Goal: Information Seeking & Learning: Learn about a topic

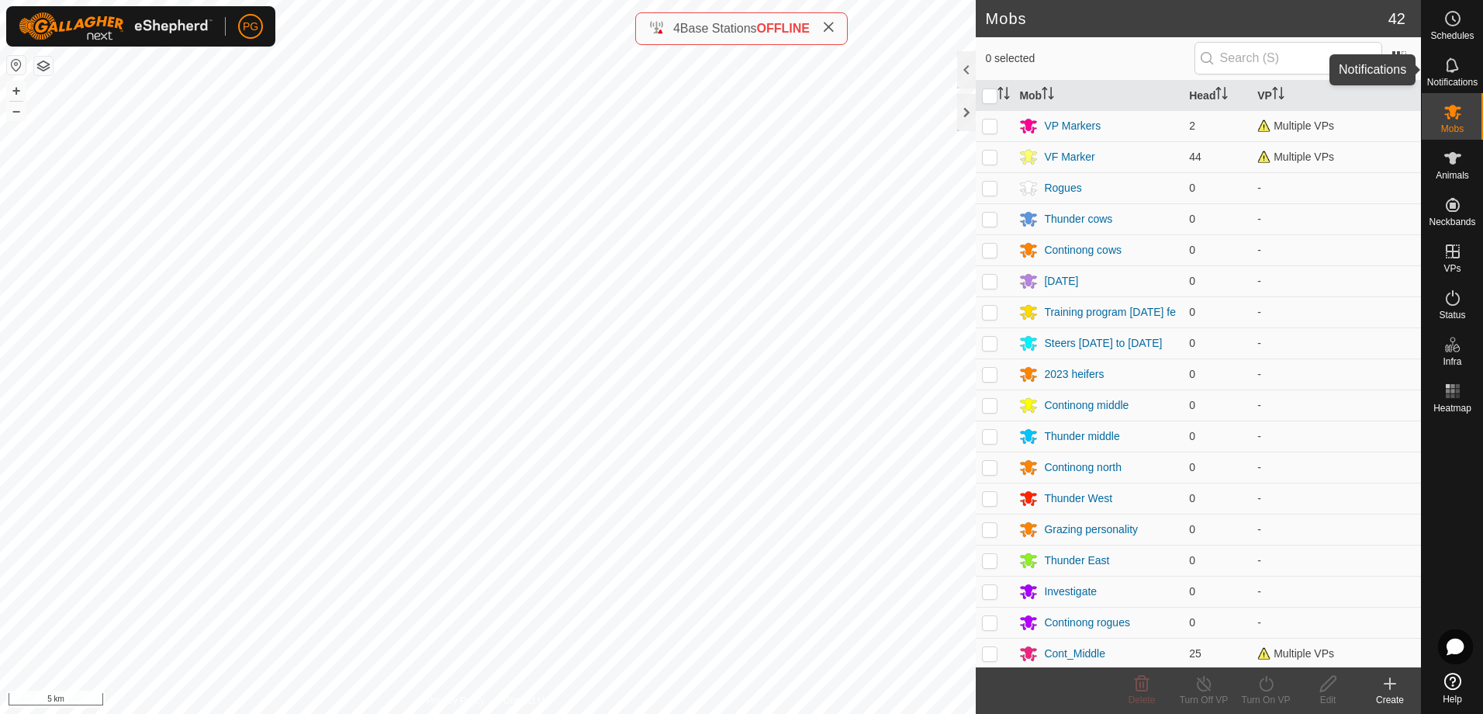
click at [1452, 63] on icon at bounding box center [1453, 65] width 19 height 19
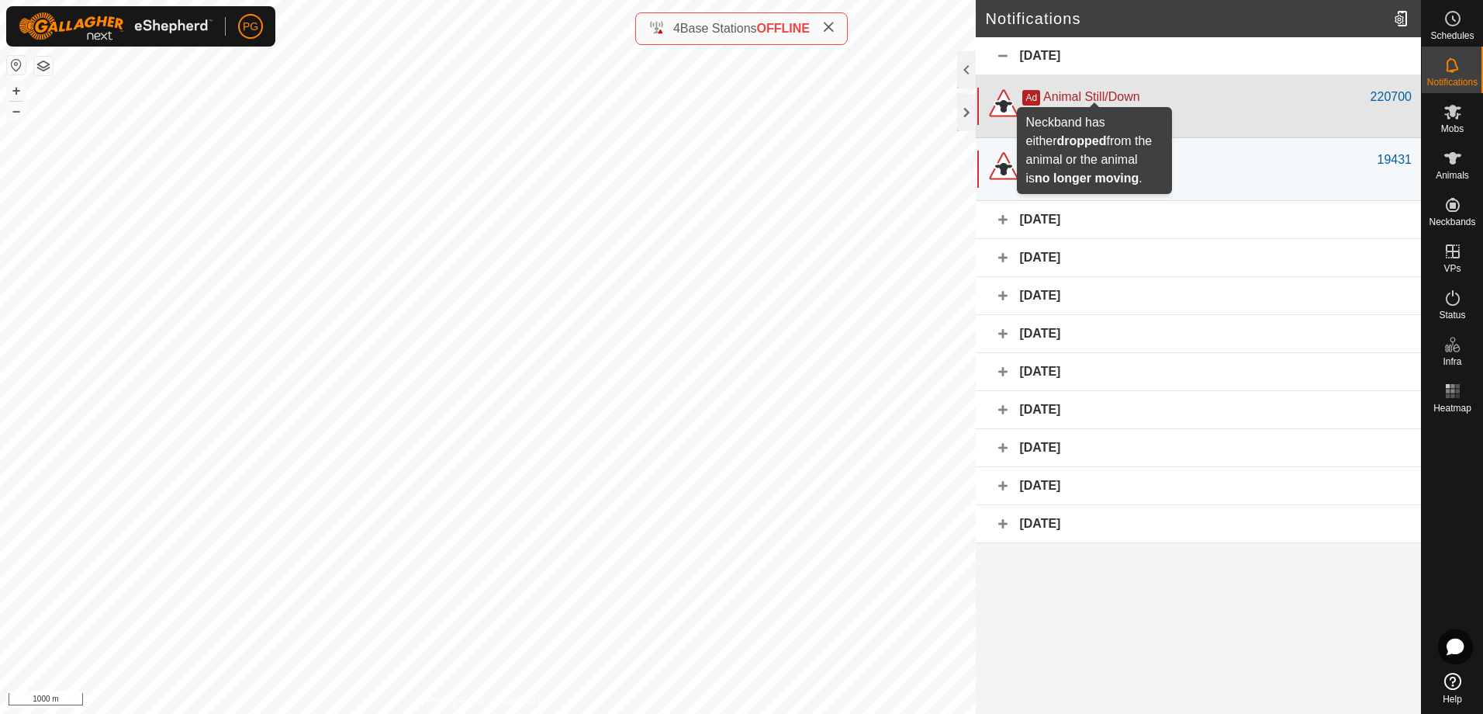
click at [1093, 98] on span "Animal Still/Down" at bounding box center [1091, 96] width 96 height 13
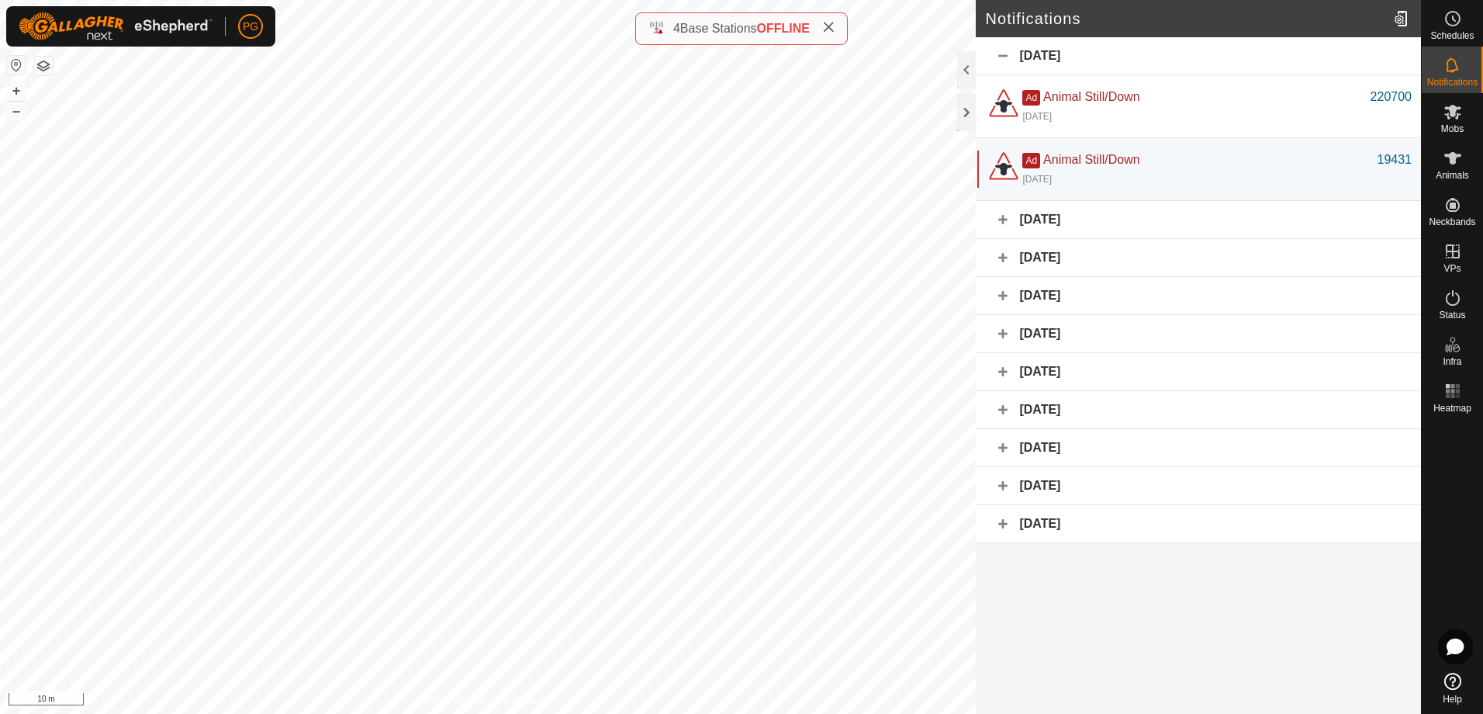
click at [1002, 221] on div "[DATE]" at bounding box center [1198, 220] width 445 height 38
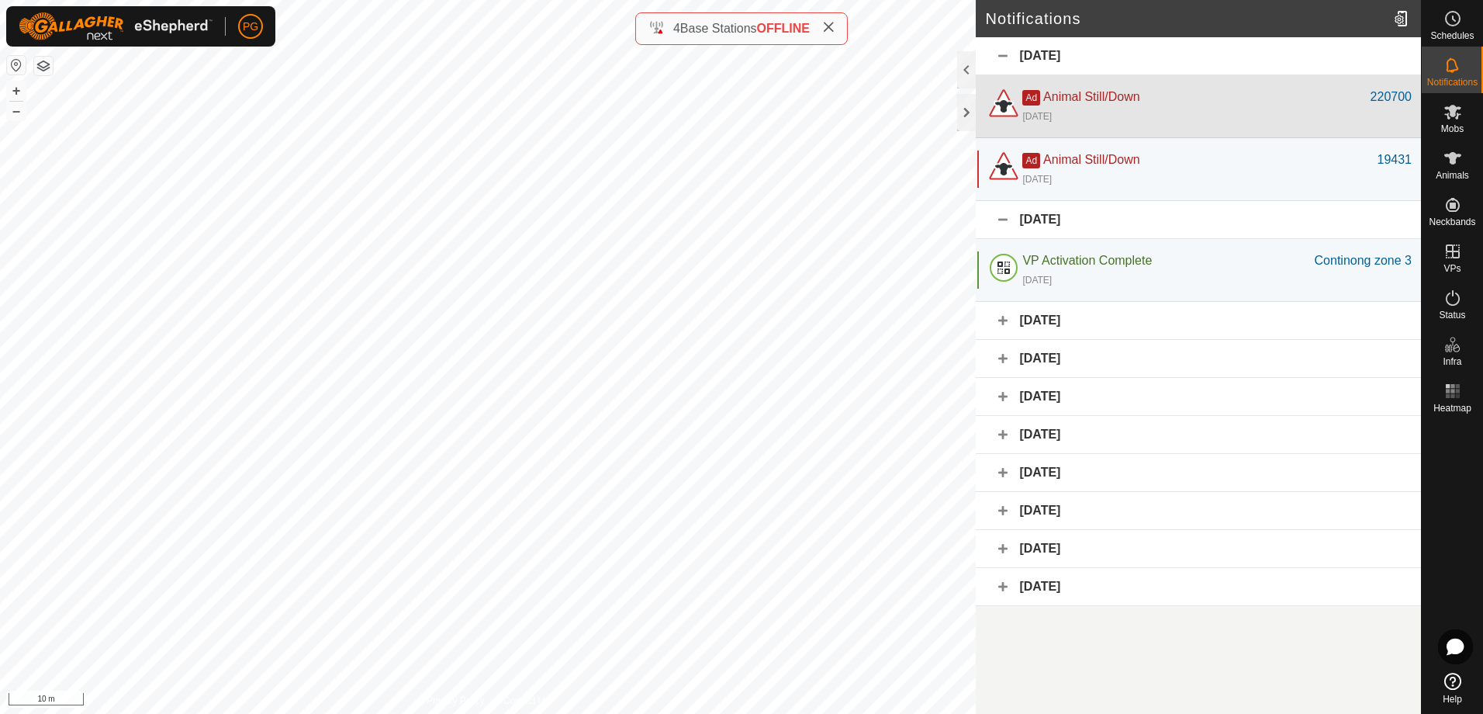
click at [1155, 100] on div "Ad Animal Still/Down" at bounding box center [1196, 97] width 348 height 19
click at [1082, 104] on div "Ad Animal Still/Down" at bounding box center [1196, 97] width 348 height 19
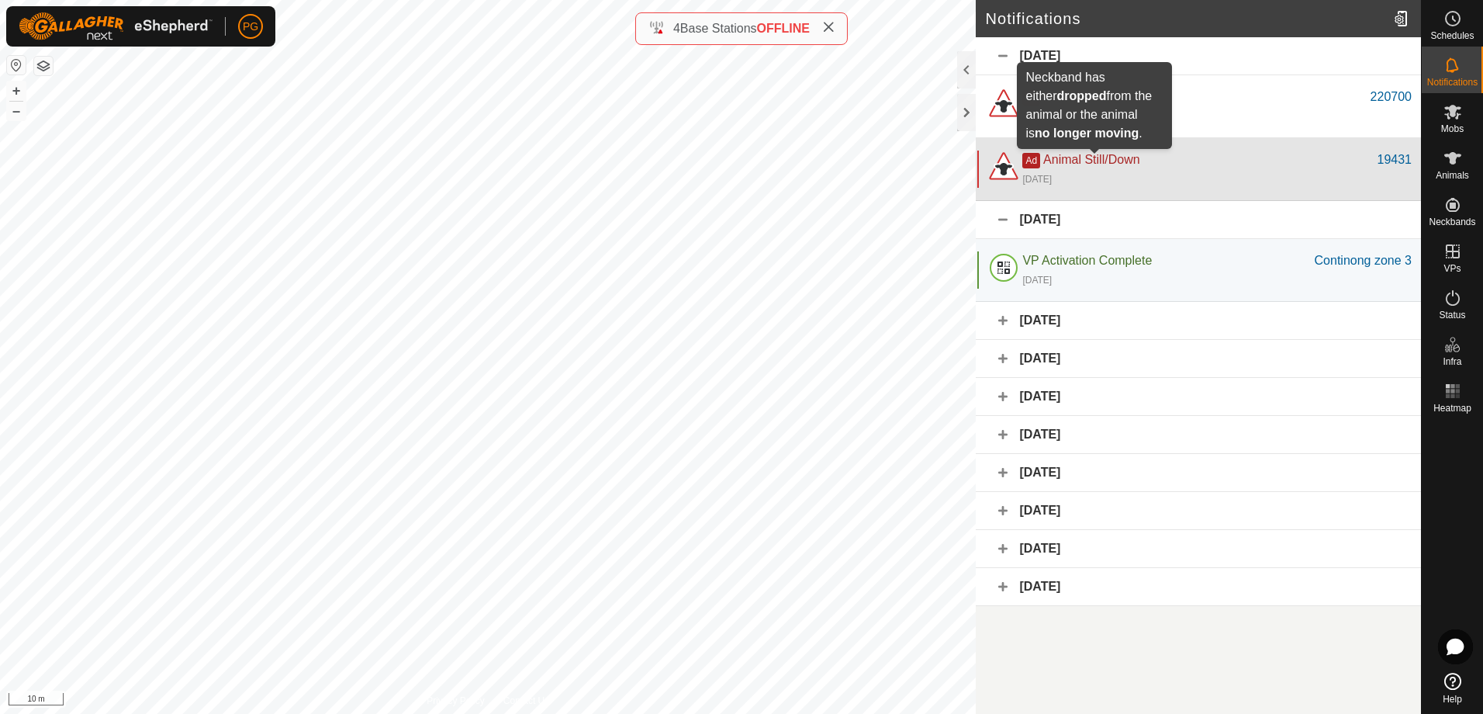
click at [1069, 154] on span "Animal Still/Down" at bounding box center [1091, 159] width 96 height 13
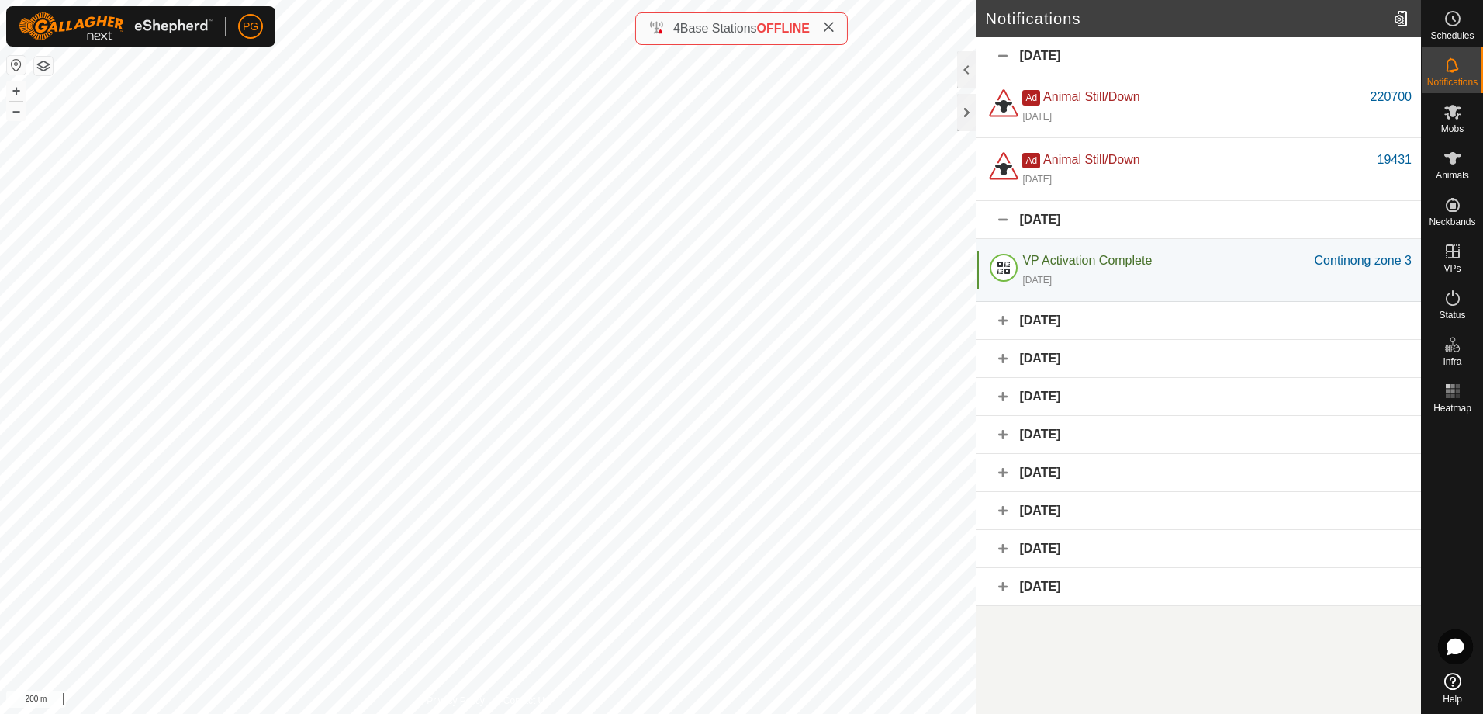
click at [1004, 56] on div "[DATE]" at bounding box center [1198, 56] width 445 height 38
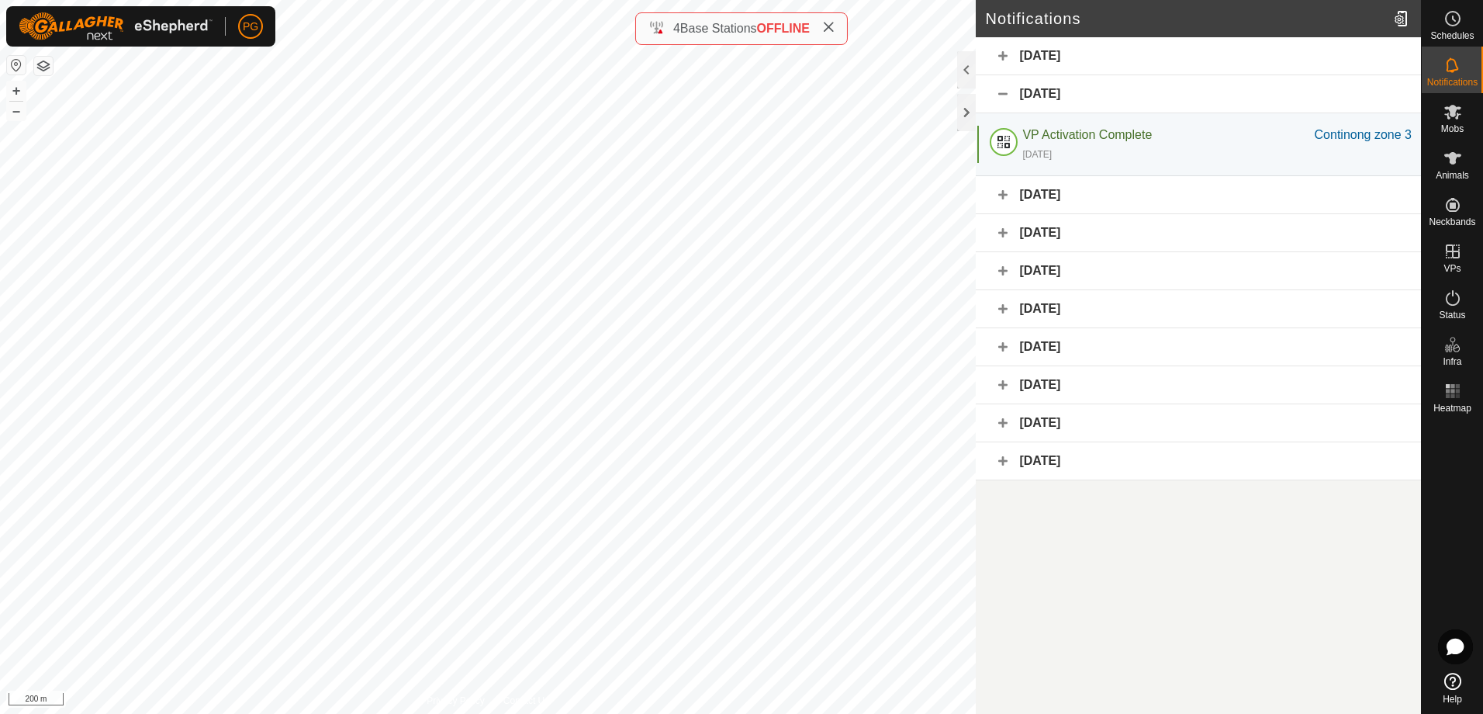
click at [1002, 49] on div "[DATE]" at bounding box center [1198, 56] width 445 height 38
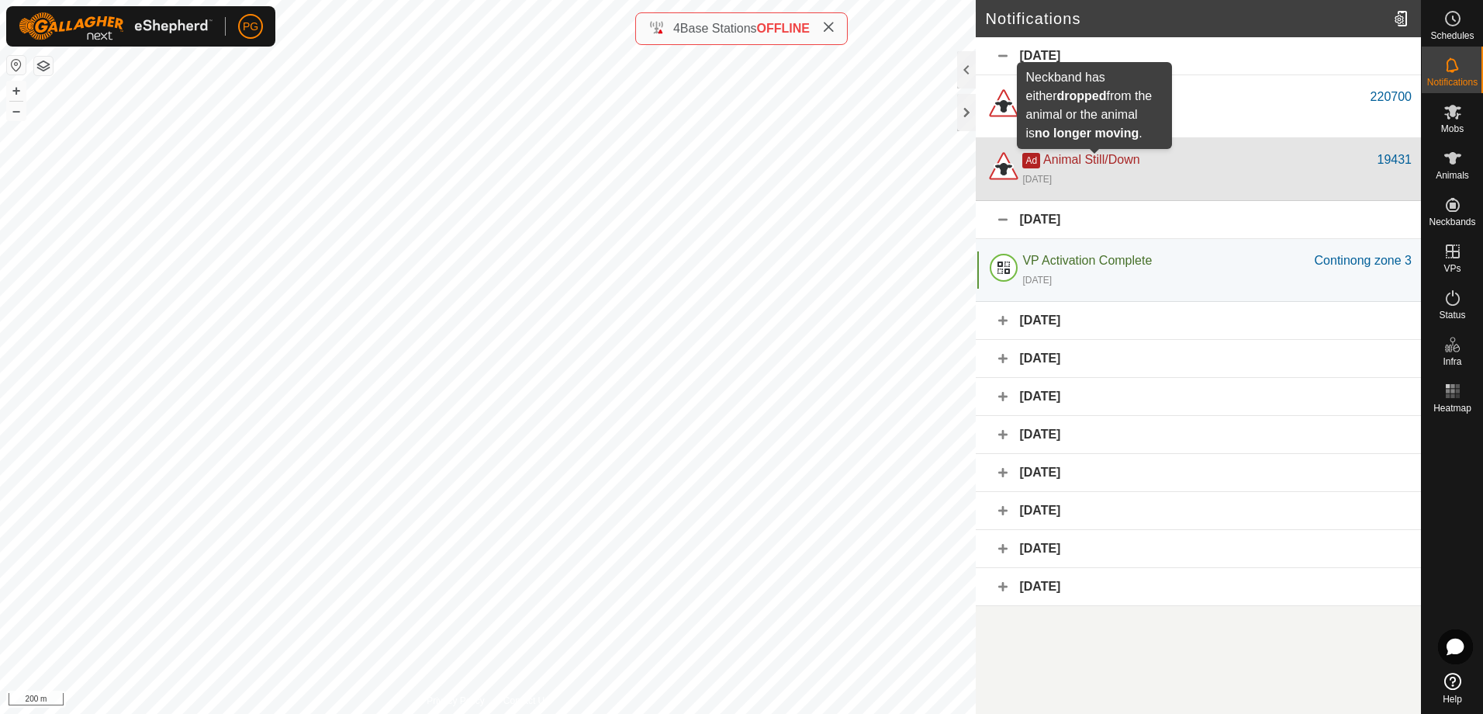
click at [1081, 159] on span "Animal Still/Down" at bounding box center [1091, 159] width 96 height 13
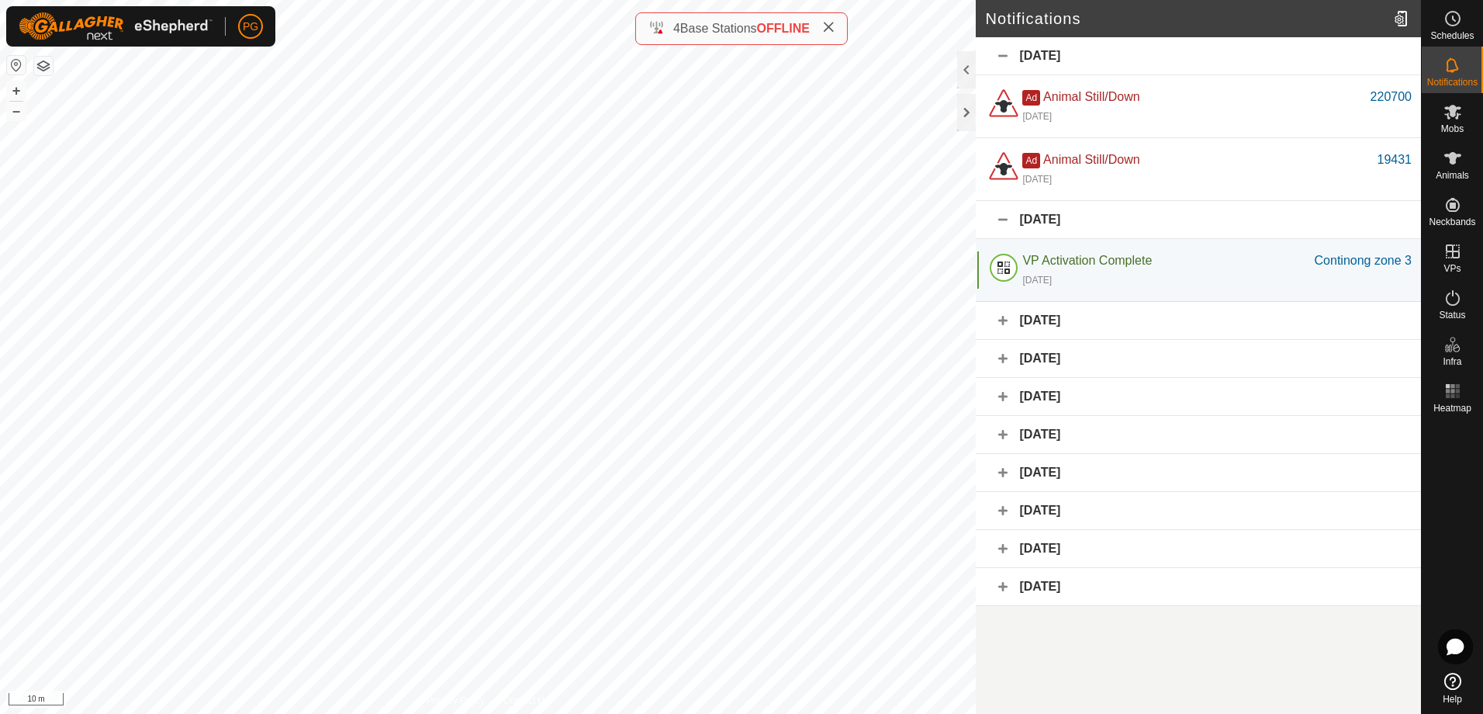
click at [1001, 319] on div "[DATE]" at bounding box center [1198, 321] width 445 height 38
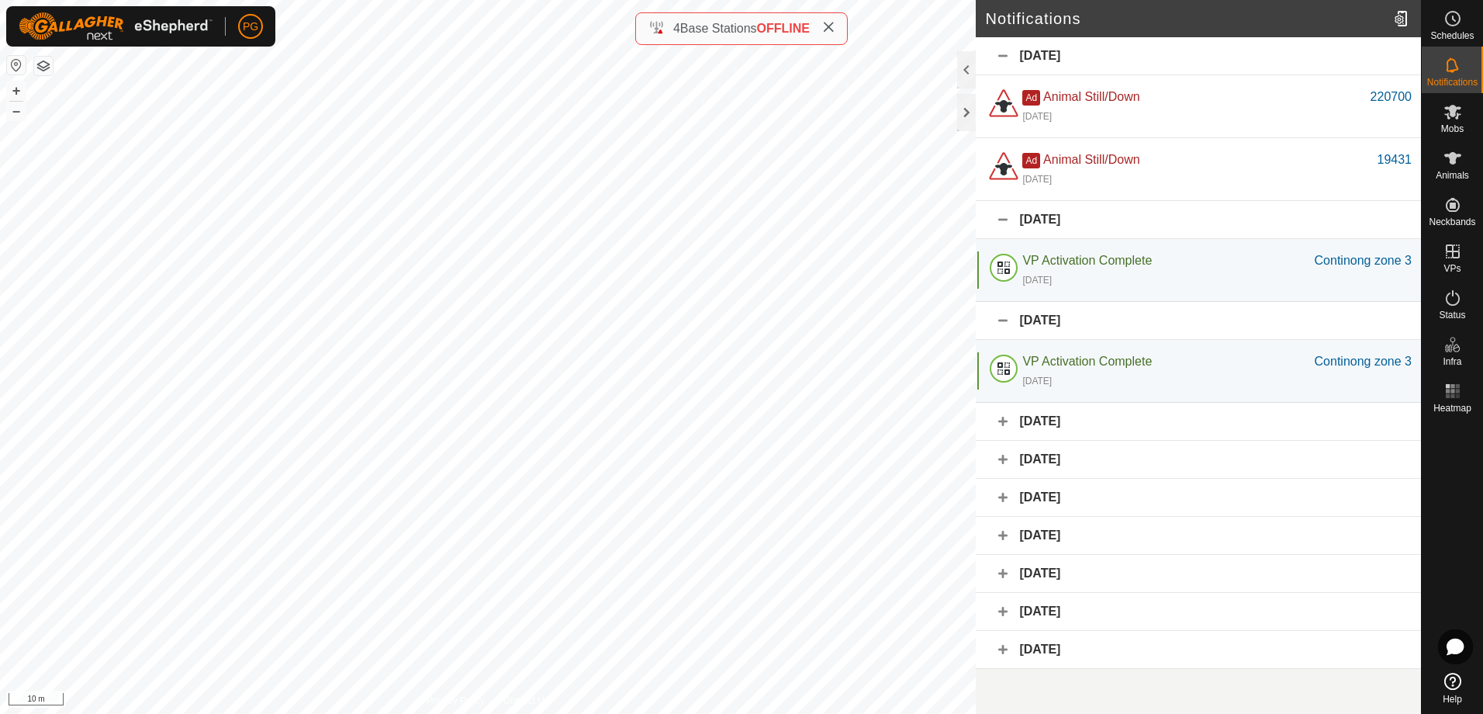
click at [1001, 421] on div "[DATE]" at bounding box center [1198, 422] width 445 height 38
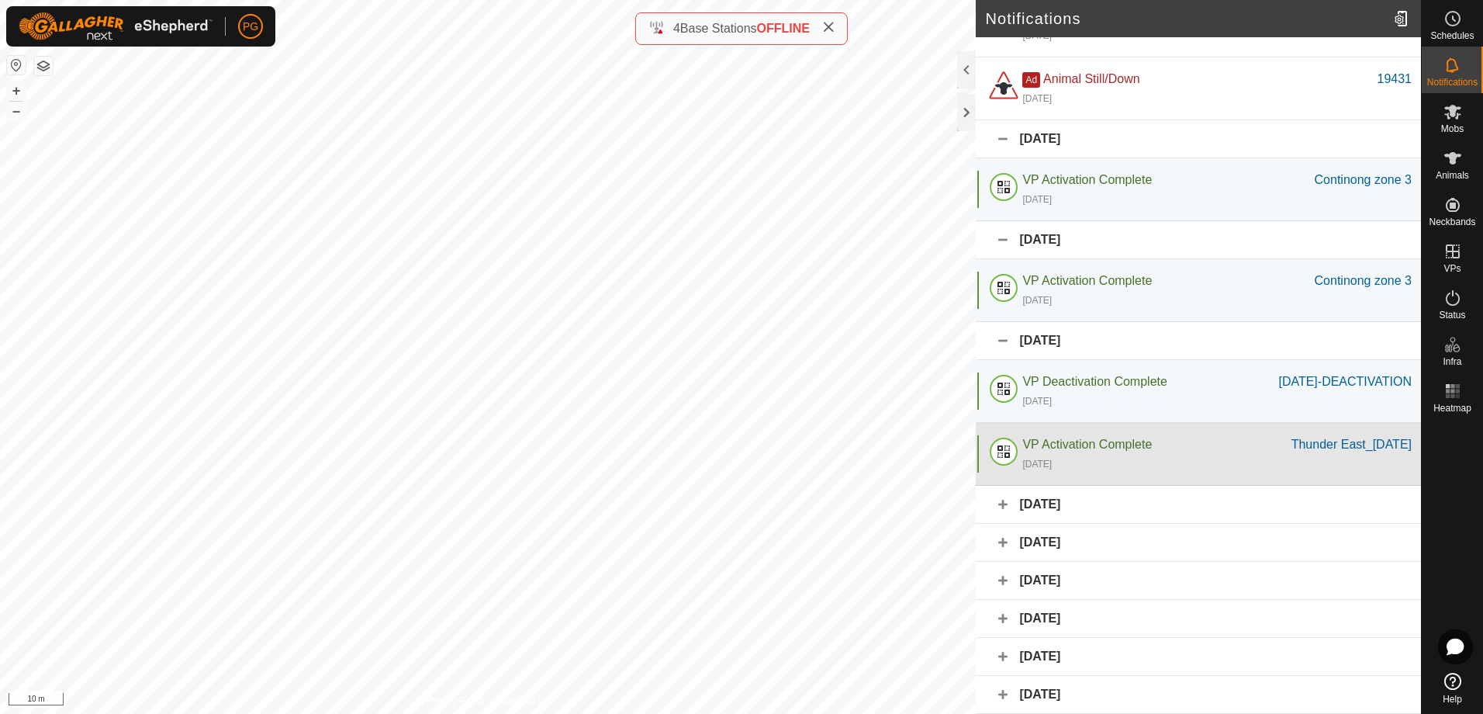
scroll to position [118, 0]
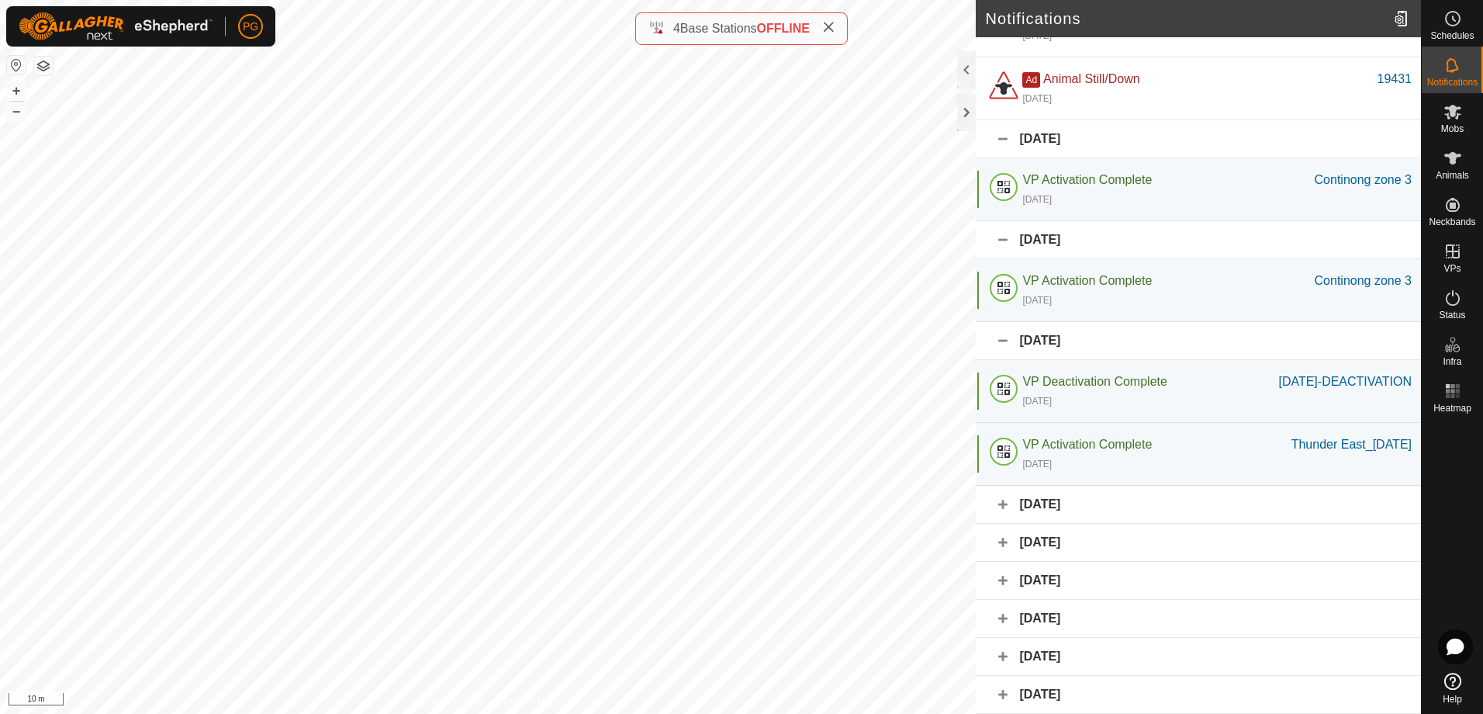
click at [1008, 506] on div "[DATE]" at bounding box center [1198, 505] width 445 height 38
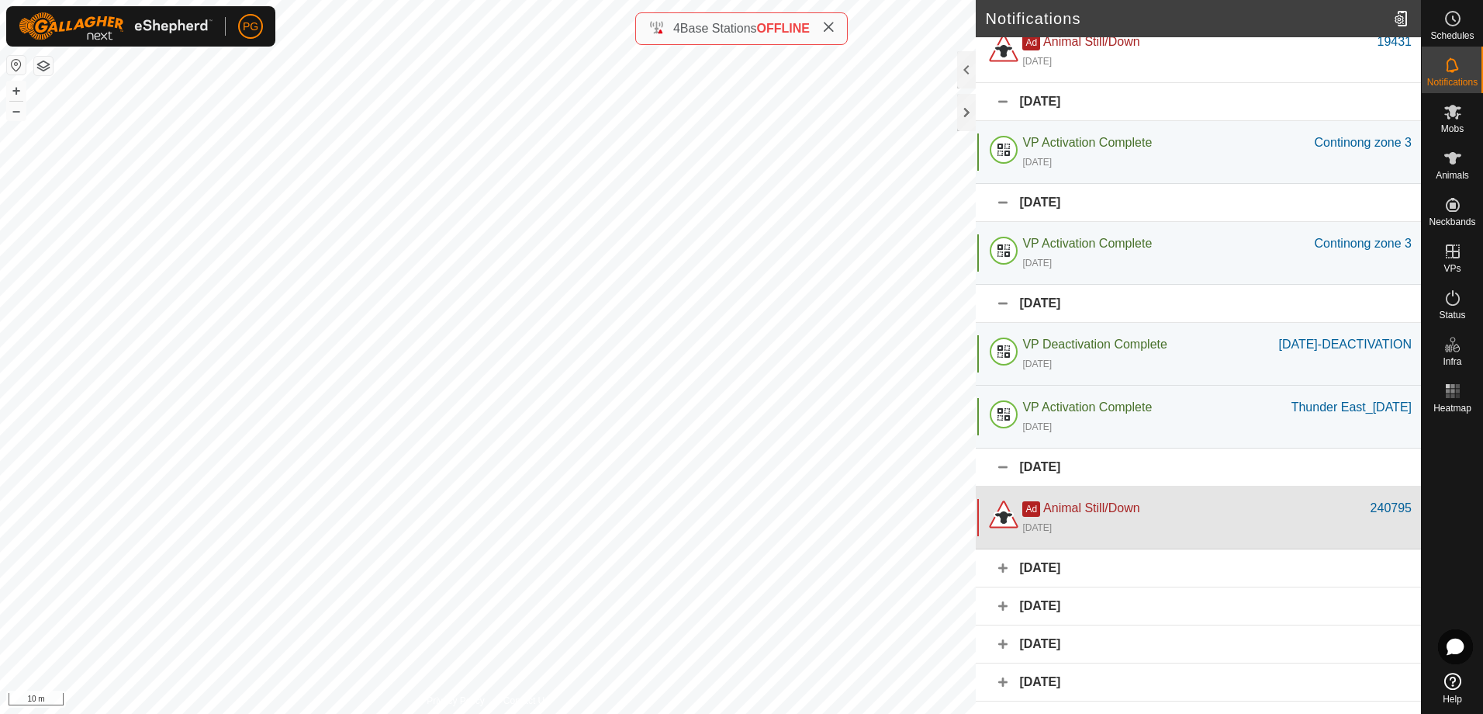
scroll to position [181, 0]
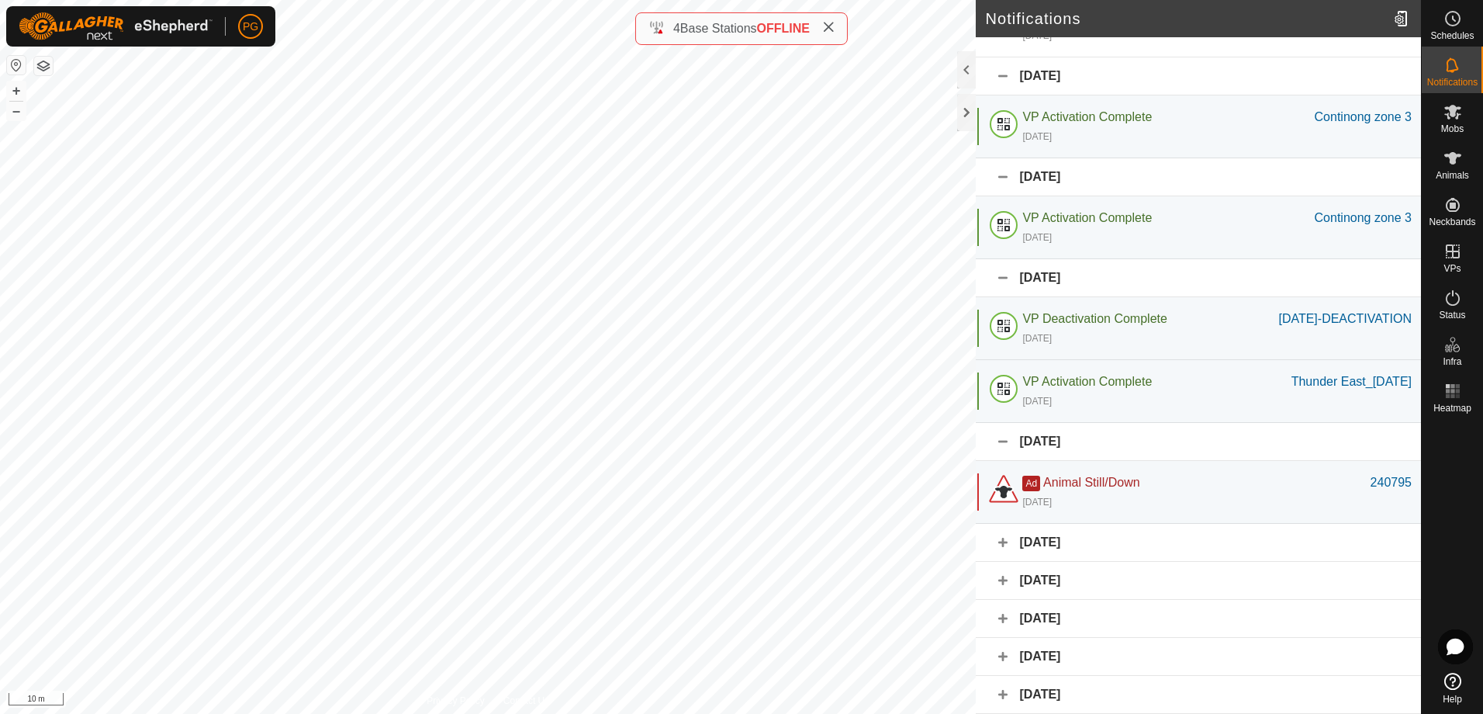
click at [1001, 542] on div "[DATE]" at bounding box center [1198, 543] width 445 height 38
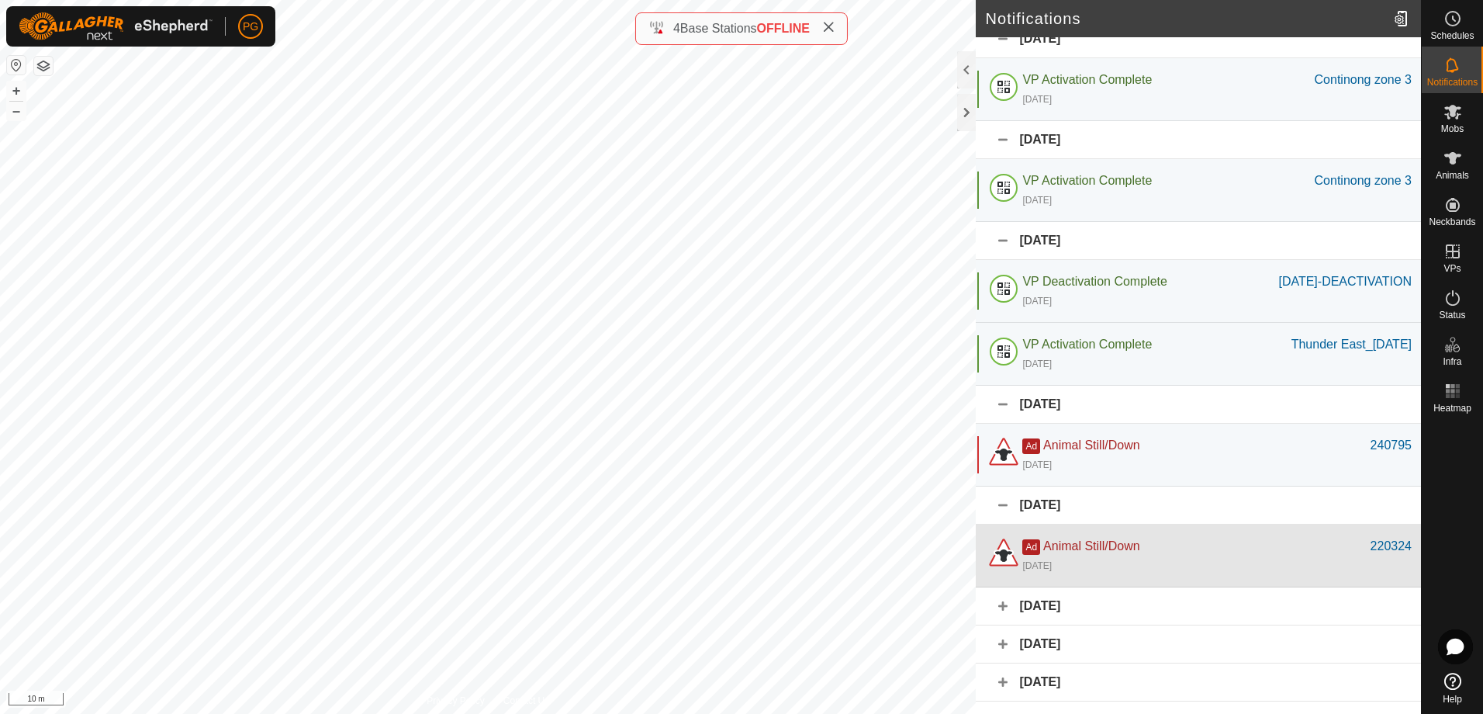
scroll to position [244, 0]
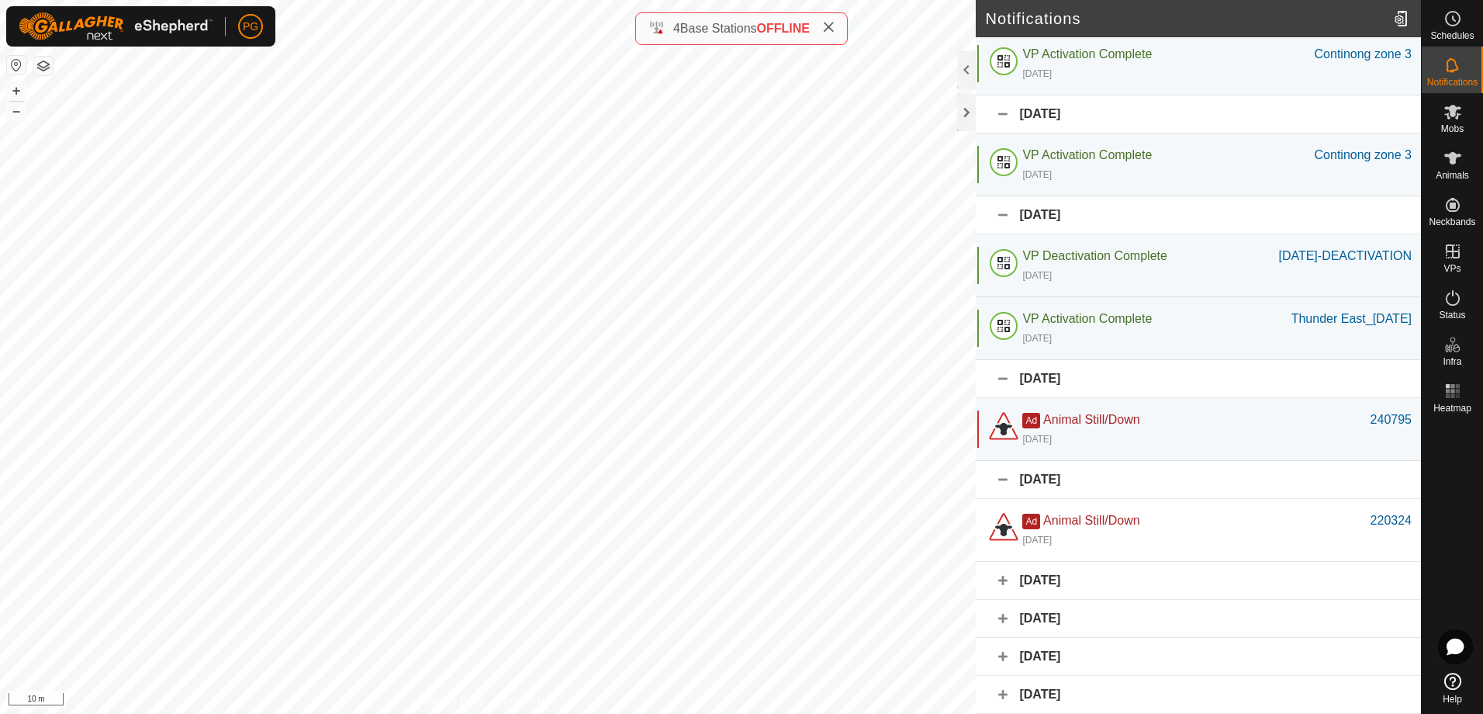
click at [999, 579] on div "[DATE]" at bounding box center [1198, 581] width 445 height 38
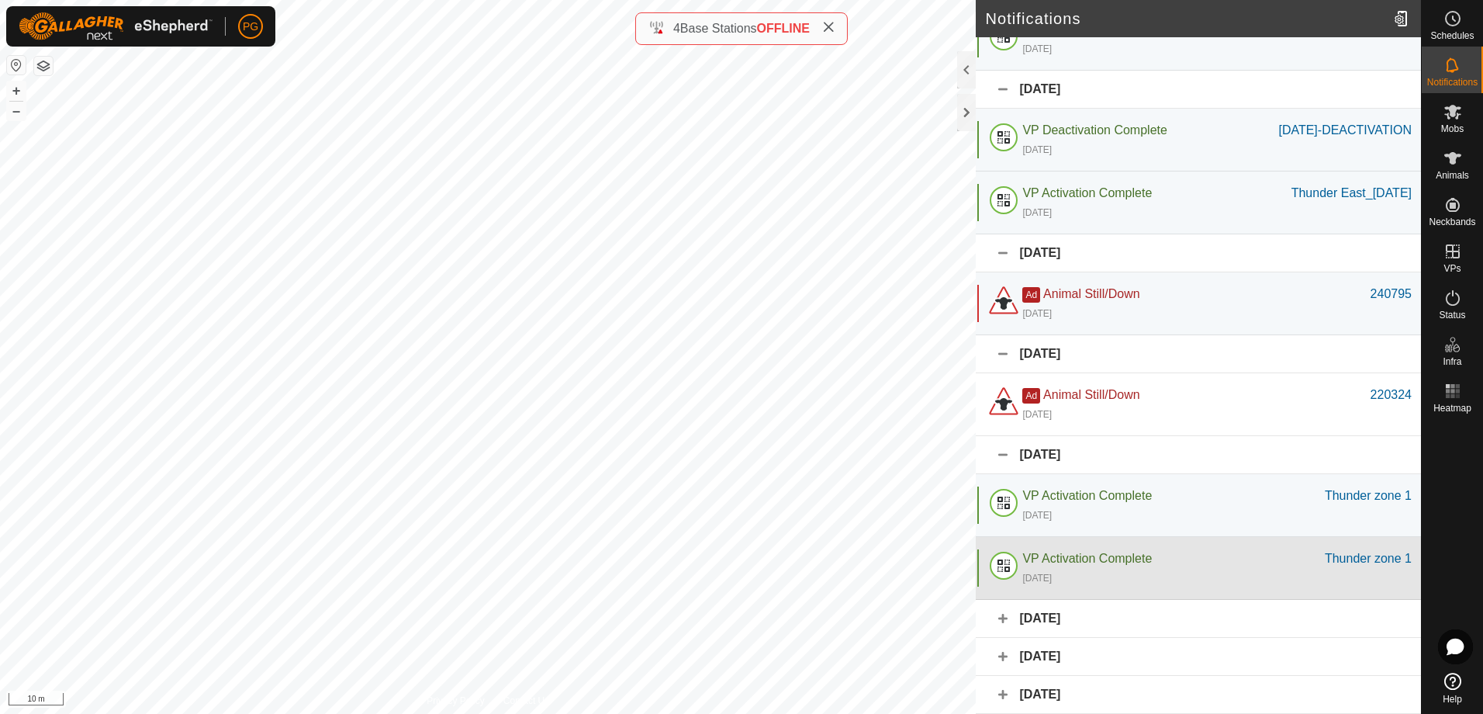
scroll to position [369, 0]
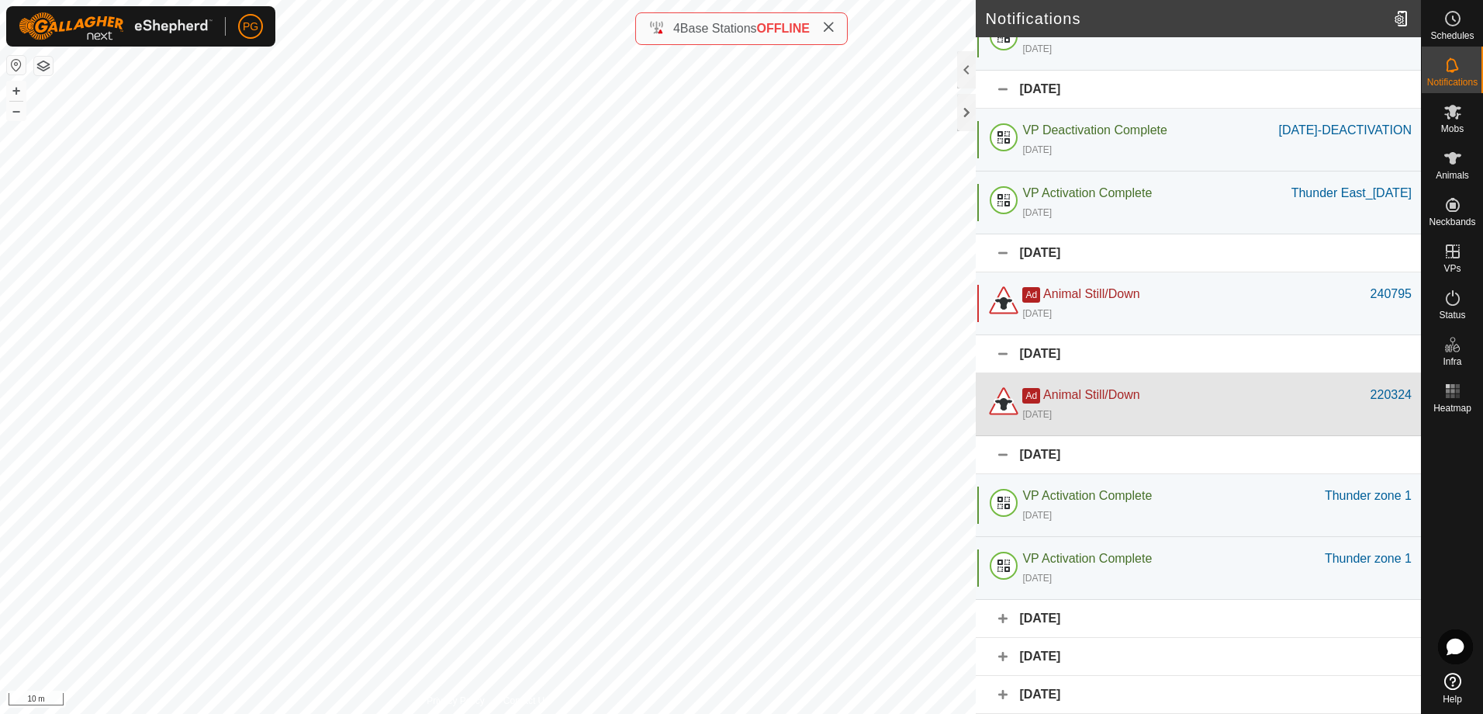
click at [1184, 400] on div "Ad Animal Still/Down" at bounding box center [1196, 395] width 348 height 19
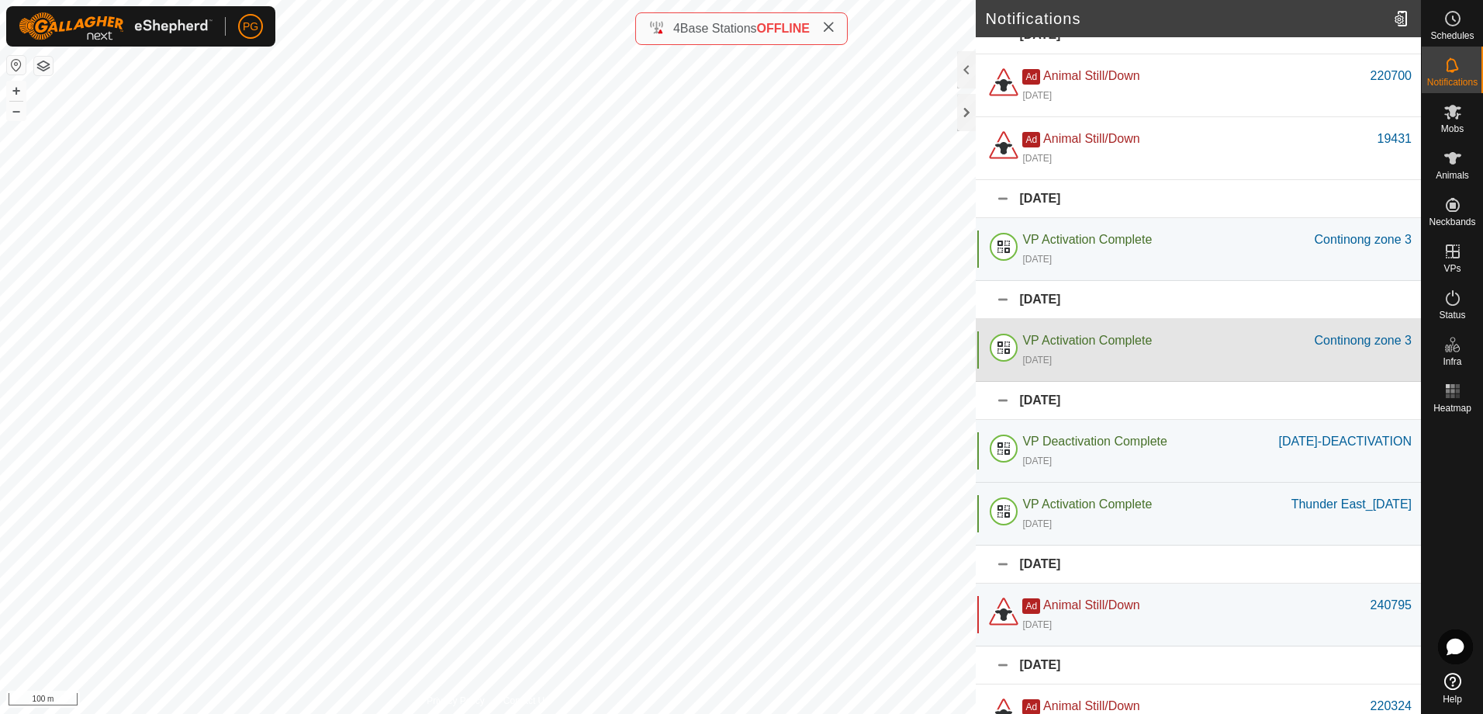
scroll to position [0, 0]
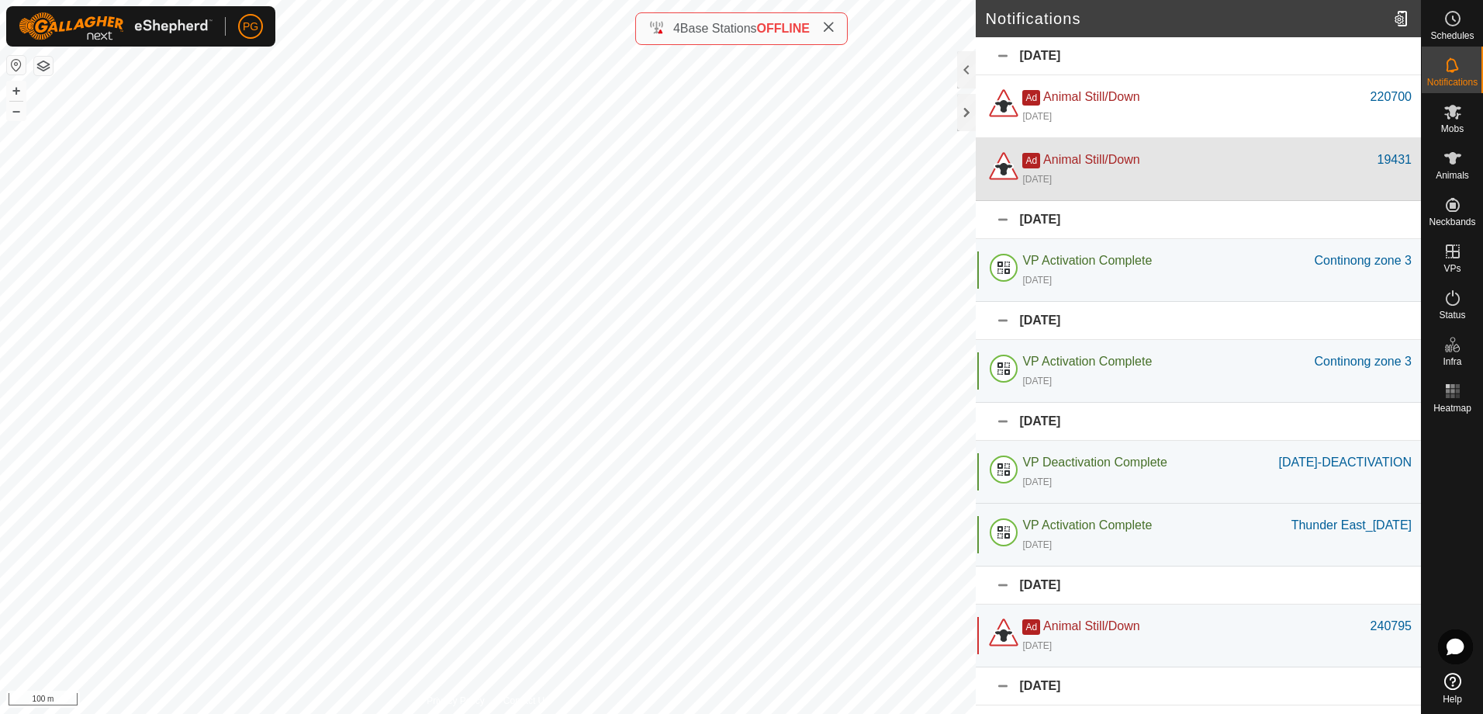
click at [1150, 173] on div "[DATE]" at bounding box center [1216, 178] width 389 height 19
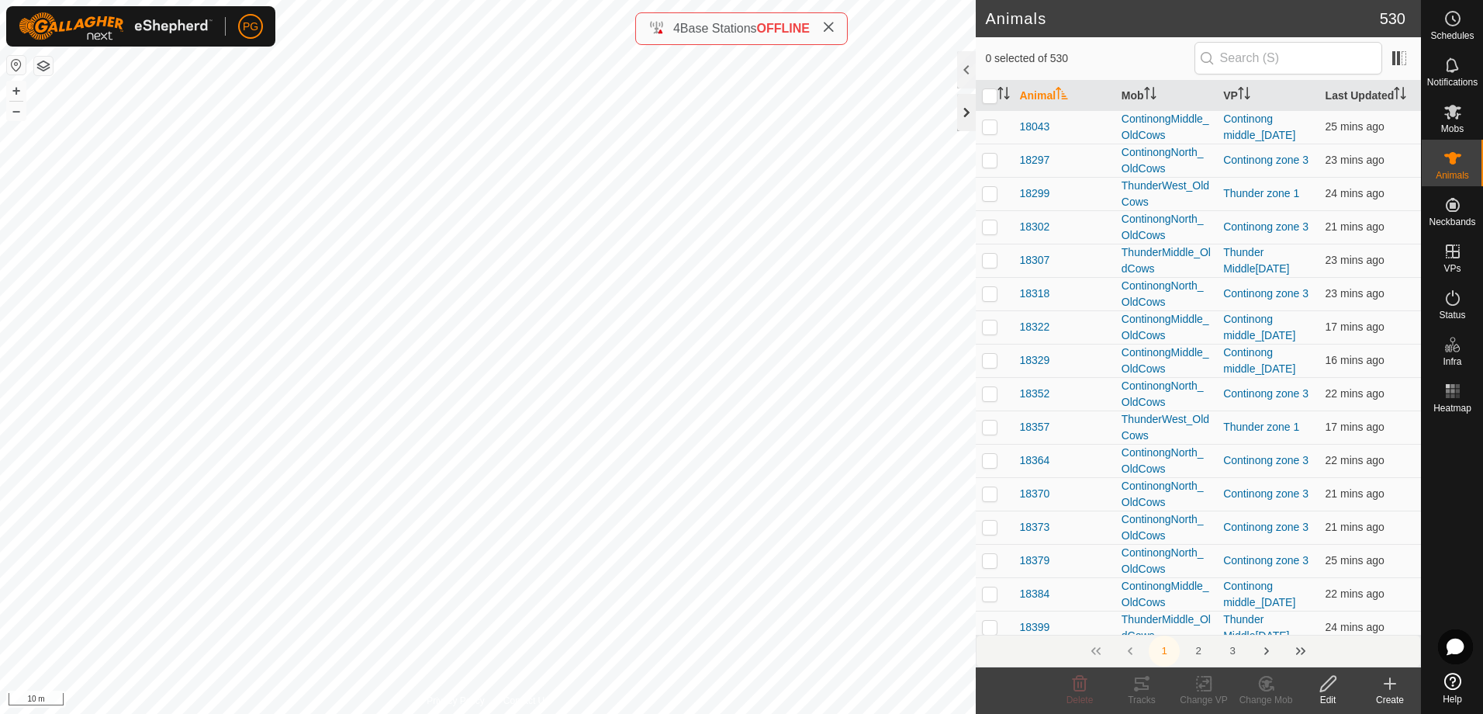
click at [969, 119] on div at bounding box center [966, 112] width 19 height 37
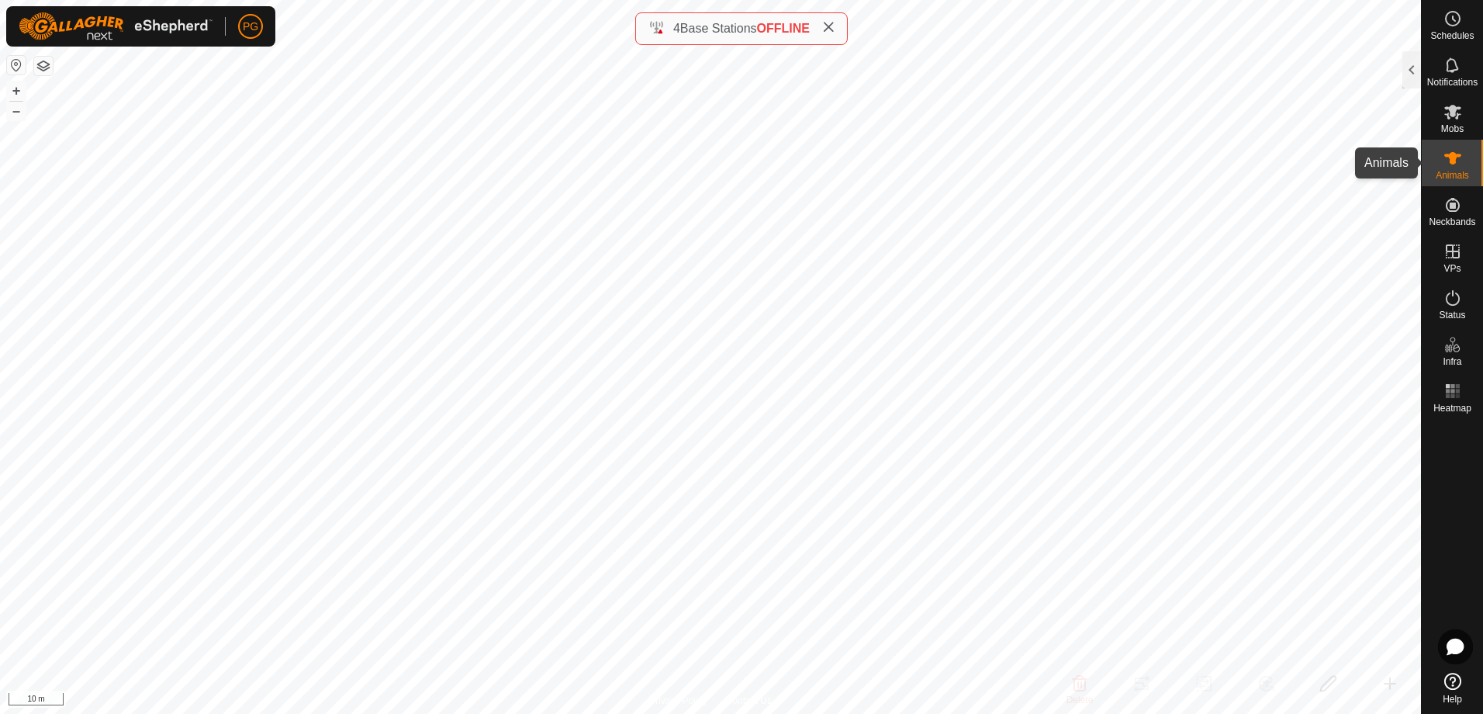
click at [1453, 161] on icon at bounding box center [1452, 158] width 17 height 12
checkbox input "true"
click at [1413, 74] on div at bounding box center [1411, 69] width 19 height 37
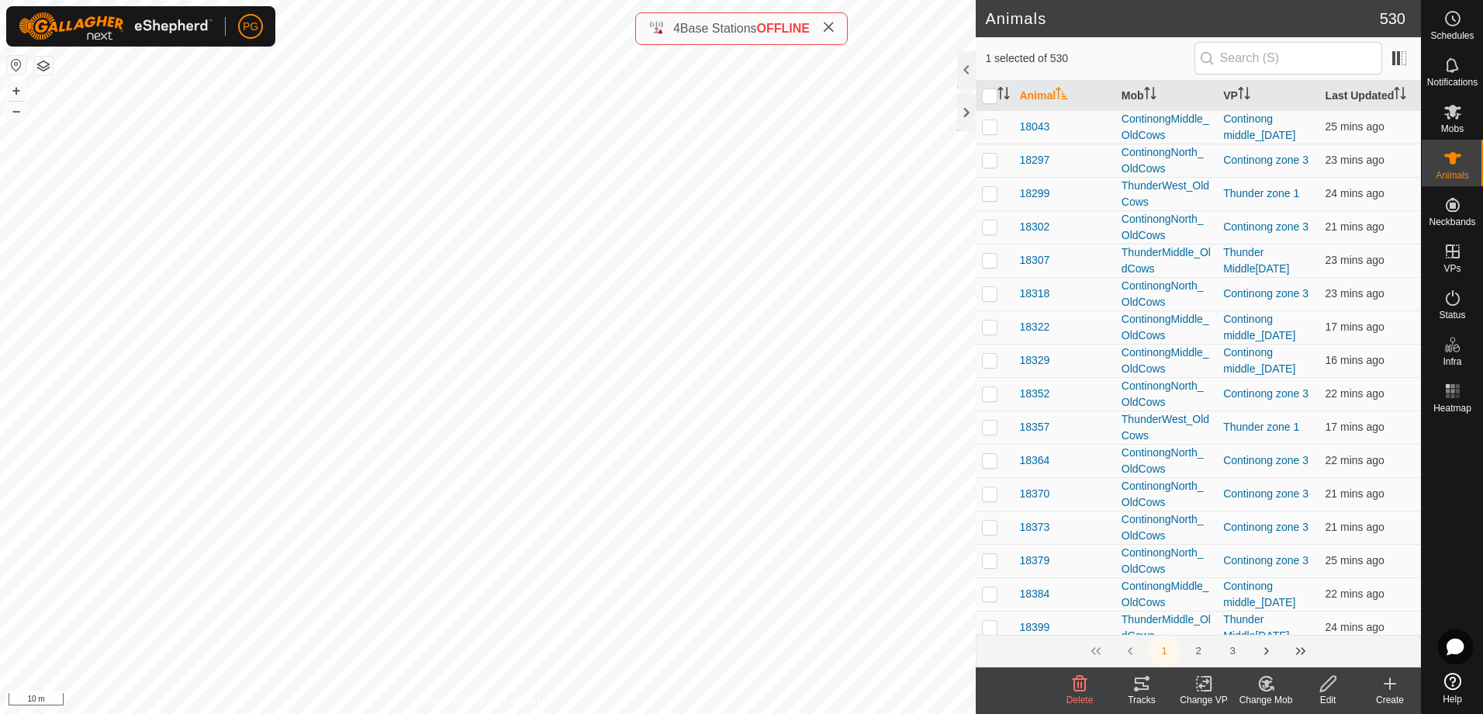
click at [1143, 686] on icon at bounding box center [1141, 683] width 19 height 19
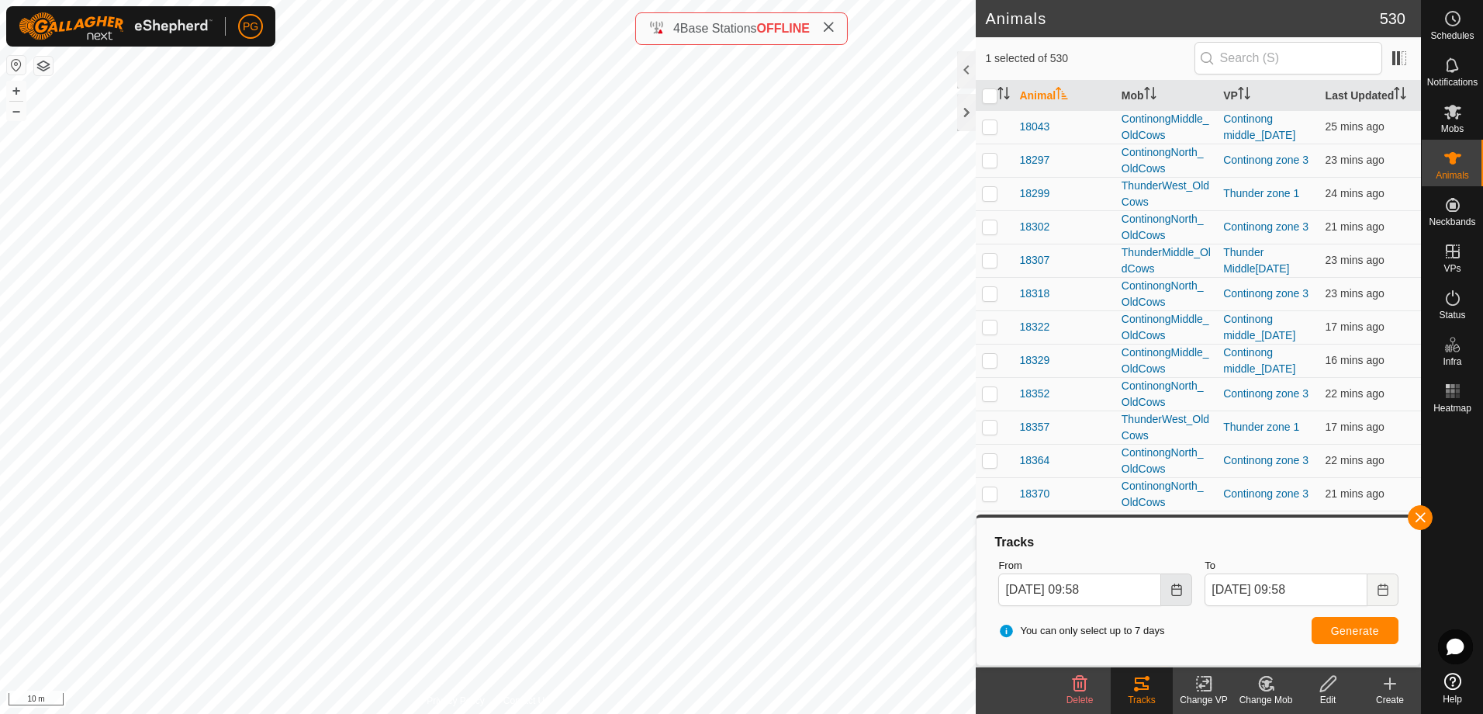
click at [1174, 592] on icon "Choose Date" at bounding box center [1176, 589] width 12 height 12
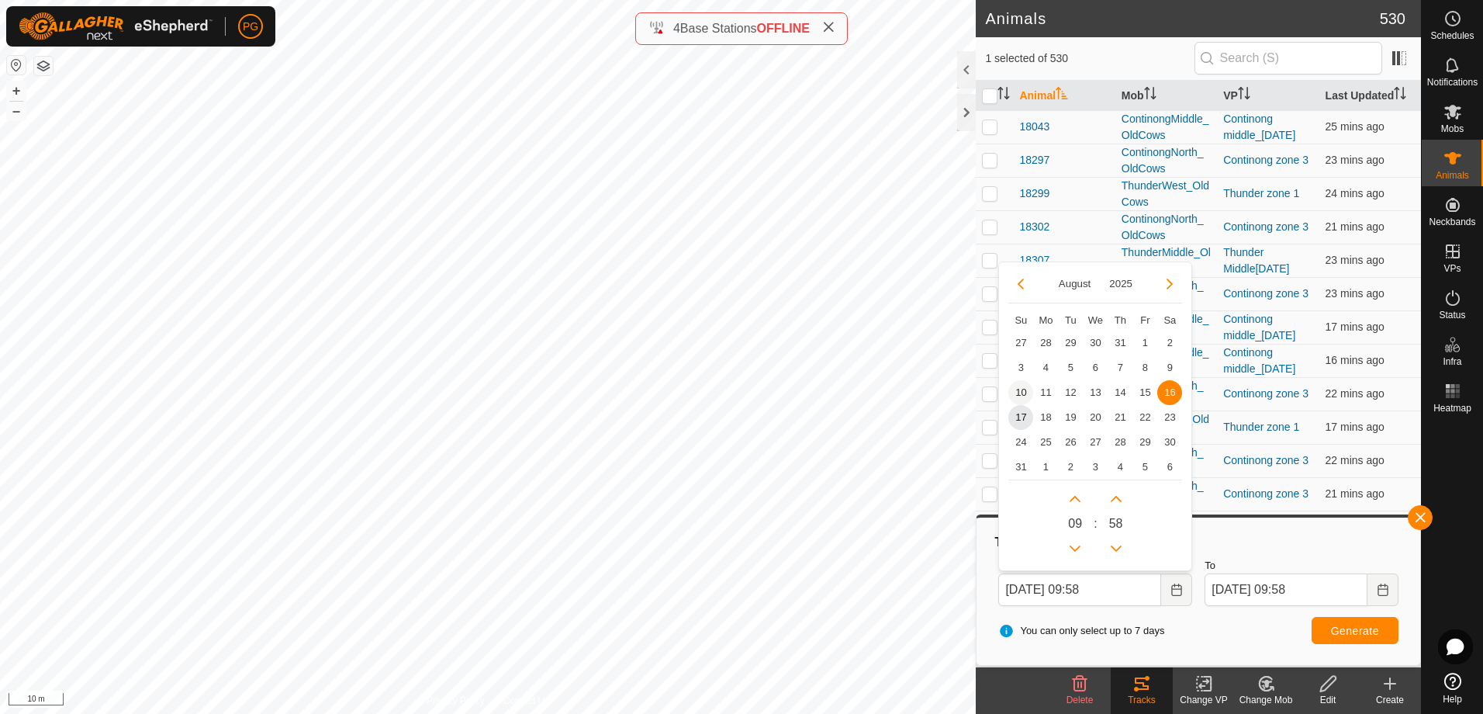
click at [1025, 391] on span "10" at bounding box center [1020, 392] width 25 height 25
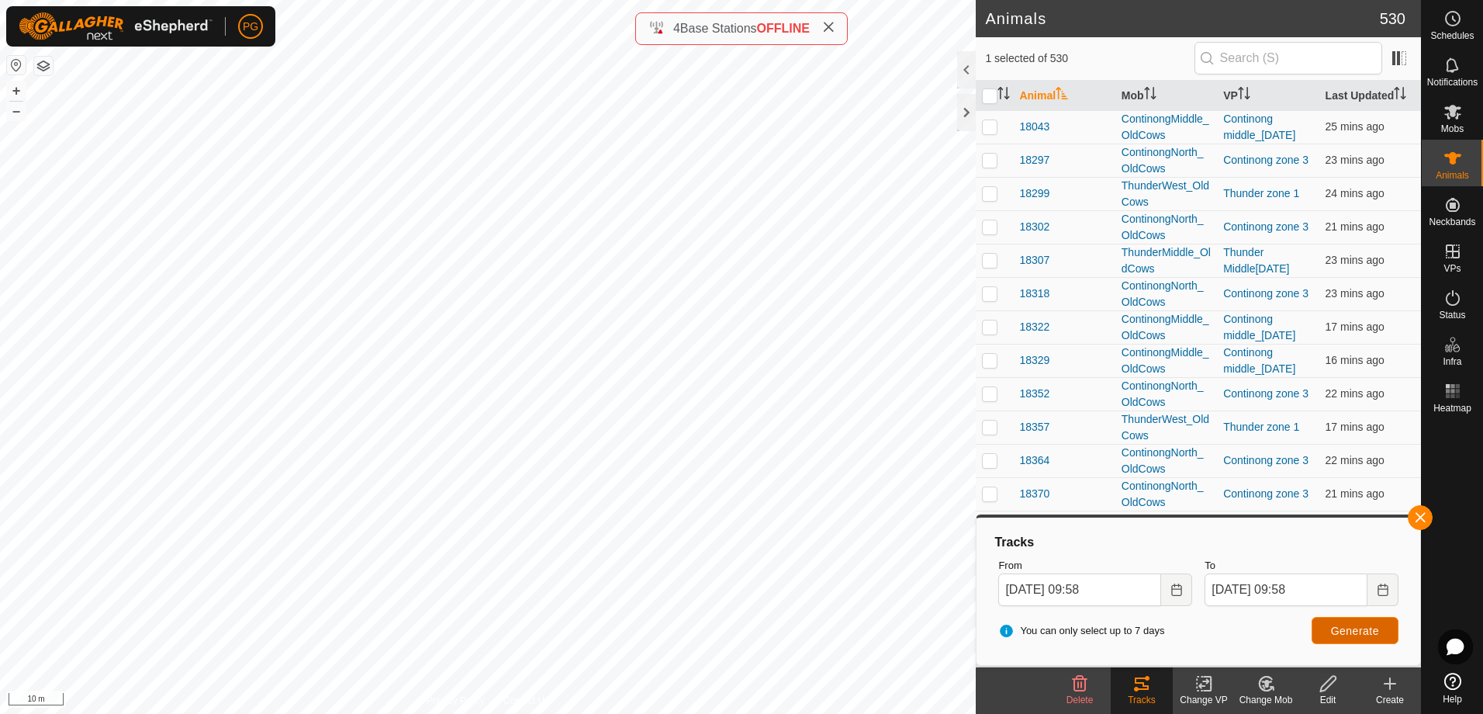
click at [1361, 631] on span "Generate" at bounding box center [1355, 630] width 48 height 12
click at [1172, 591] on icon "Choose Date" at bounding box center [1176, 589] width 10 height 12
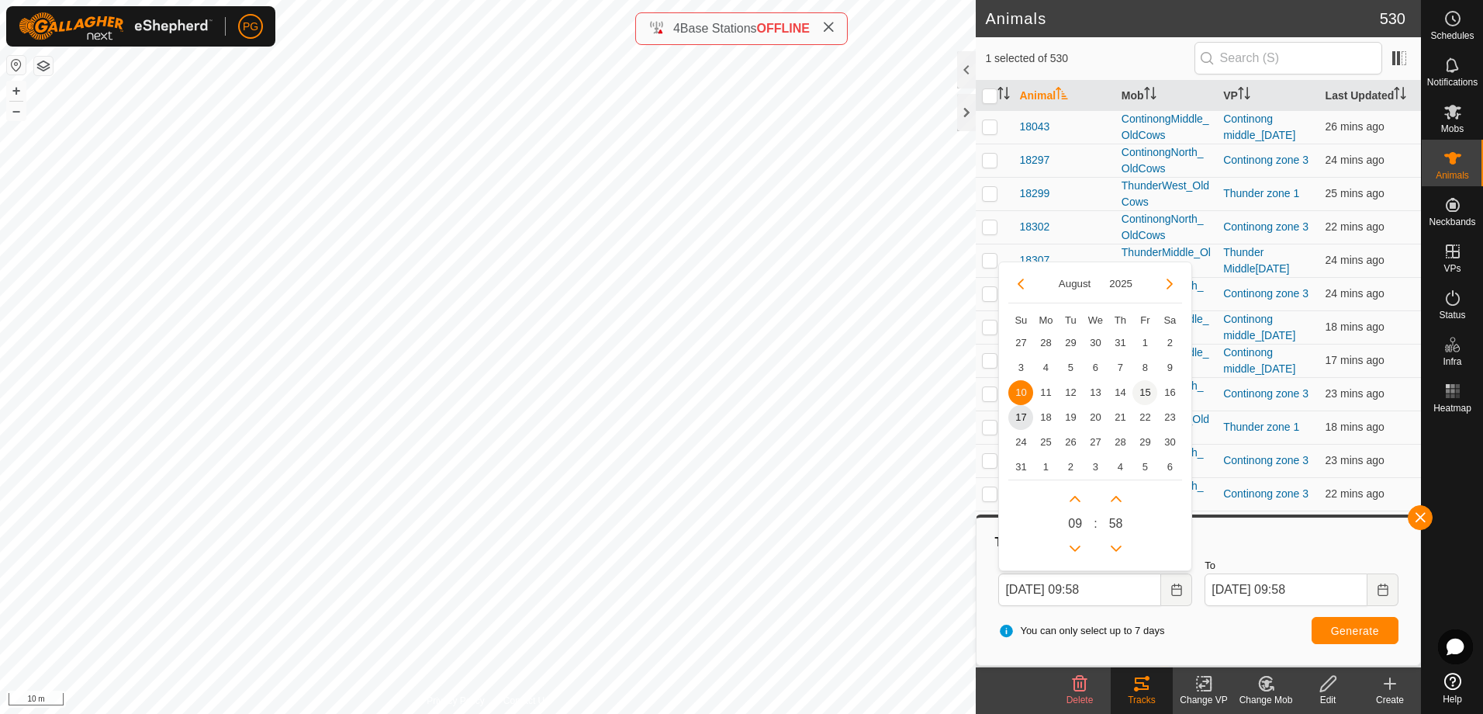
click at [1140, 392] on span "15" at bounding box center [1144, 392] width 25 height 25
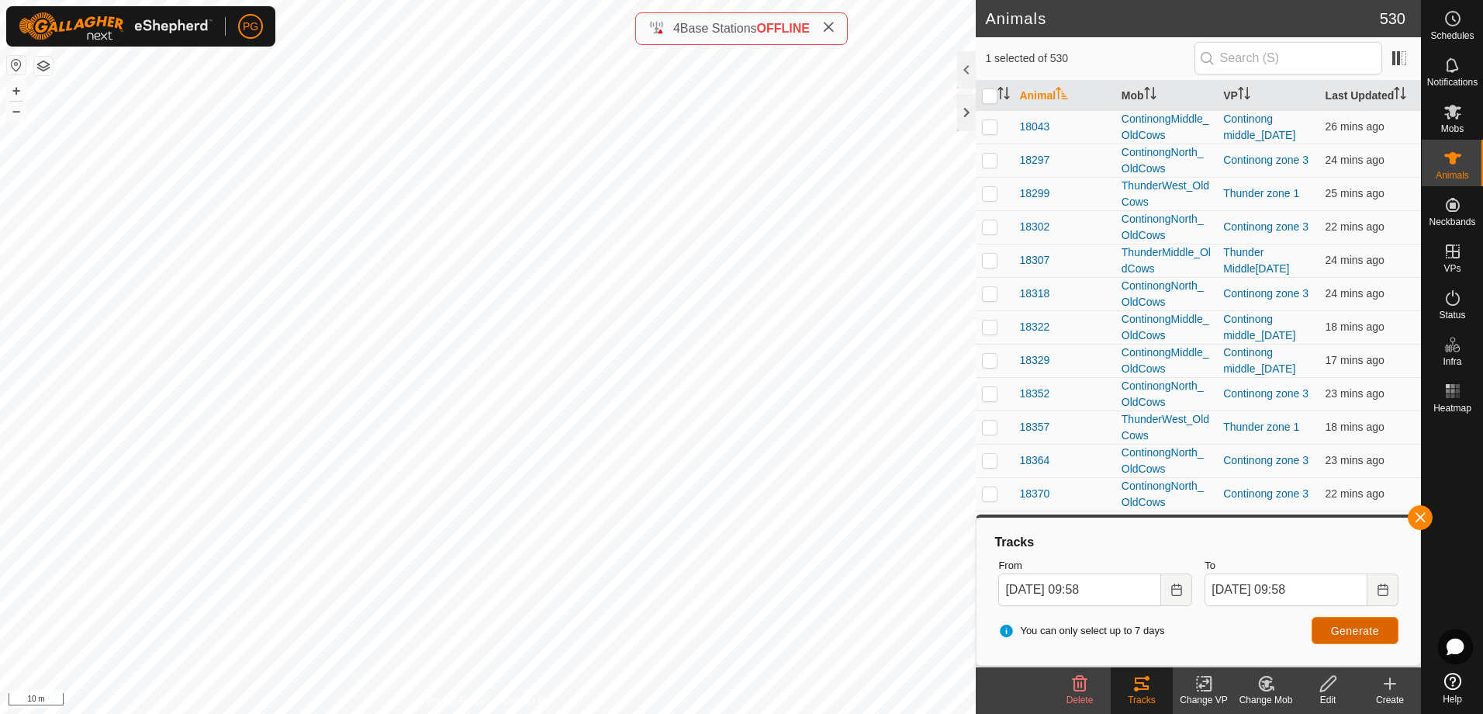
click at [1361, 631] on span "Generate" at bounding box center [1355, 630] width 48 height 12
click at [1182, 595] on icon "Choose Date" at bounding box center [1176, 589] width 12 height 12
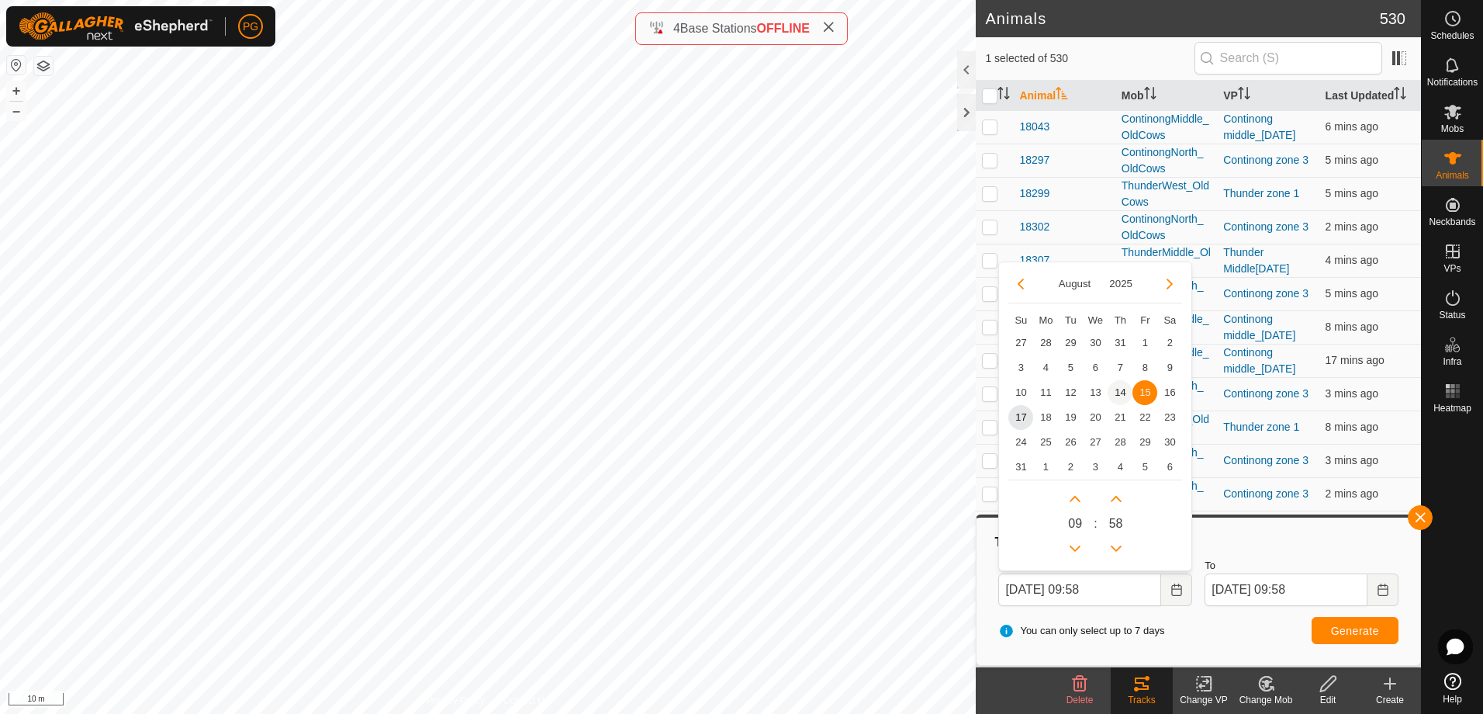
click at [1113, 393] on span "14" at bounding box center [1120, 392] width 25 height 25
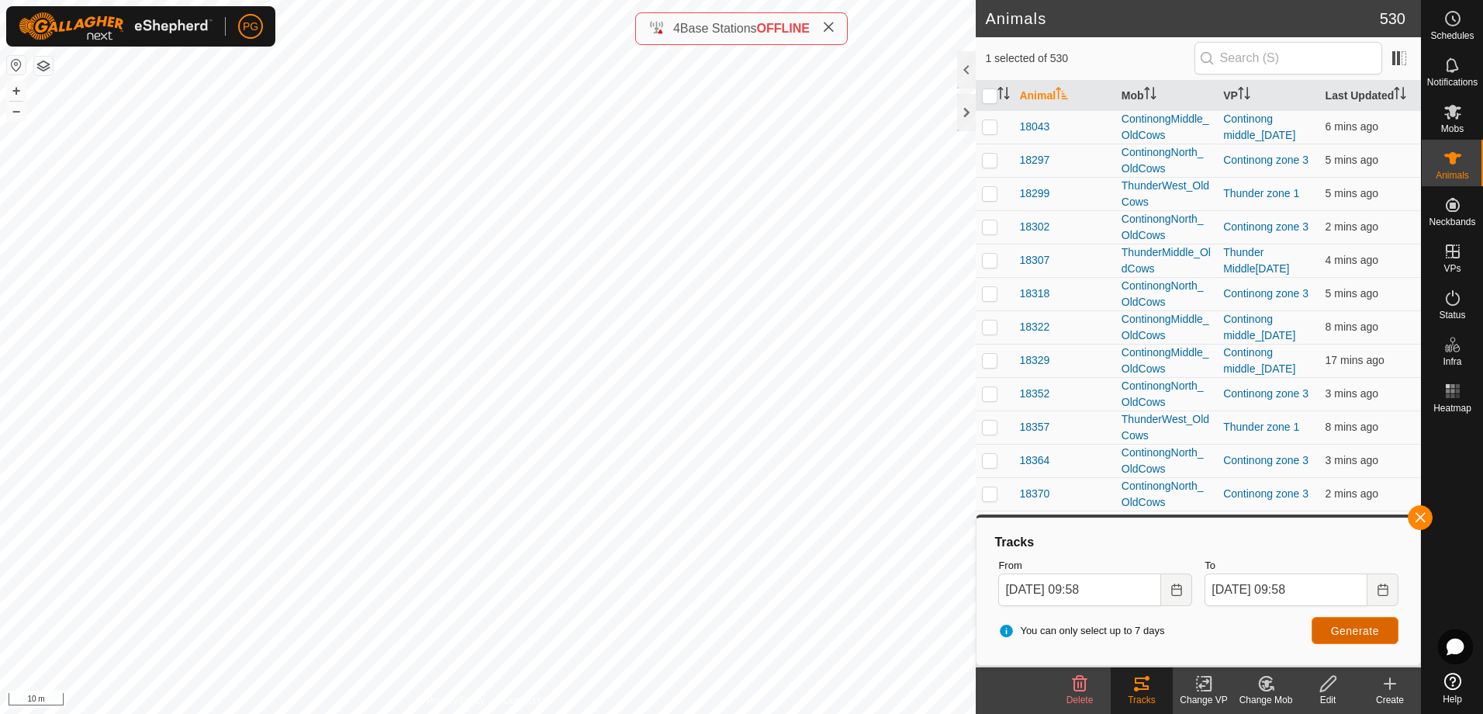
click at [1354, 634] on span "Generate" at bounding box center [1355, 630] width 48 height 12
click at [1173, 587] on icon "Choose Date" at bounding box center [1176, 589] width 12 height 12
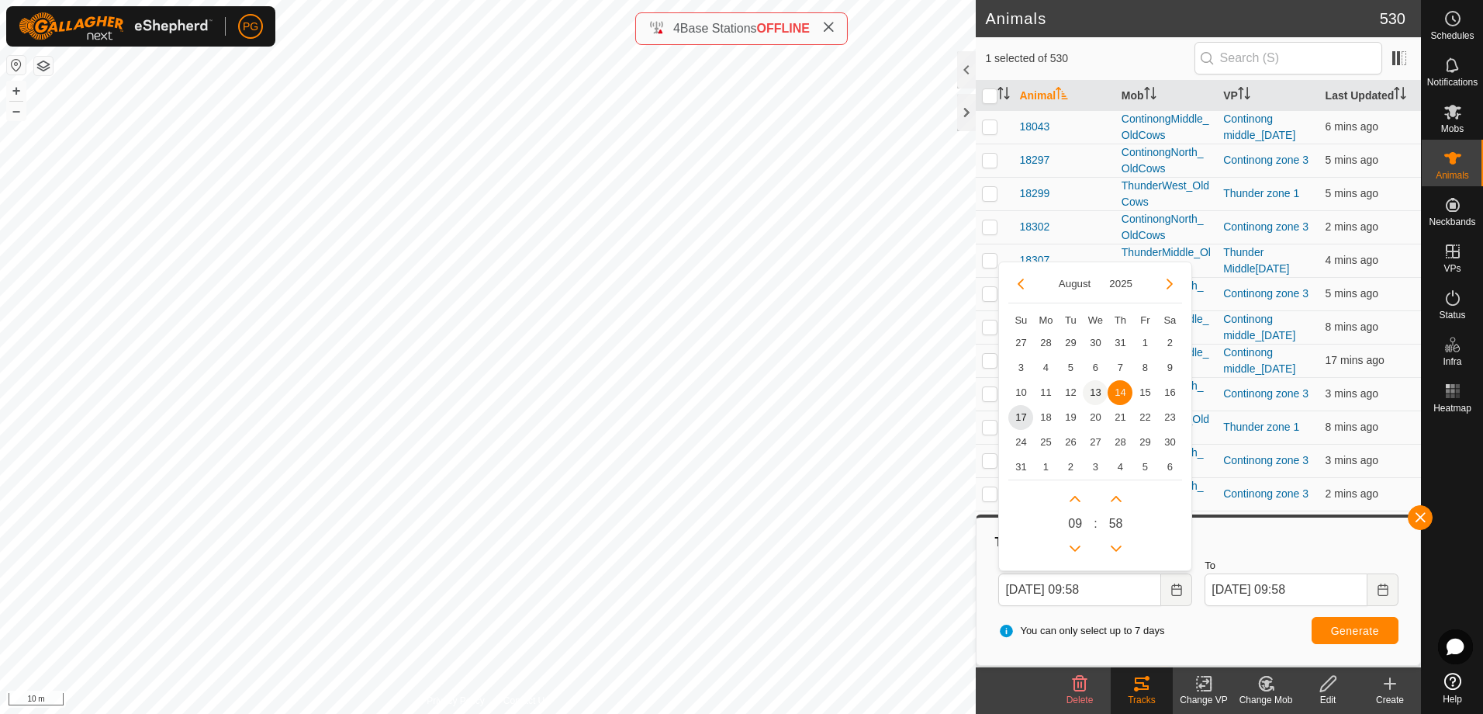
click at [1098, 391] on span "13" at bounding box center [1095, 392] width 25 height 25
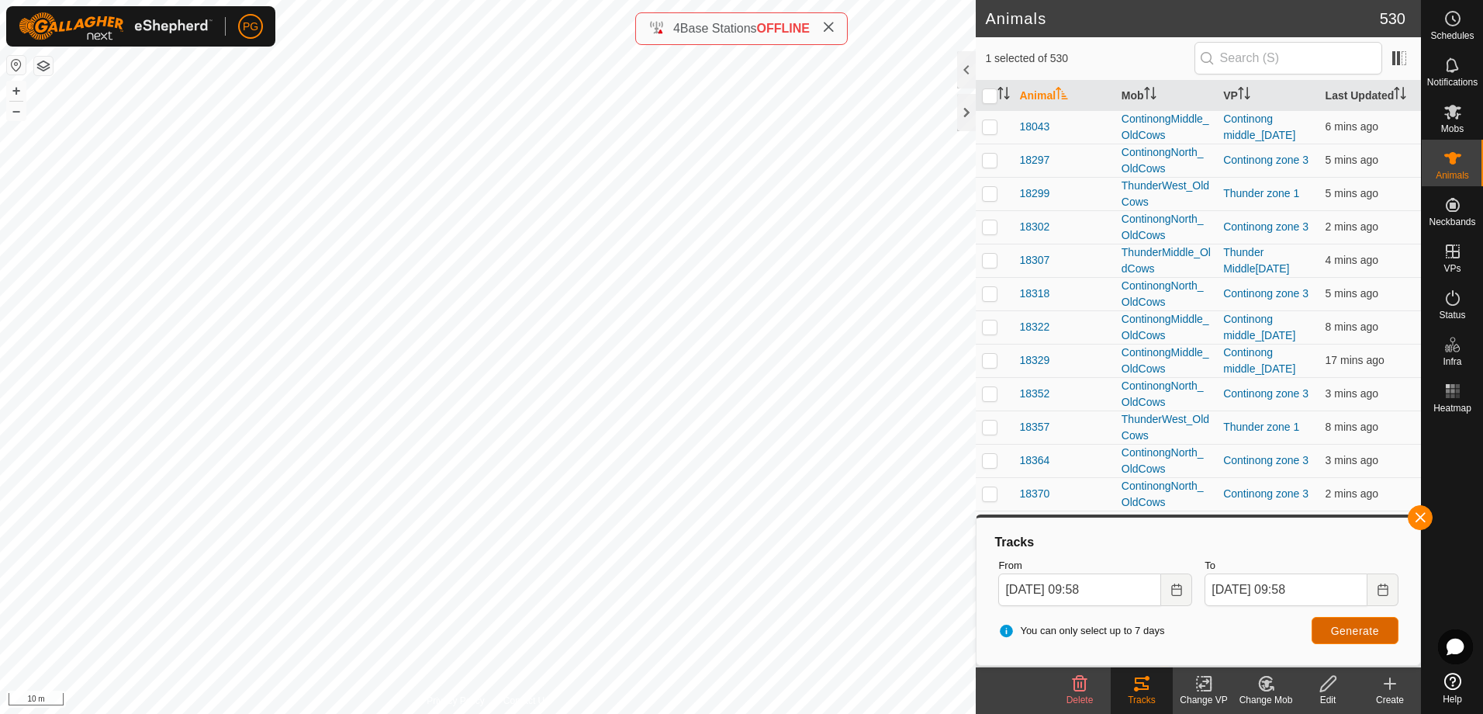
click at [1358, 632] on span "Generate" at bounding box center [1355, 630] width 48 height 12
click at [1343, 629] on span "Generate" at bounding box center [1355, 630] width 48 height 12
click at [1177, 590] on icon "Choose Date" at bounding box center [1176, 589] width 12 height 12
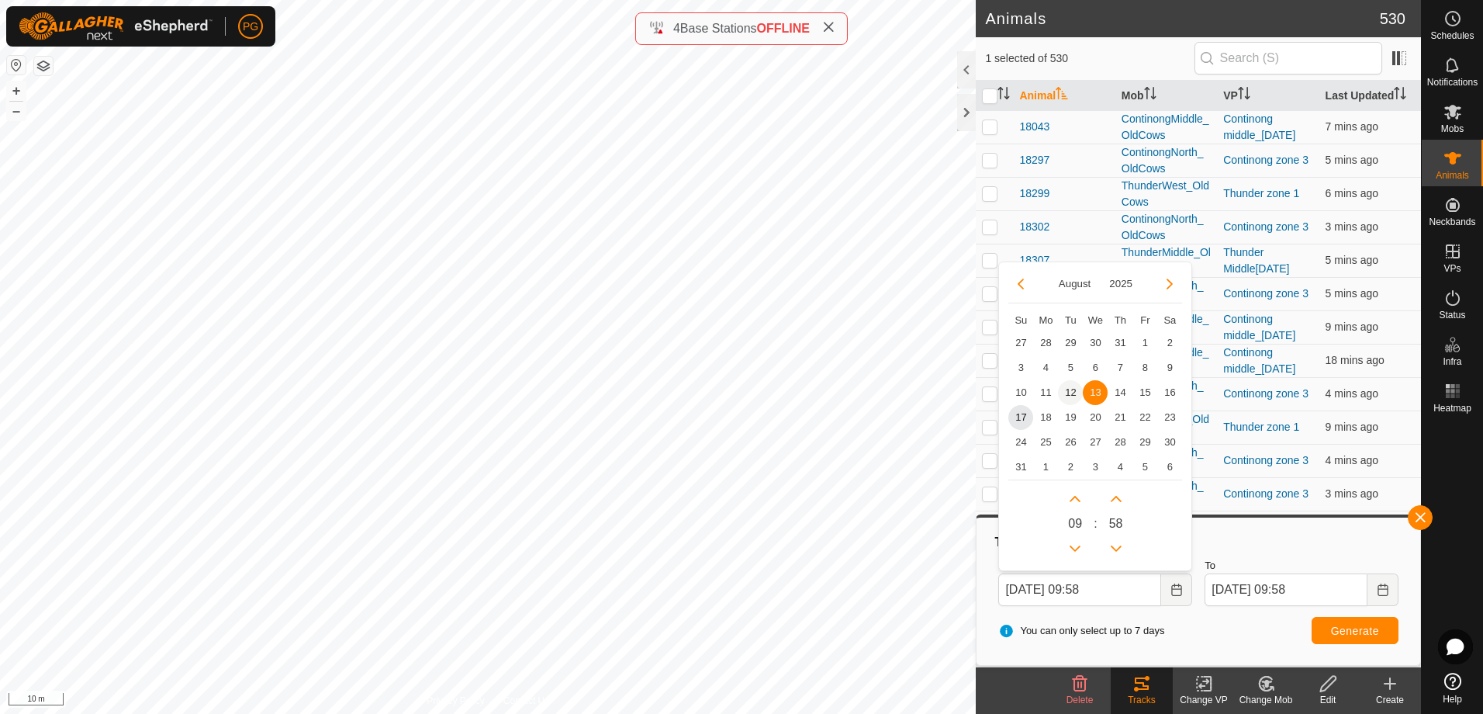
click at [1070, 392] on span "12" at bounding box center [1070, 392] width 25 height 25
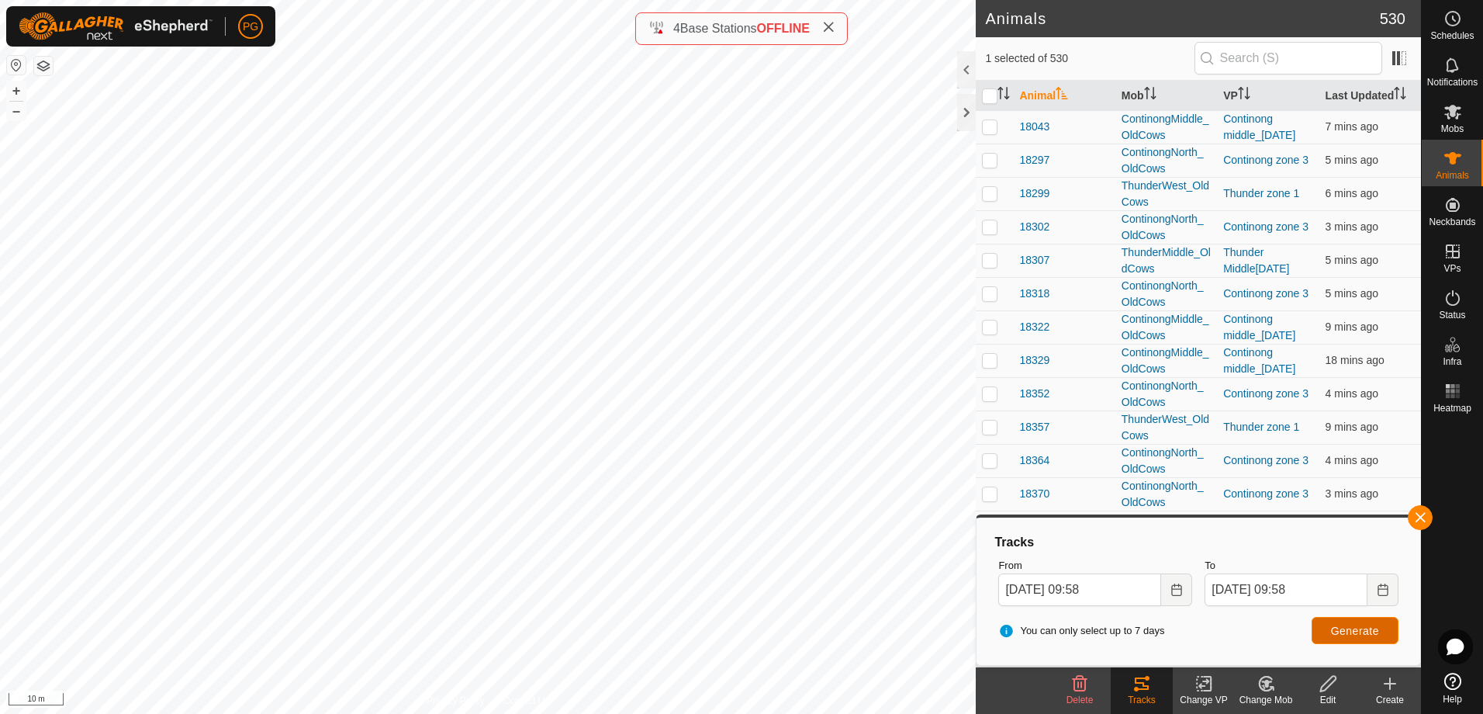
click at [1366, 630] on span "Generate" at bounding box center [1355, 630] width 48 height 12
click at [1181, 591] on icon "Choose Date" at bounding box center [1176, 589] width 12 height 12
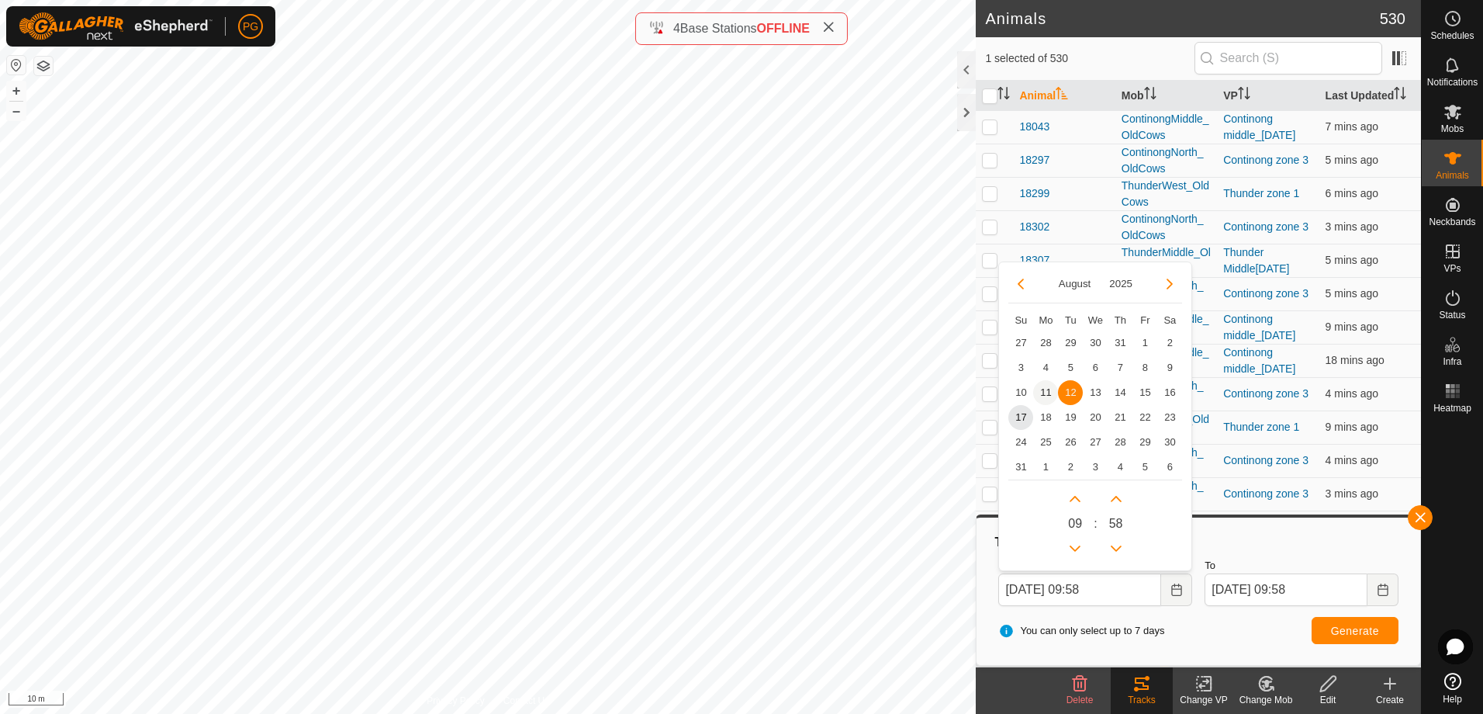
click at [1045, 393] on span "11" at bounding box center [1045, 392] width 25 height 25
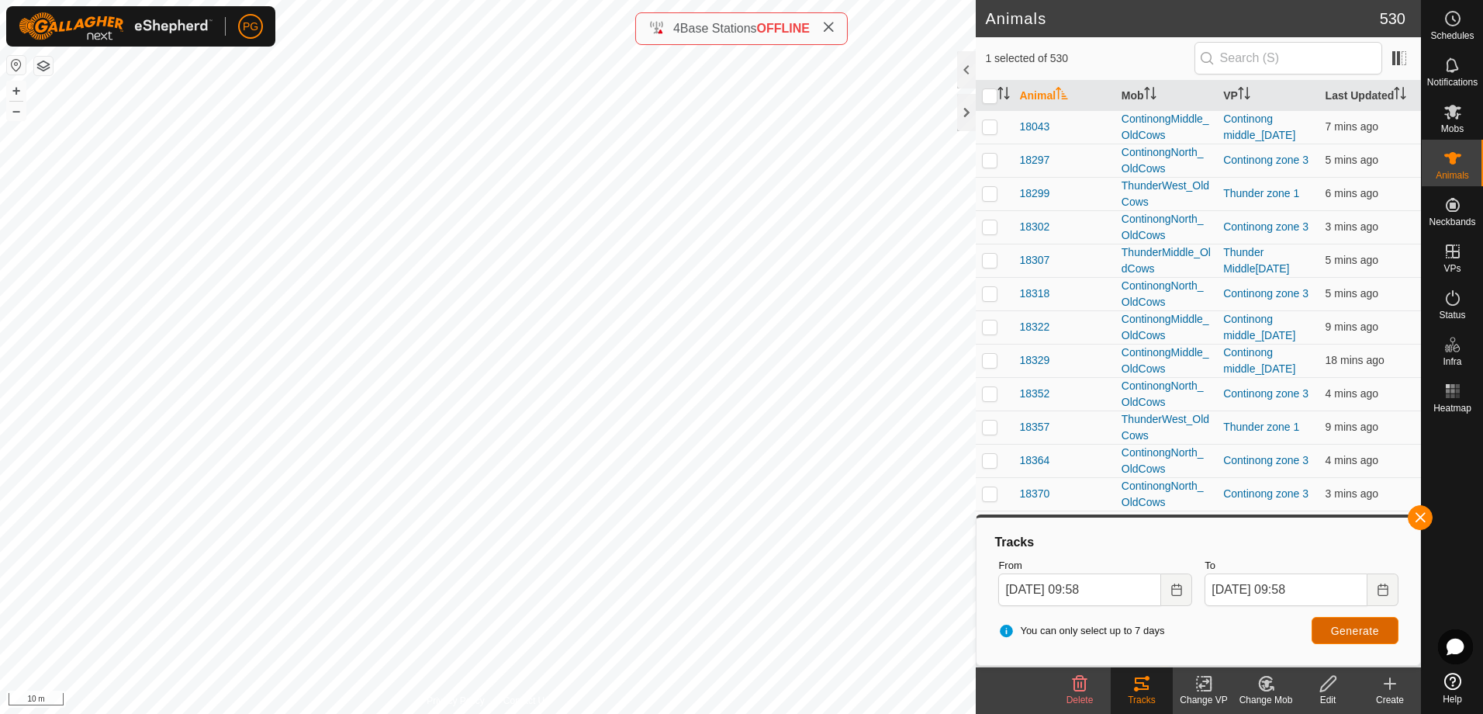
click at [1359, 628] on span "Generate" at bounding box center [1355, 630] width 48 height 12
click at [1181, 597] on button "Choose Date" at bounding box center [1176, 589] width 31 height 33
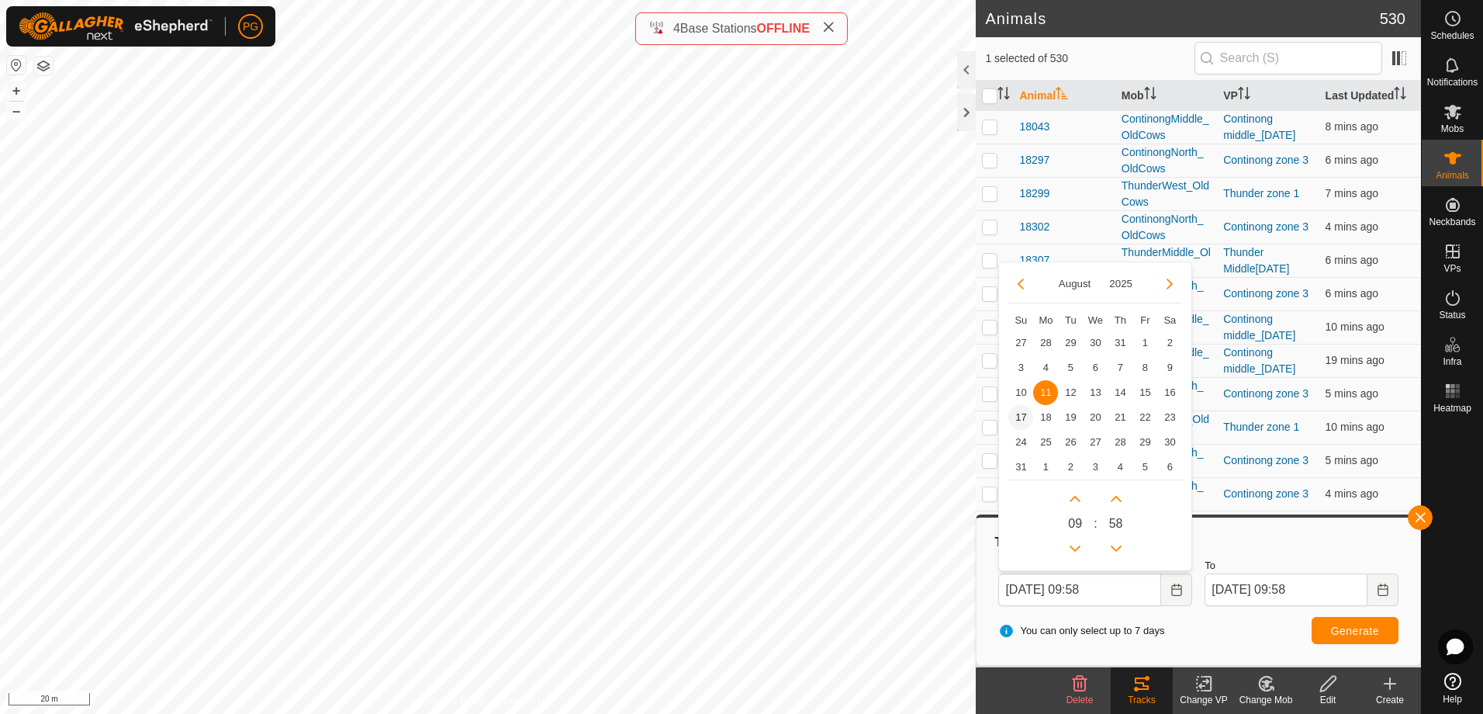
click at [1018, 413] on span "17" at bounding box center [1020, 417] width 25 height 25
type input "17 Aug, 2025 09:58"
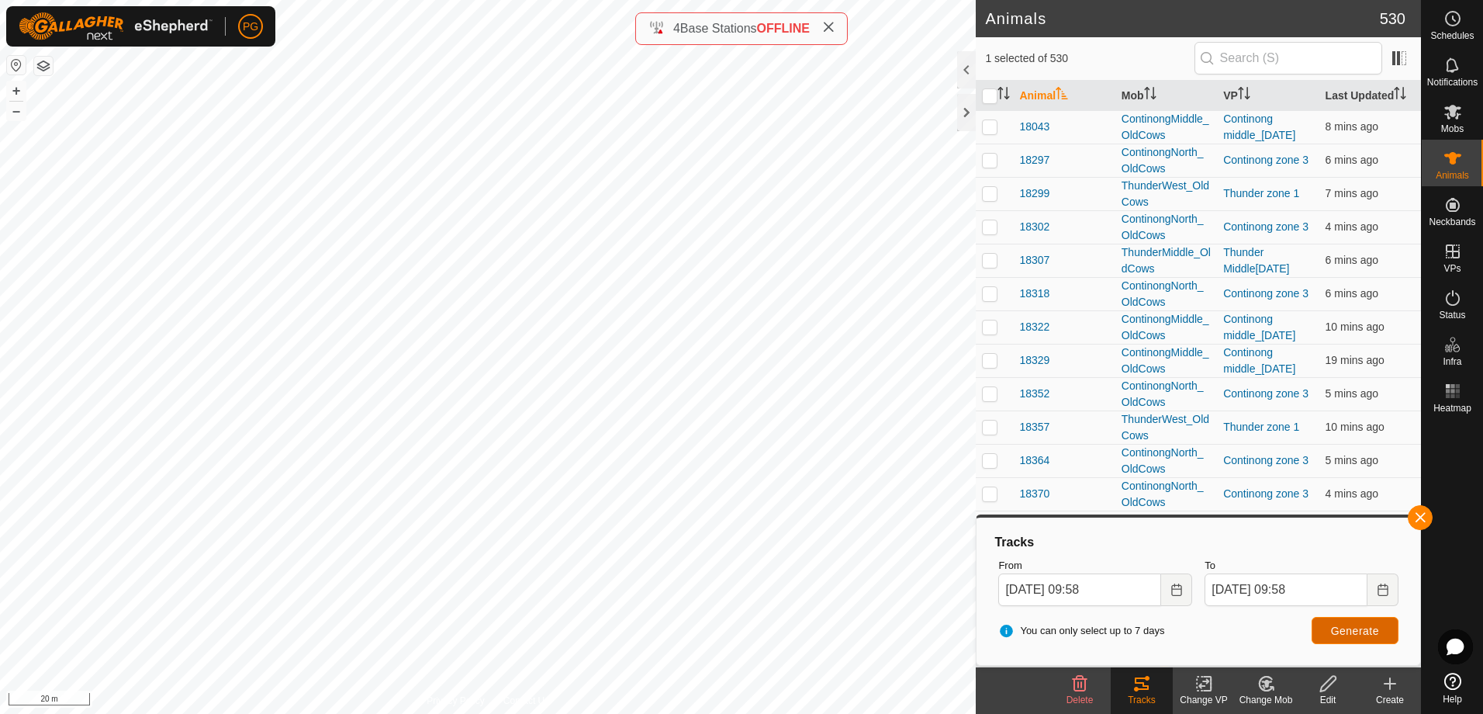
click at [1364, 628] on span "Generate" at bounding box center [1355, 630] width 48 height 12
checkbox input "false"
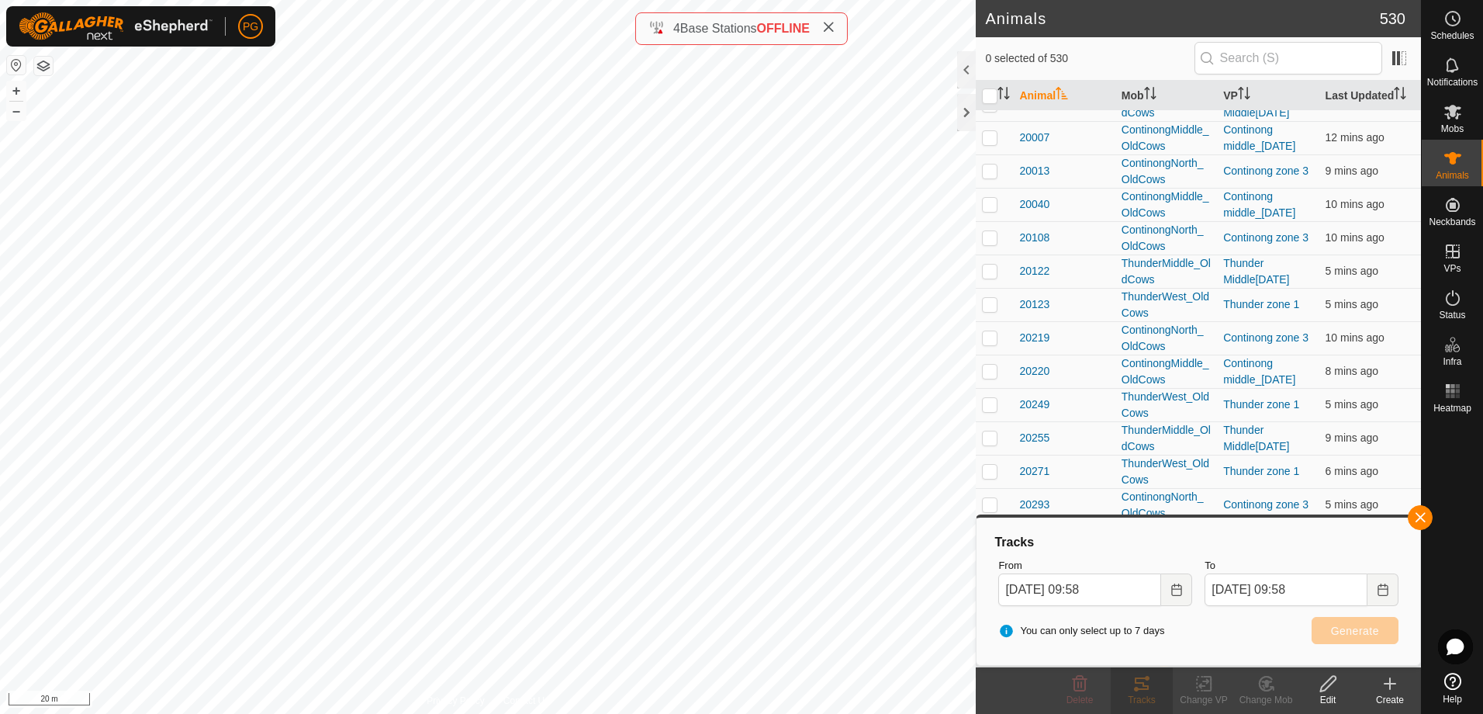
scroll to position [1706, 0]
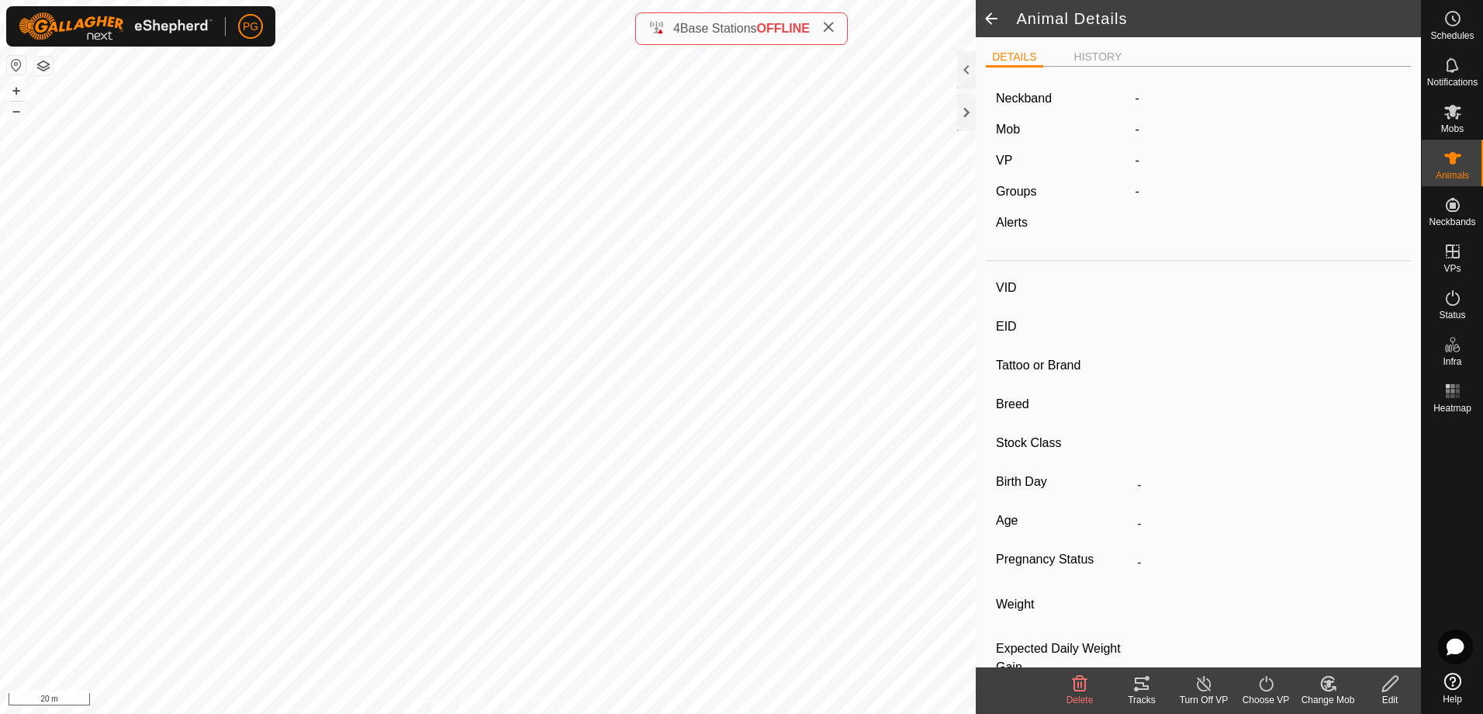
type input "19431"
type input "-"
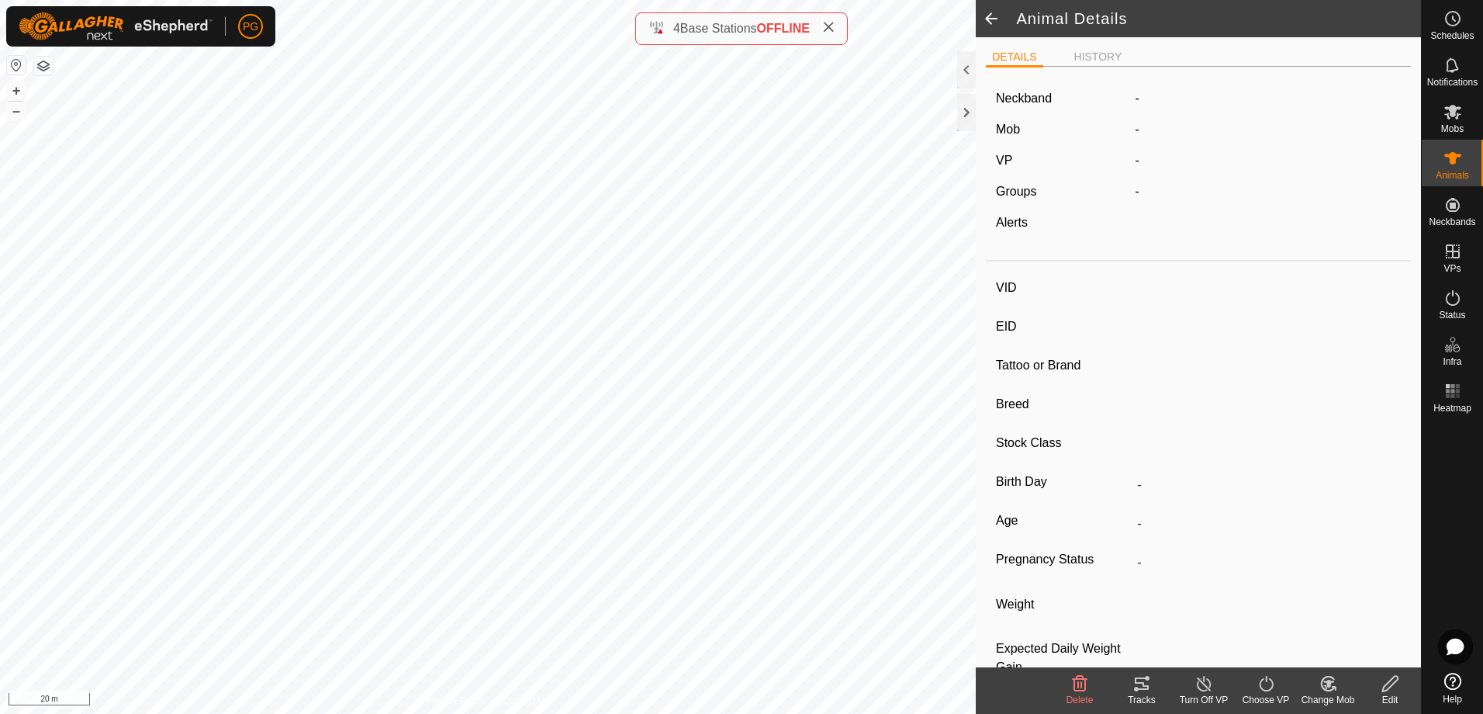
type input "-"
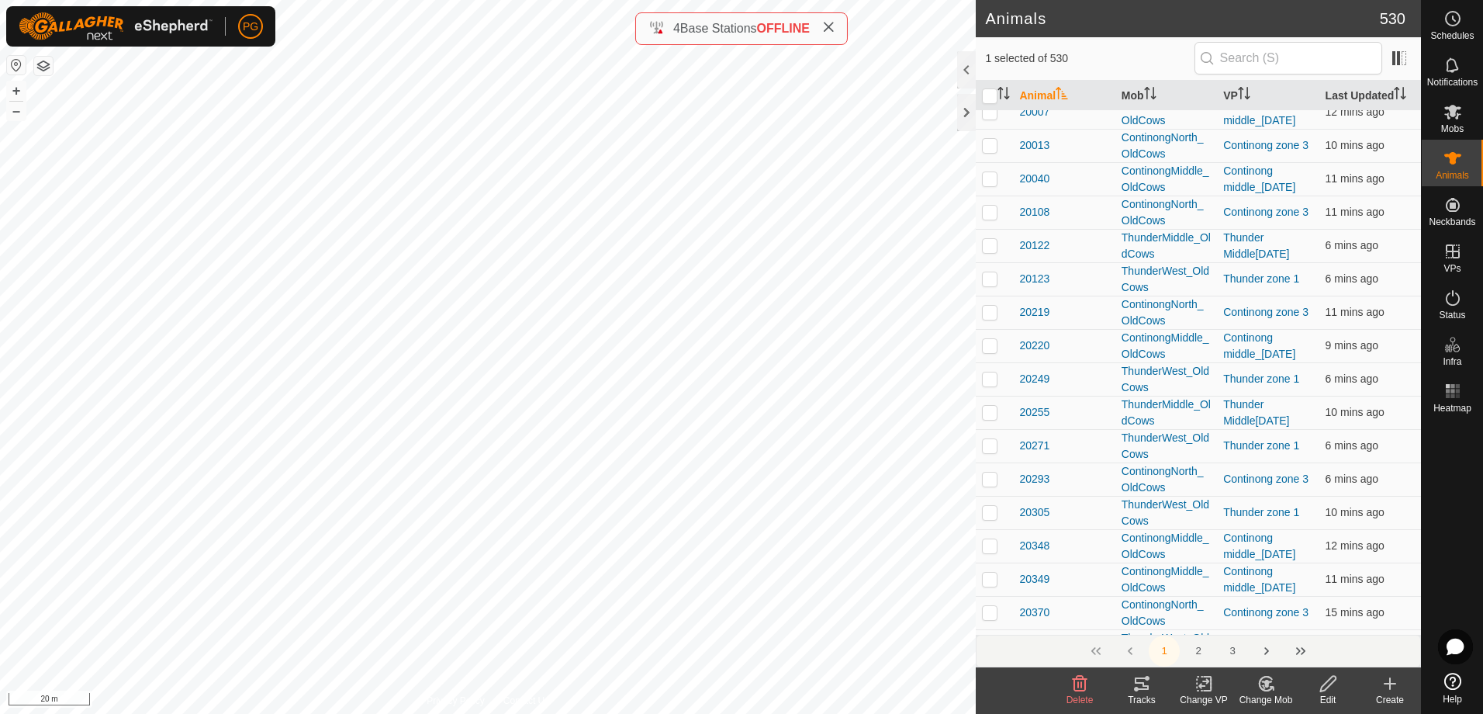
scroll to position [1706, 0]
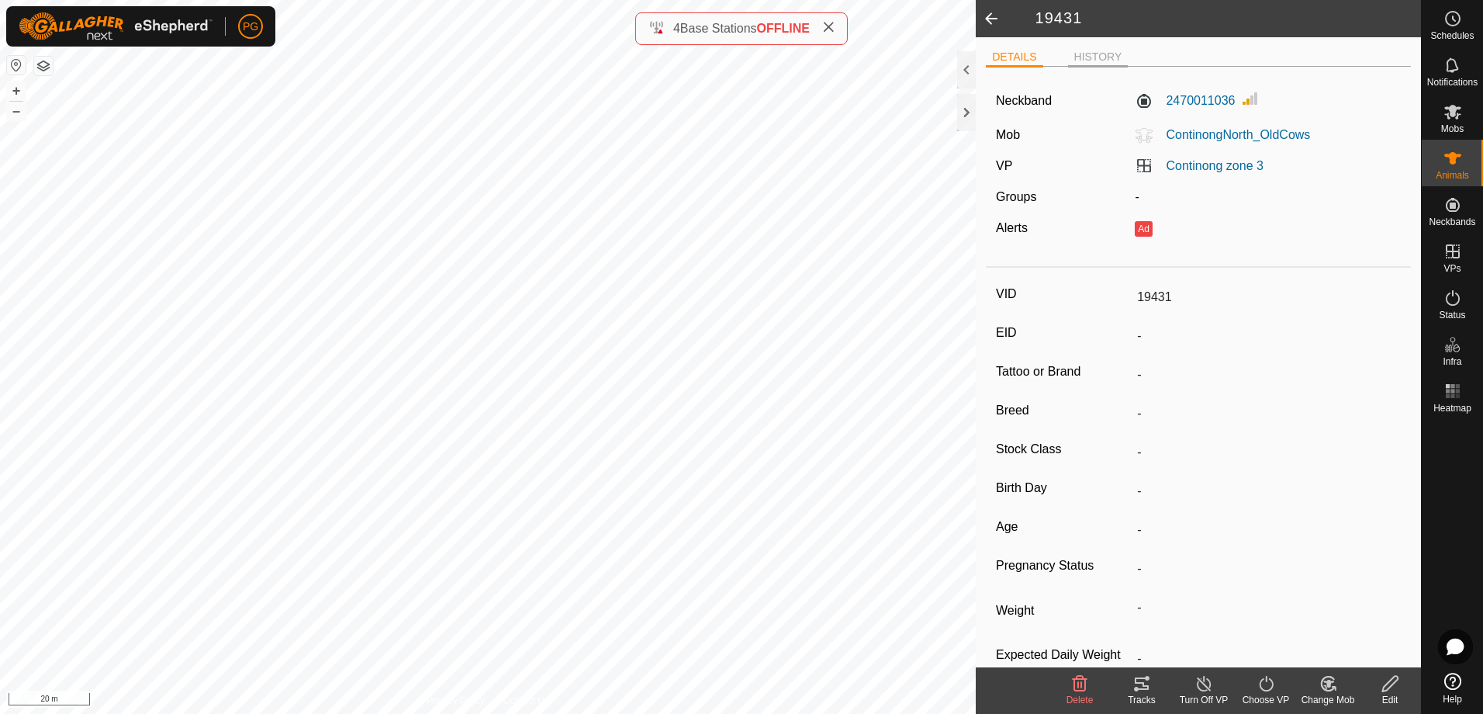
click at [1101, 55] on li "HISTORY" at bounding box center [1098, 58] width 61 height 19
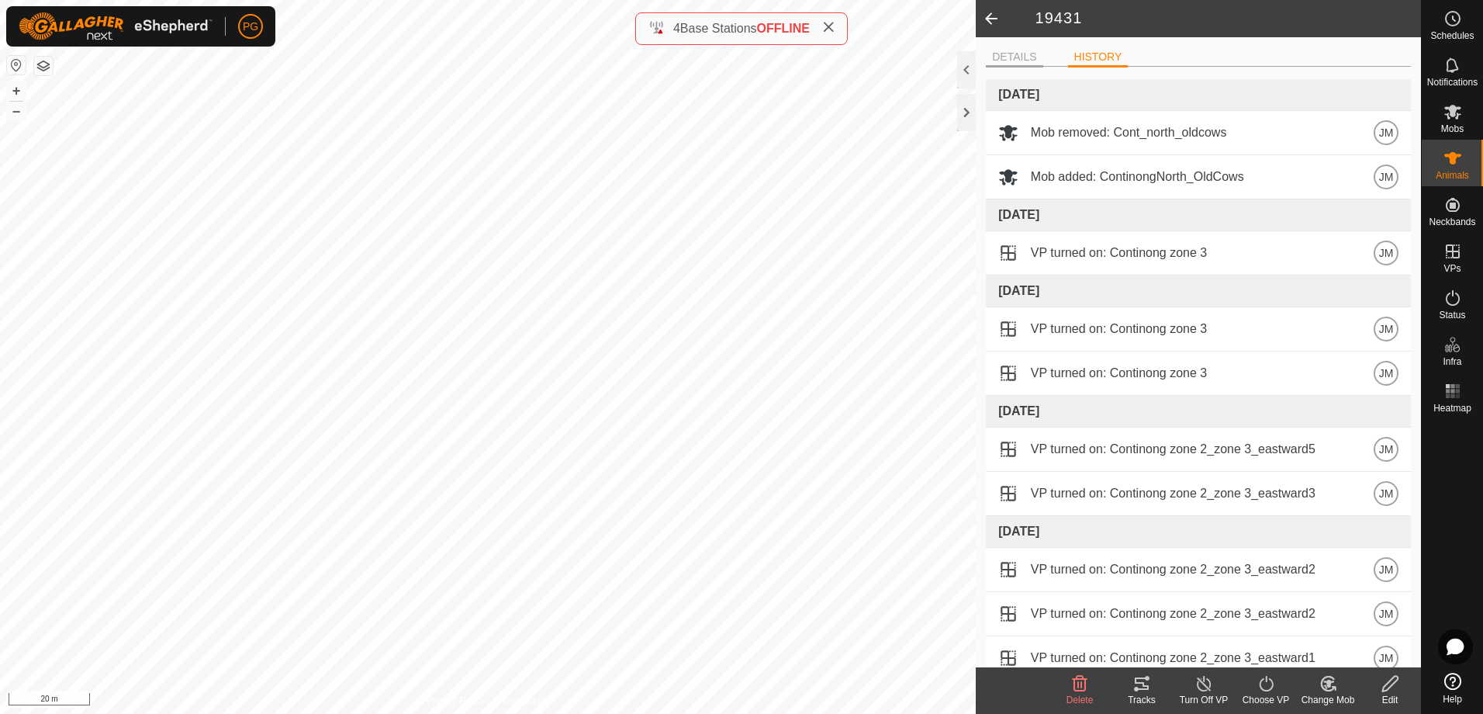
click at [1015, 54] on li "DETAILS" at bounding box center [1014, 58] width 57 height 19
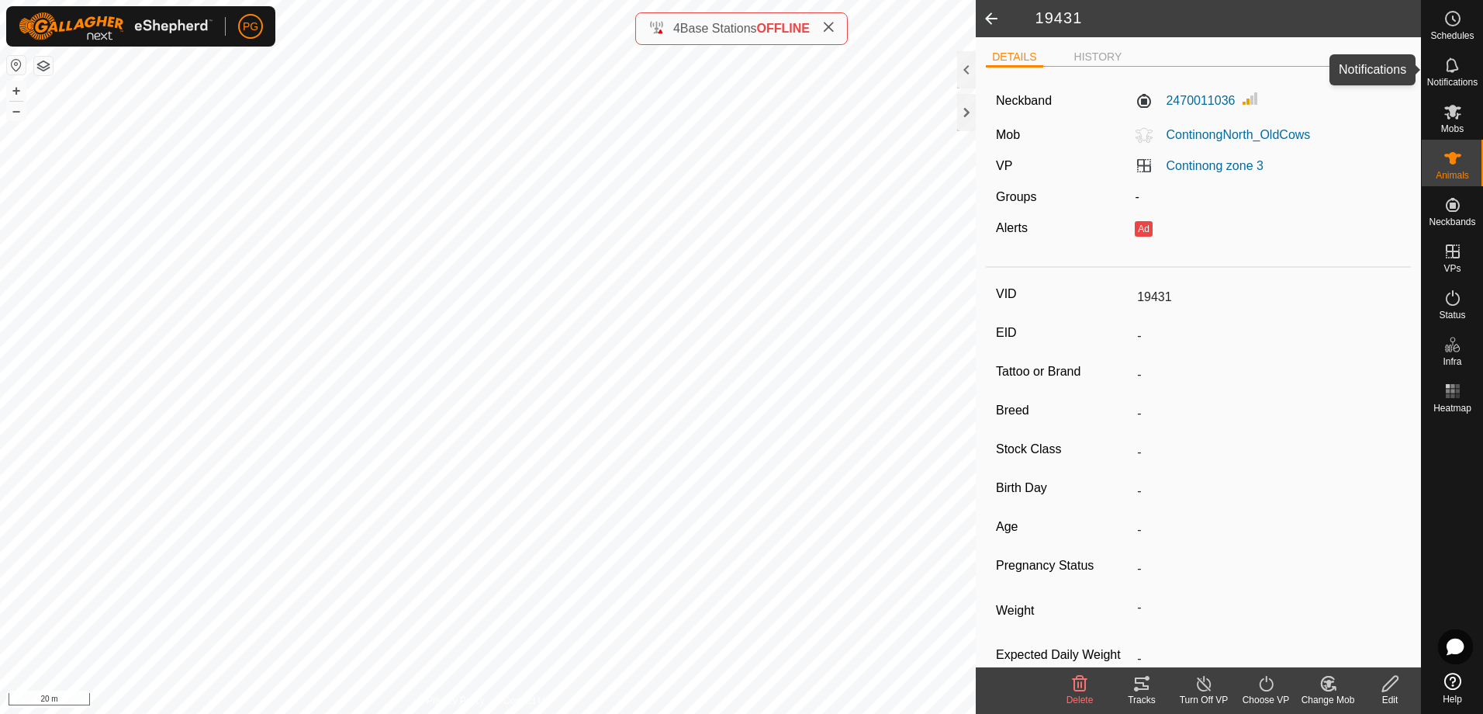
click at [1458, 72] on icon at bounding box center [1453, 65] width 19 height 19
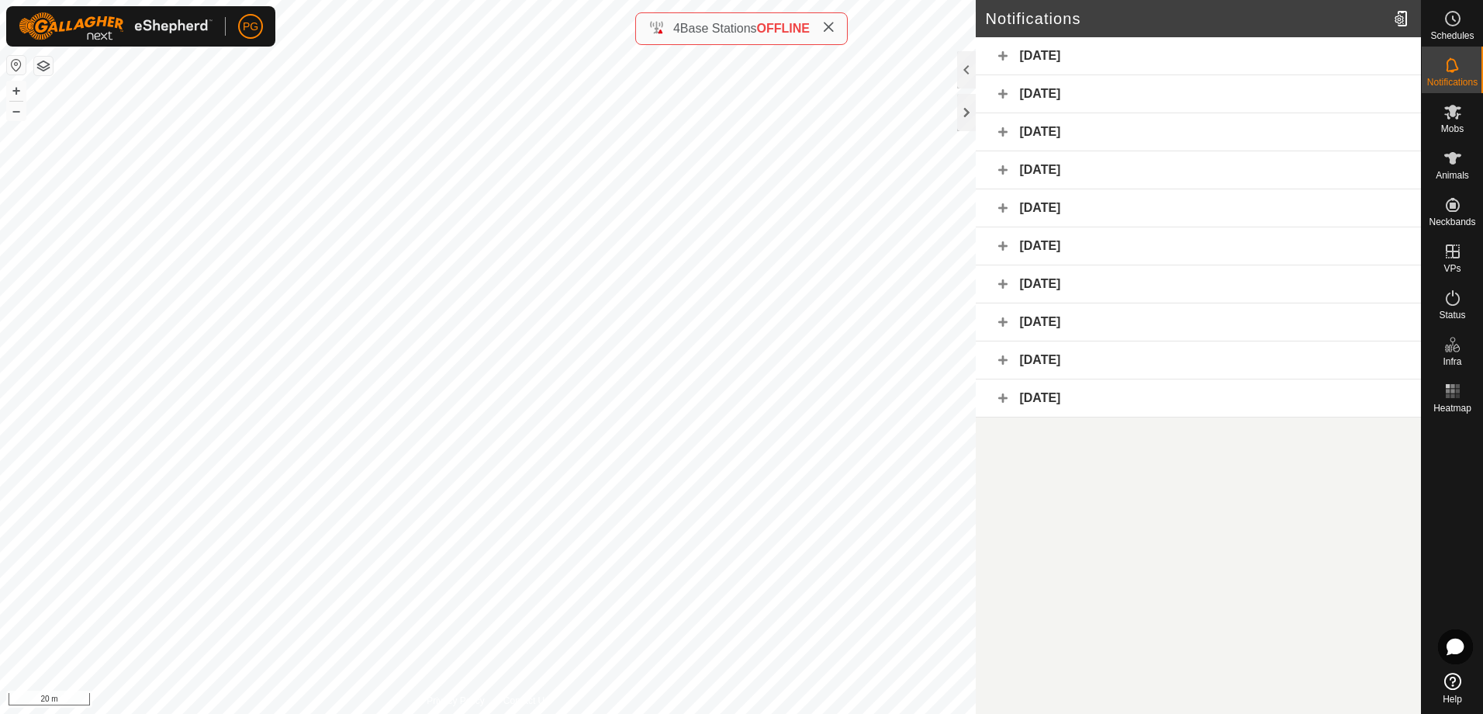
click at [1001, 55] on div "[DATE]" at bounding box center [1198, 56] width 445 height 38
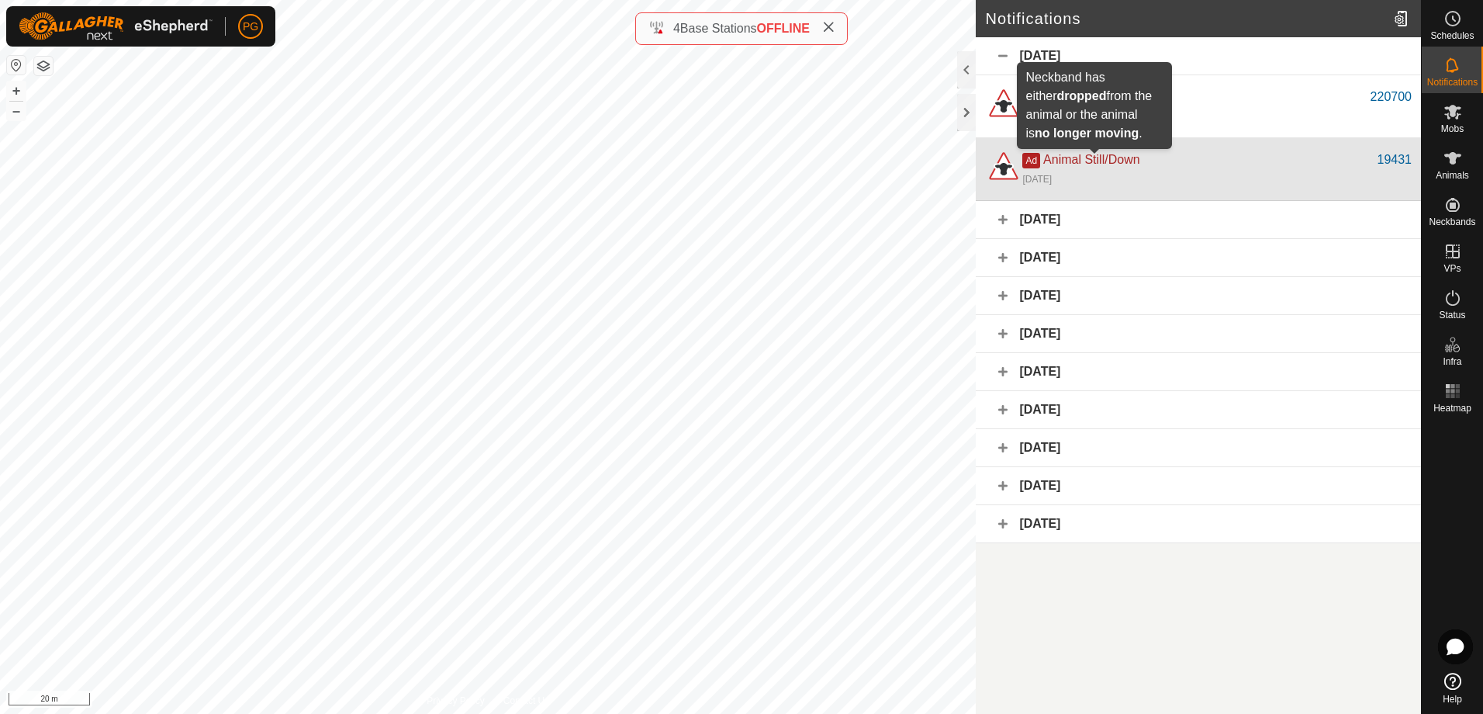
click at [1076, 157] on span "Animal Still/Down" at bounding box center [1091, 159] width 96 height 13
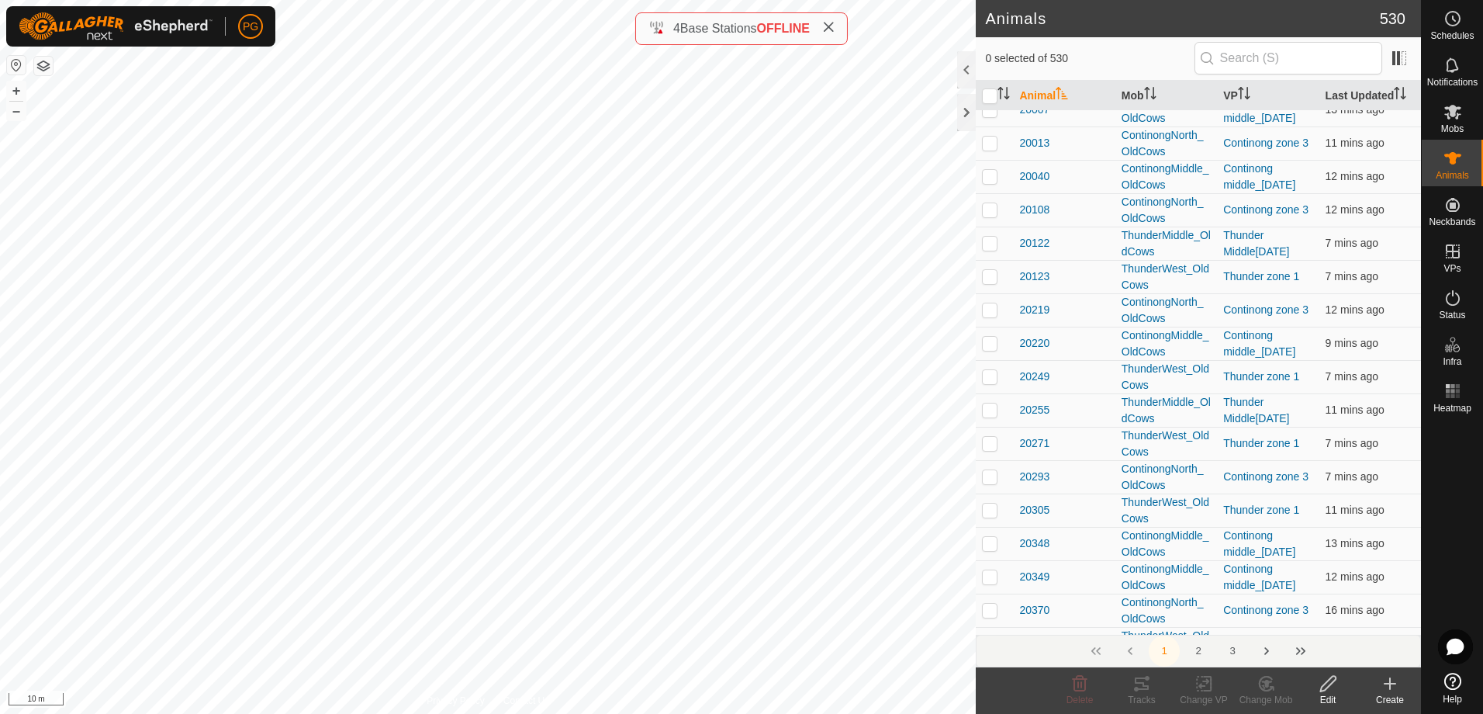
scroll to position [1706, 0]
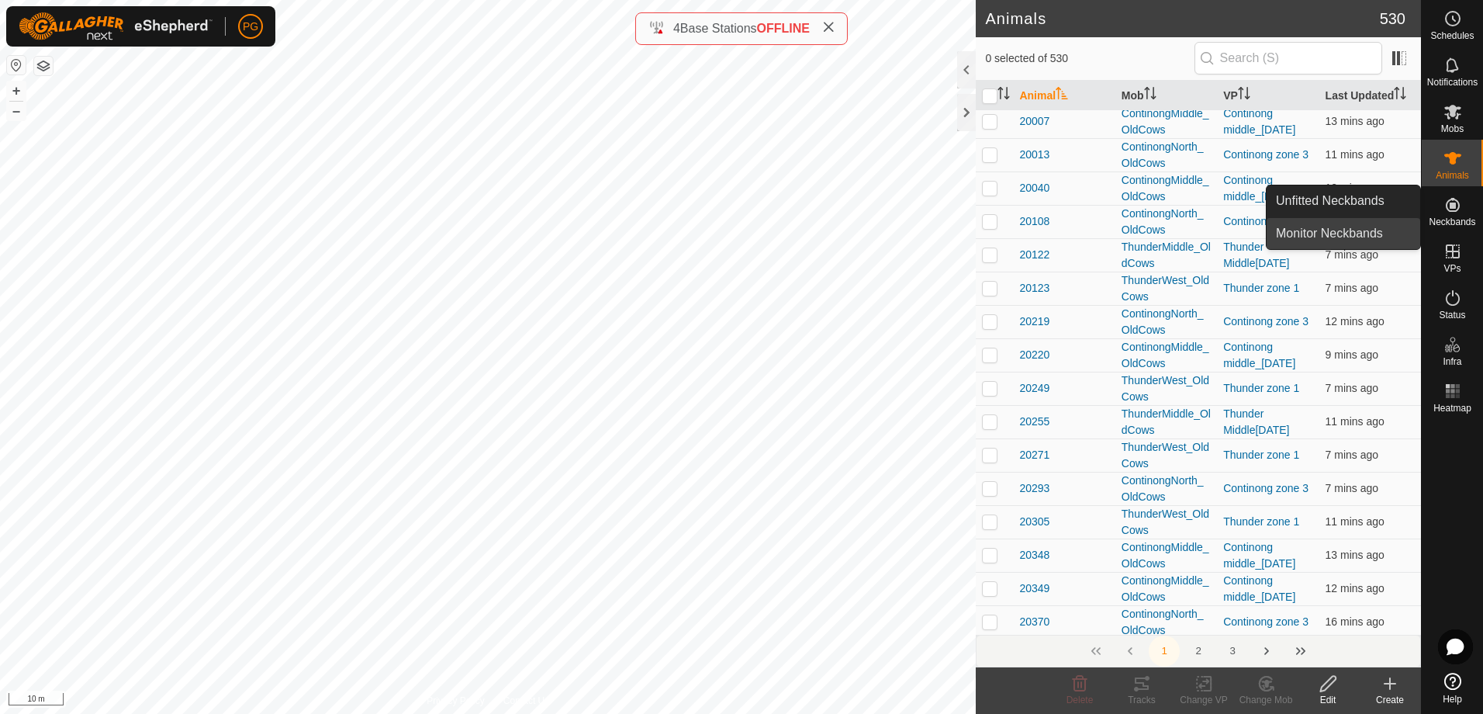
drag, startPoint x: 1414, startPoint y: 219, endPoint x: 1347, endPoint y: 233, distance: 68.2
click at [1347, 233] on link "Monitor Neckbands" at bounding box center [1344, 233] width 154 height 31
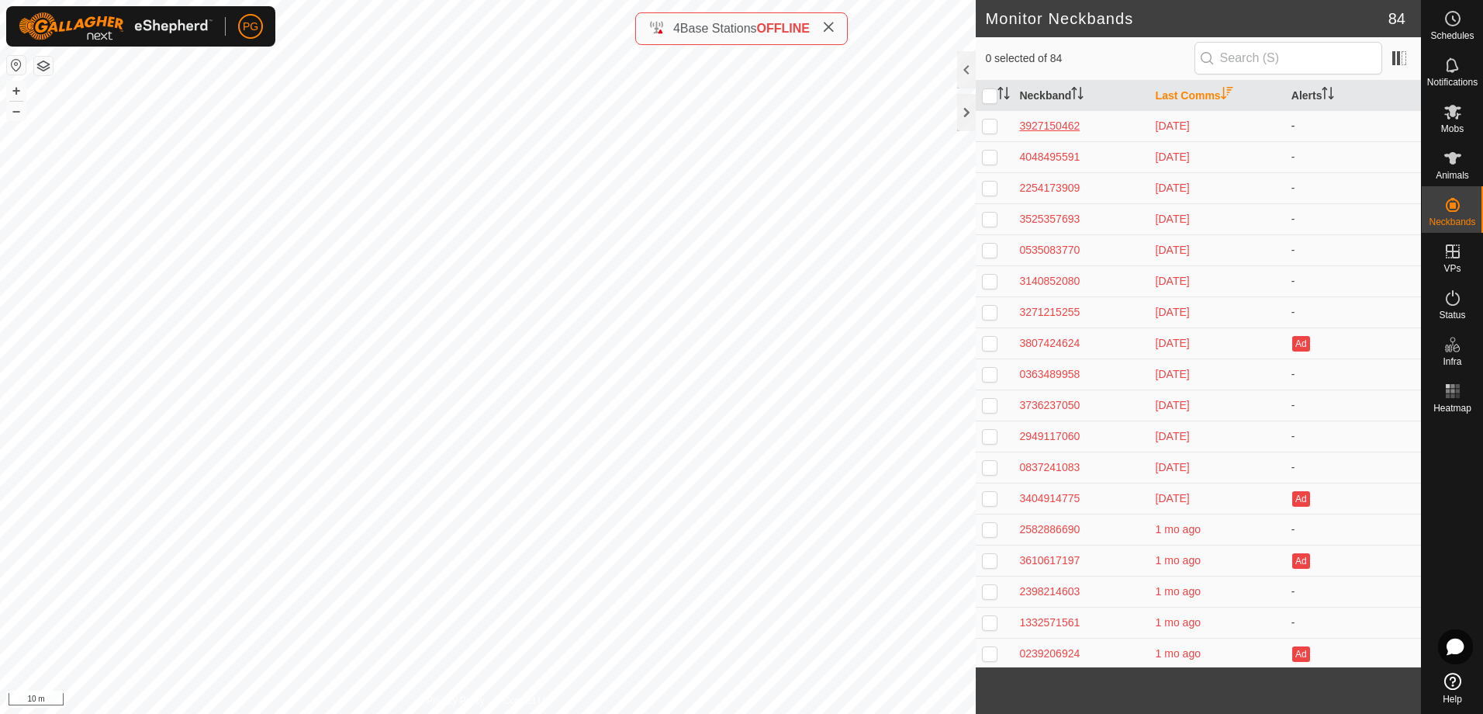
click at [1047, 126] on div "3927150462" at bounding box center [1080, 126] width 123 height 16
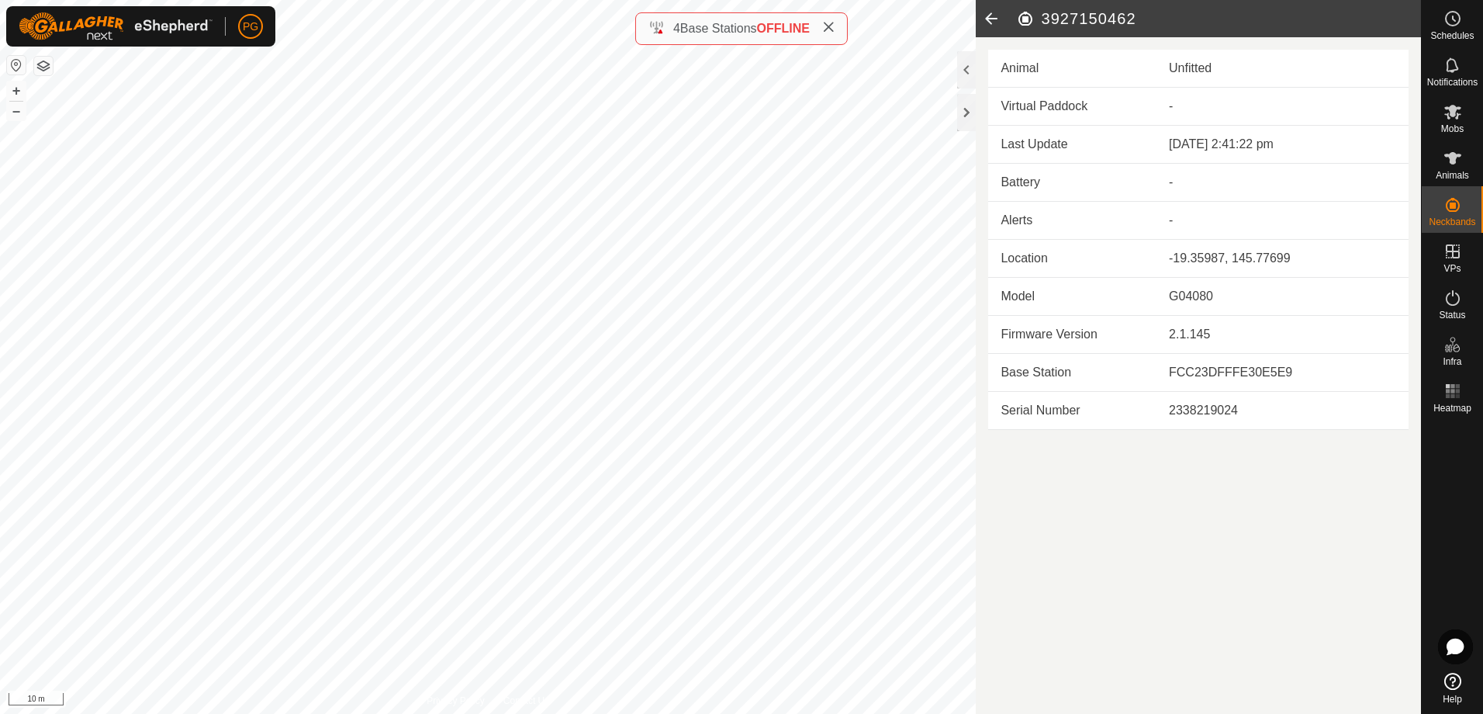
click at [989, 16] on icon at bounding box center [991, 18] width 31 height 37
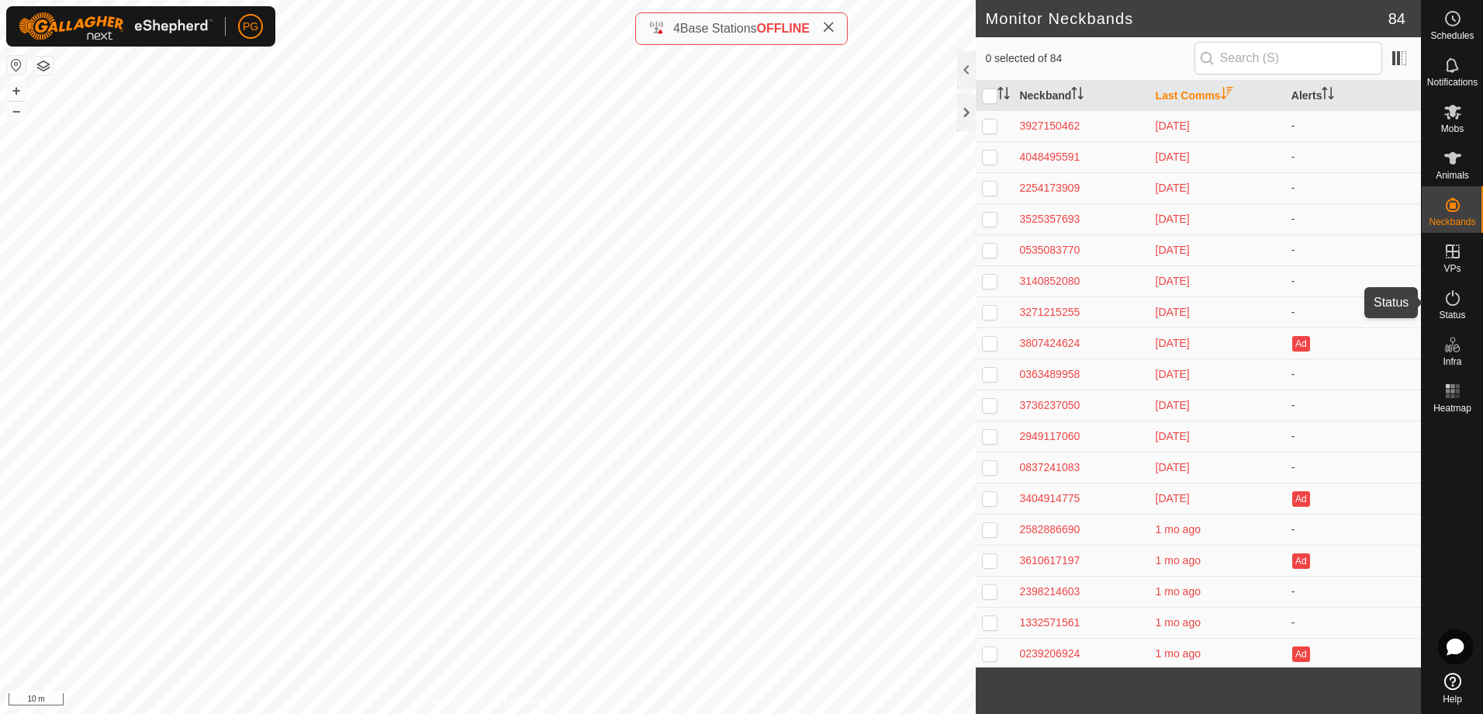
drag, startPoint x: 1455, startPoint y: 301, endPoint x: 1444, endPoint y: 291, distance: 14.8
click at [1455, 301] on icon at bounding box center [1453, 298] width 19 height 19
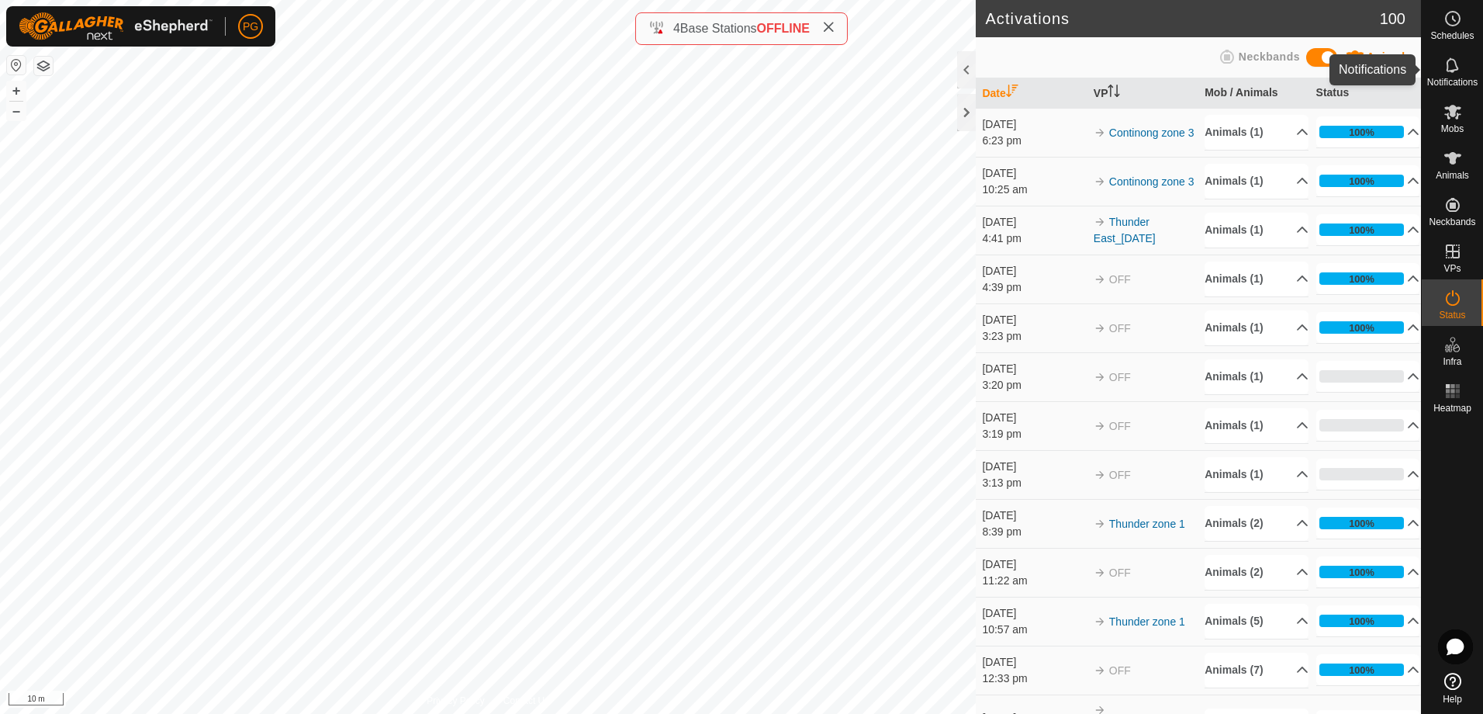
click at [1447, 66] on icon at bounding box center [1452, 64] width 12 height 15
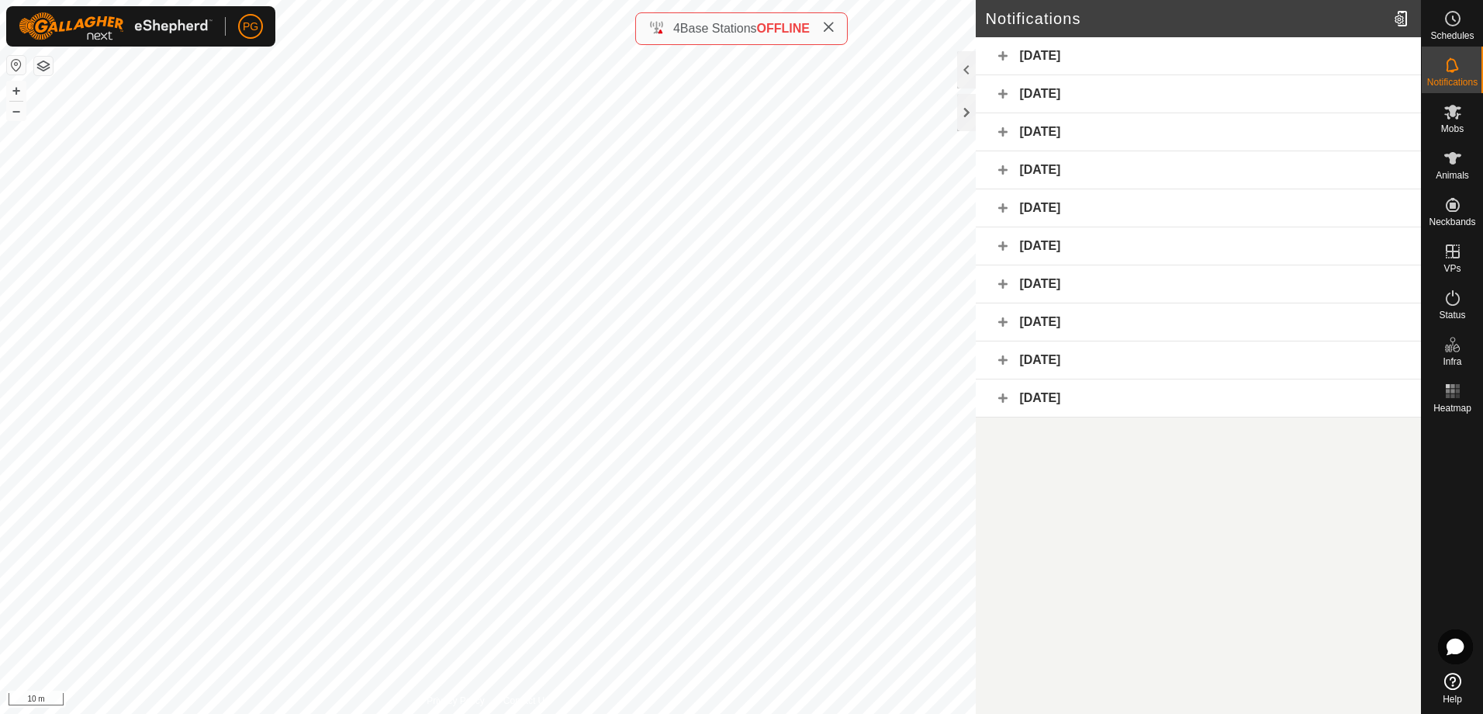
click at [1000, 58] on div "[DATE]" at bounding box center [1198, 56] width 445 height 38
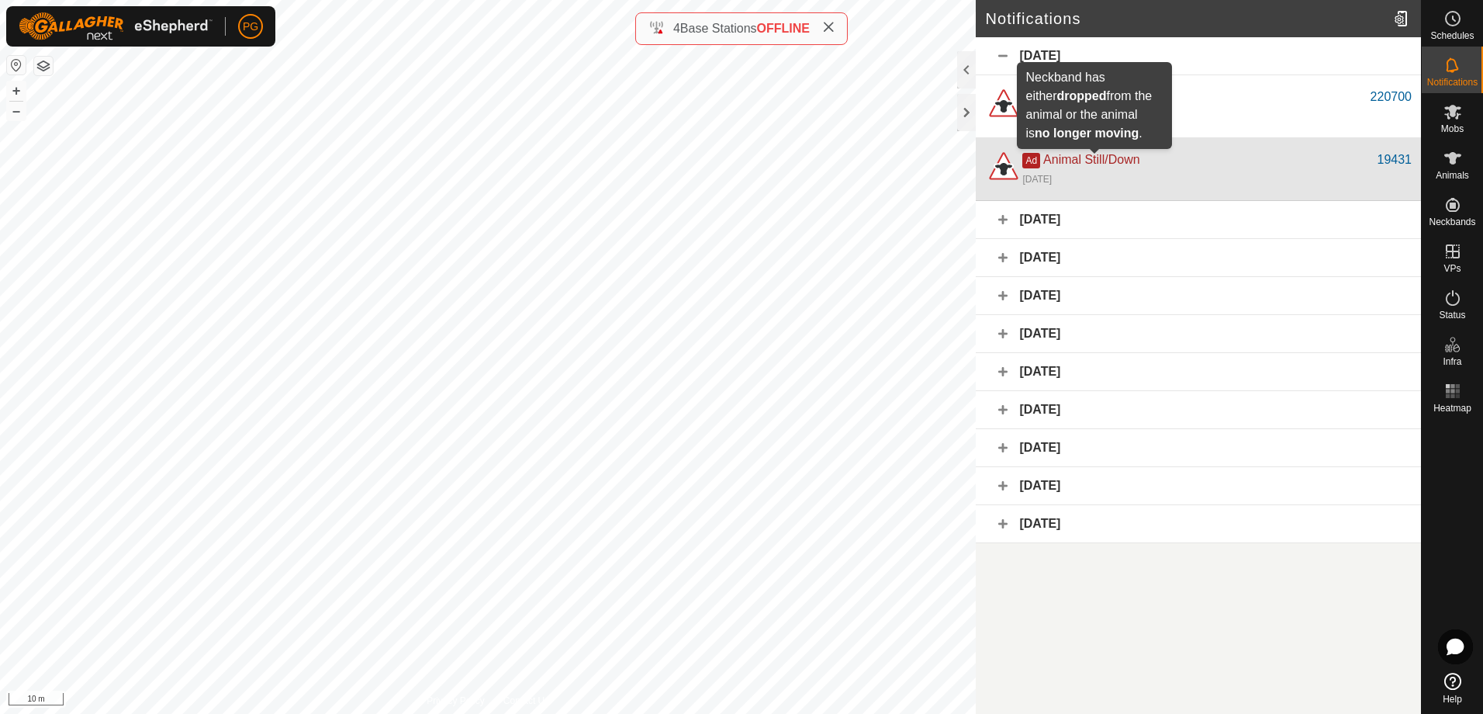
click at [1094, 157] on span "Animal Still/Down" at bounding box center [1091, 159] width 96 height 13
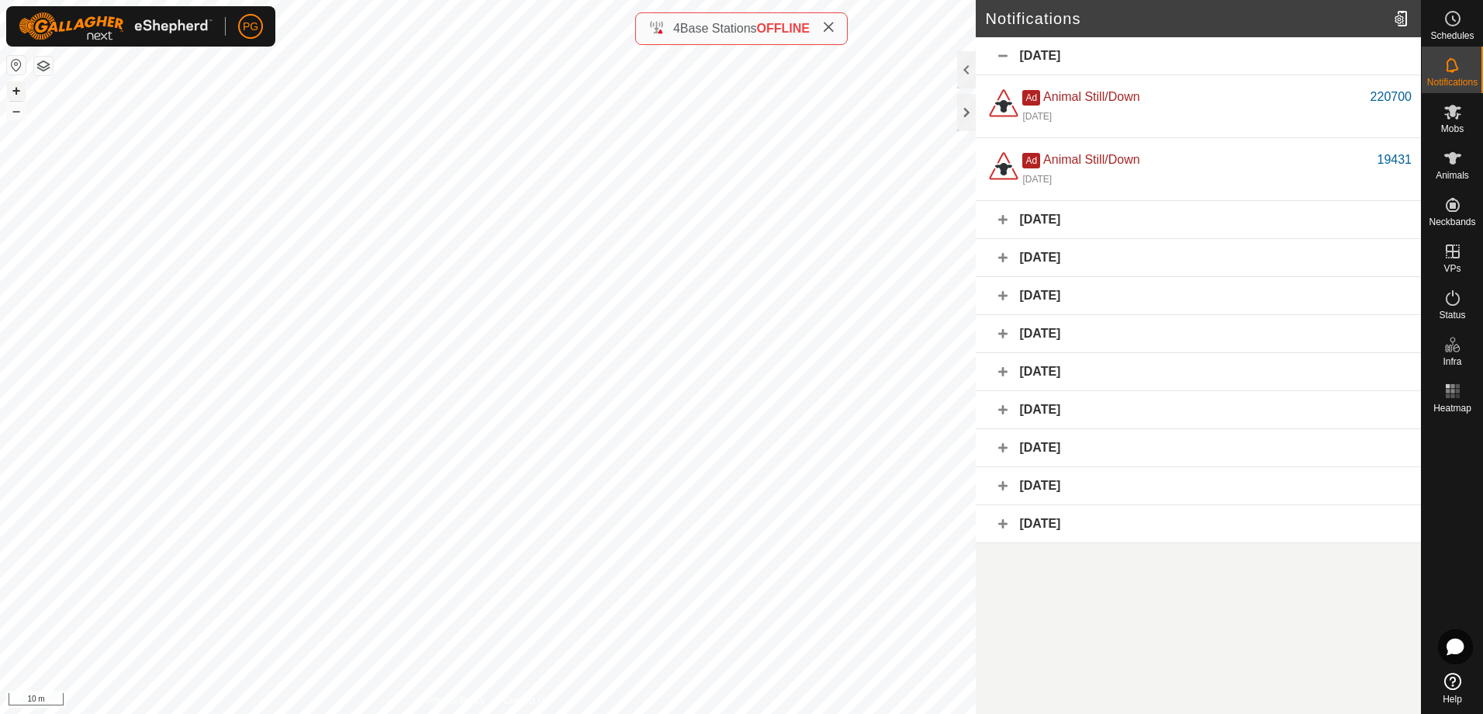
click at [18, 88] on button "+" at bounding box center [16, 90] width 19 height 19
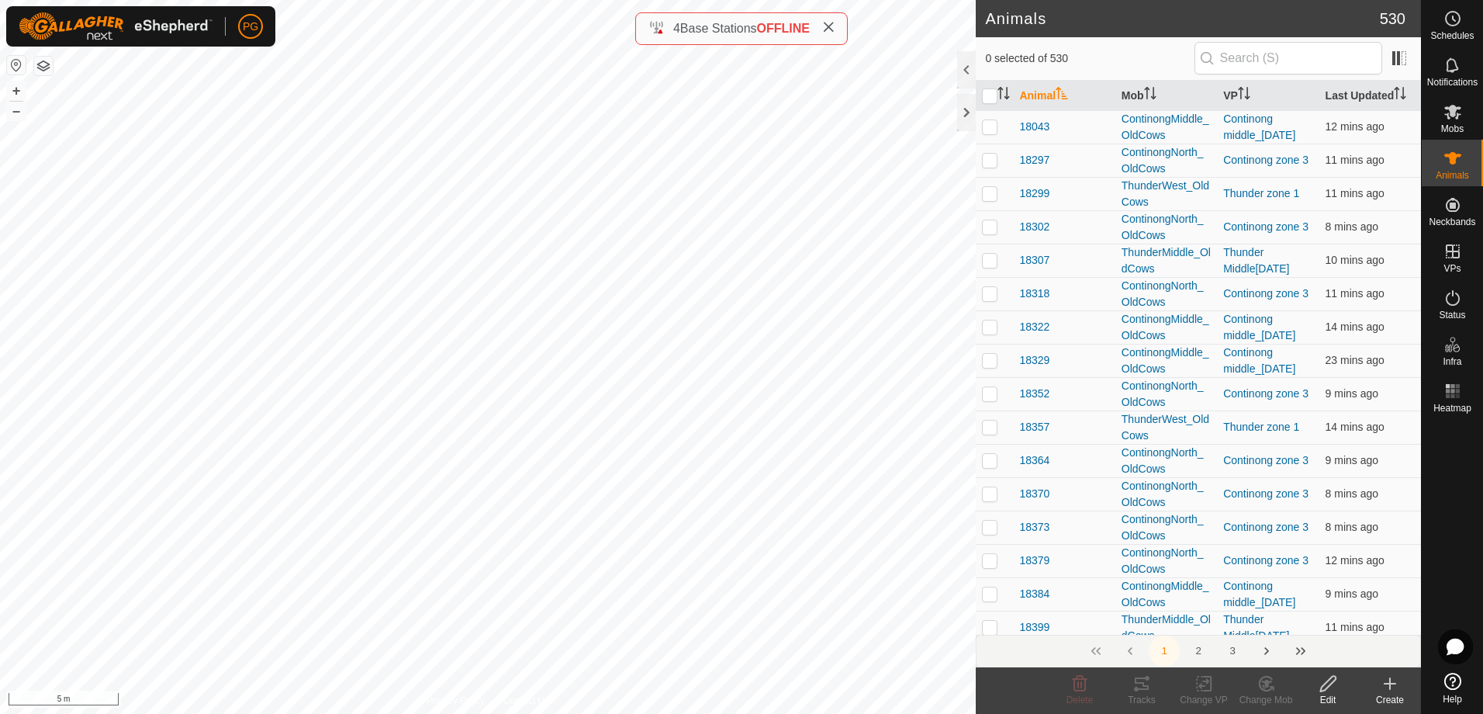
click at [1454, 686] on icon at bounding box center [1452, 681] width 17 height 17
click at [969, 114] on div at bounding box center [966, 112] width 19 height 37
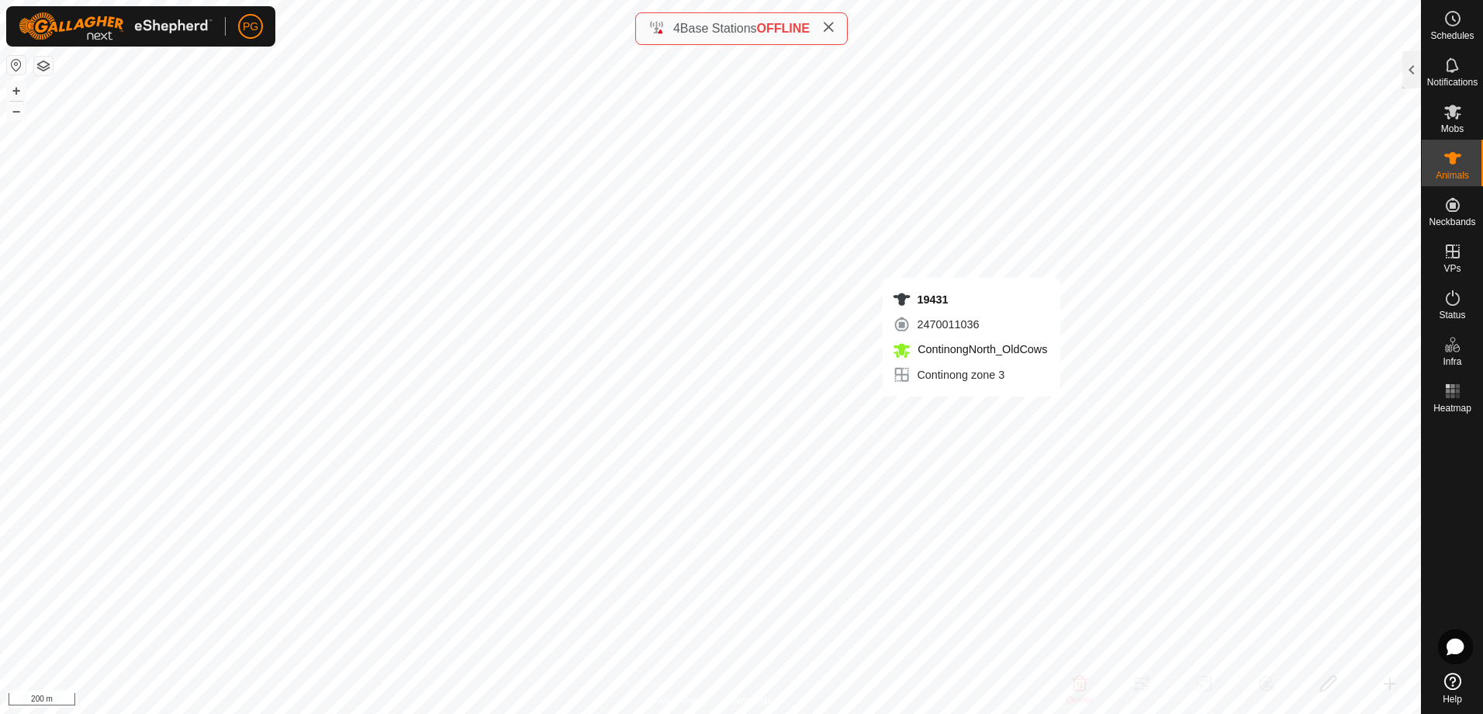
checkbox input "true"
click at [1408, 72] on div at bounding box center [1411, 69] width 19 height 37
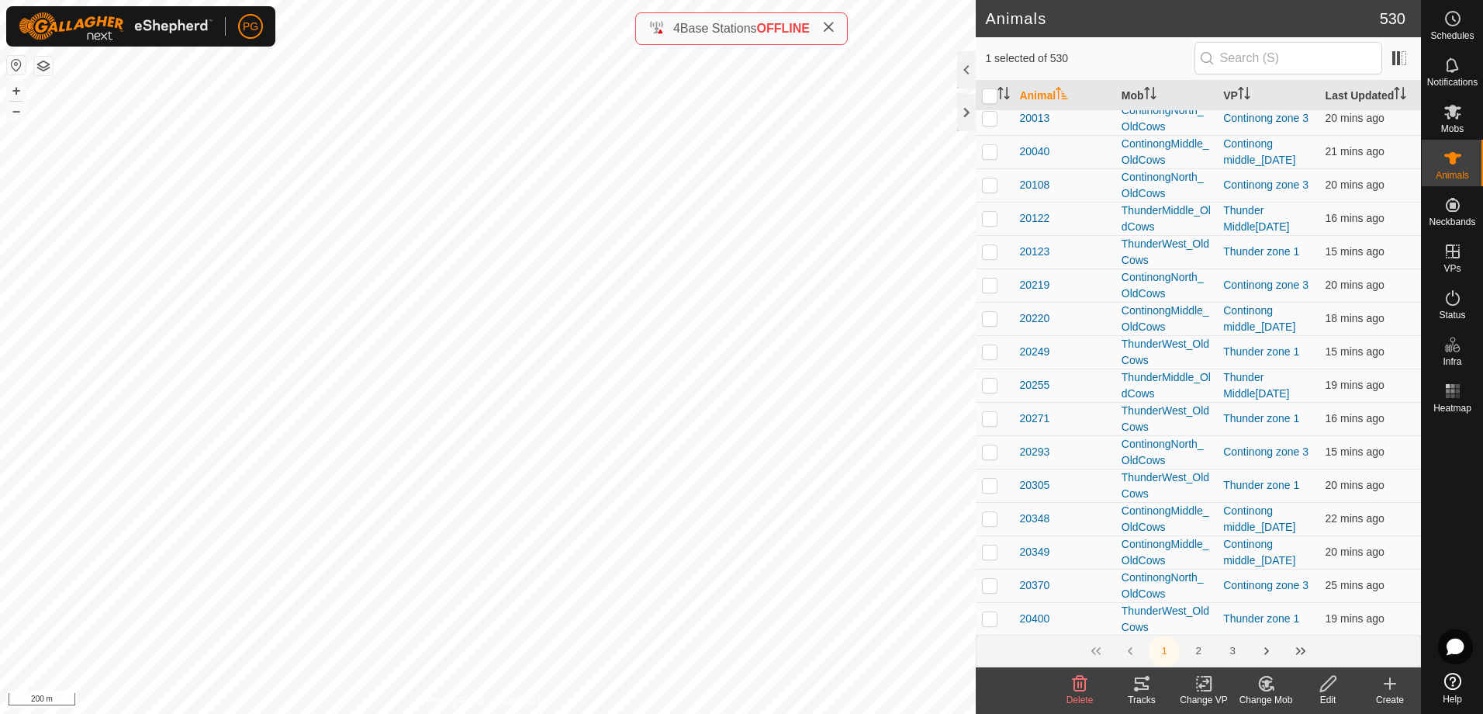
scroll to position [1629, 0]
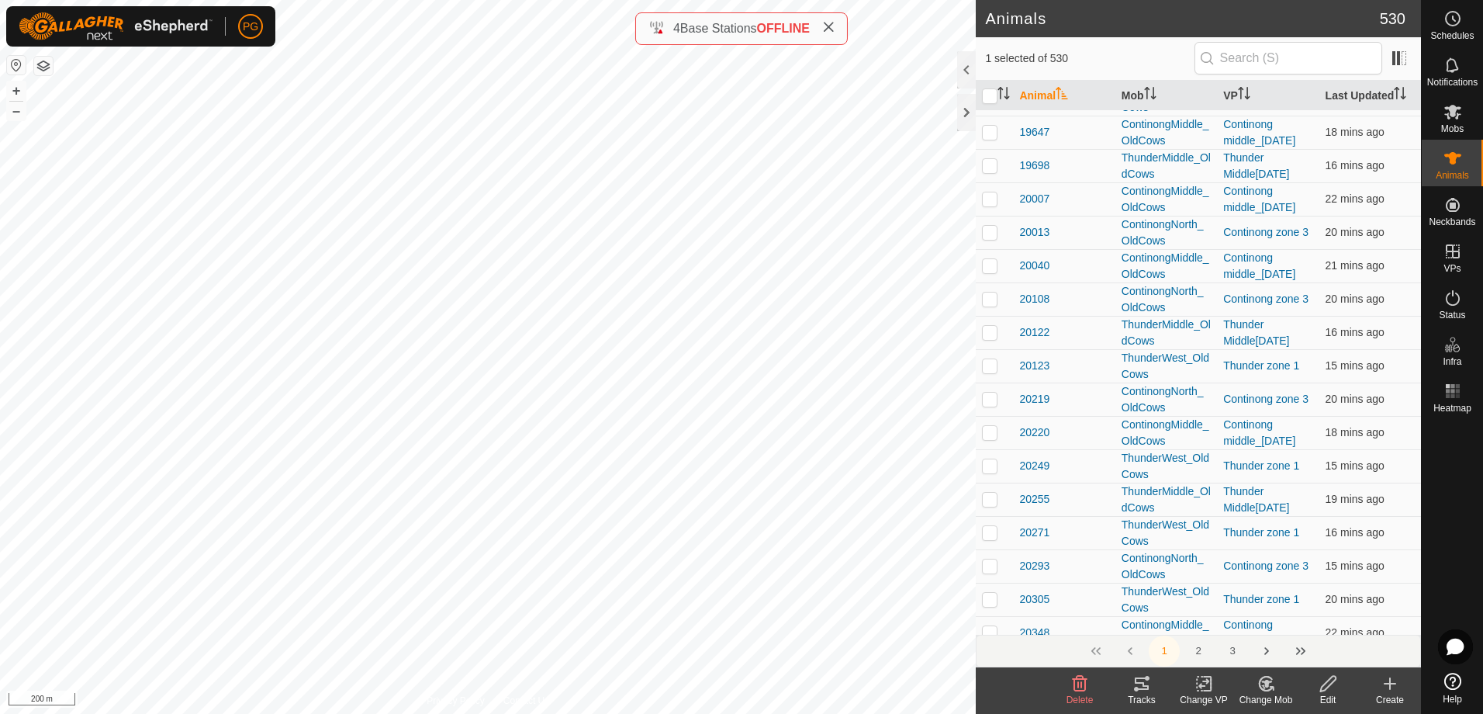
click at [1036, 40] on span "19431" at bounding box center [1034, 32] width 30 height 16
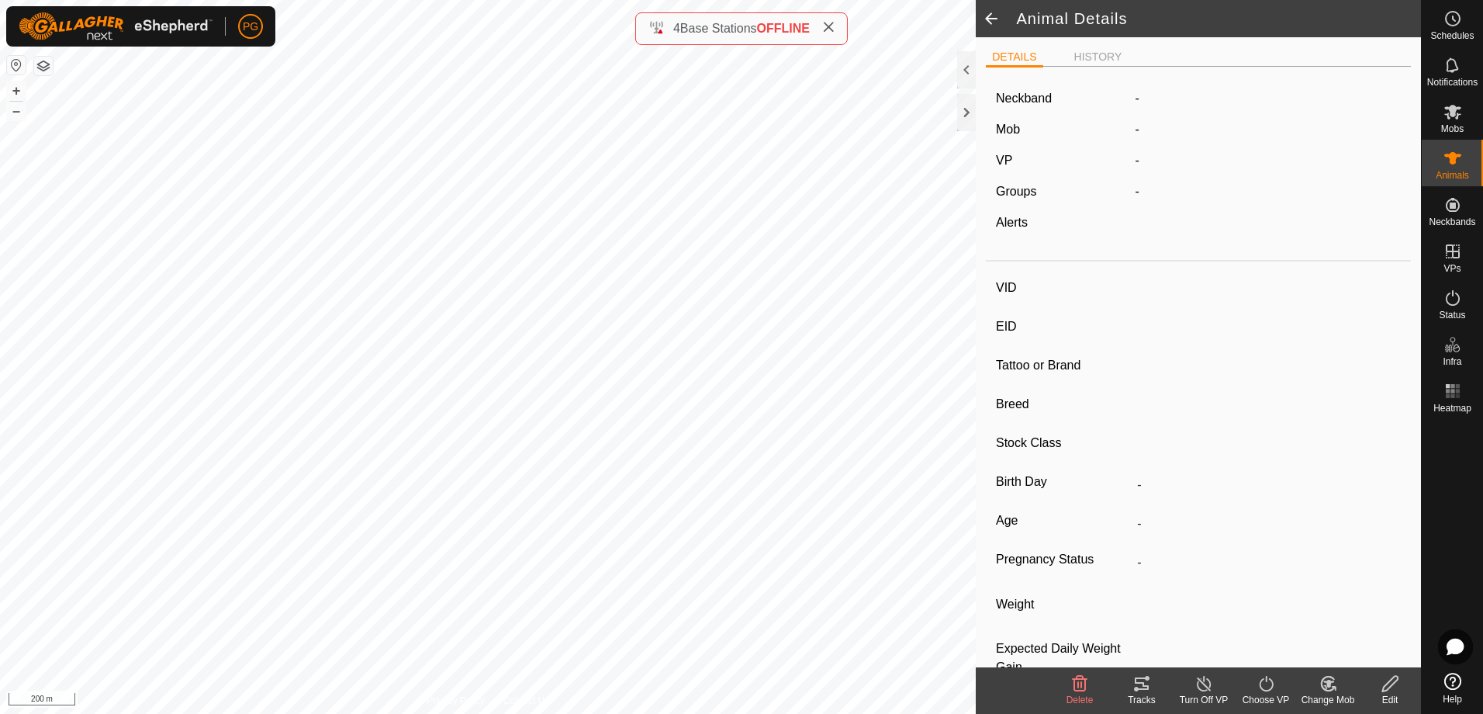
type input "19431"
type input "-"
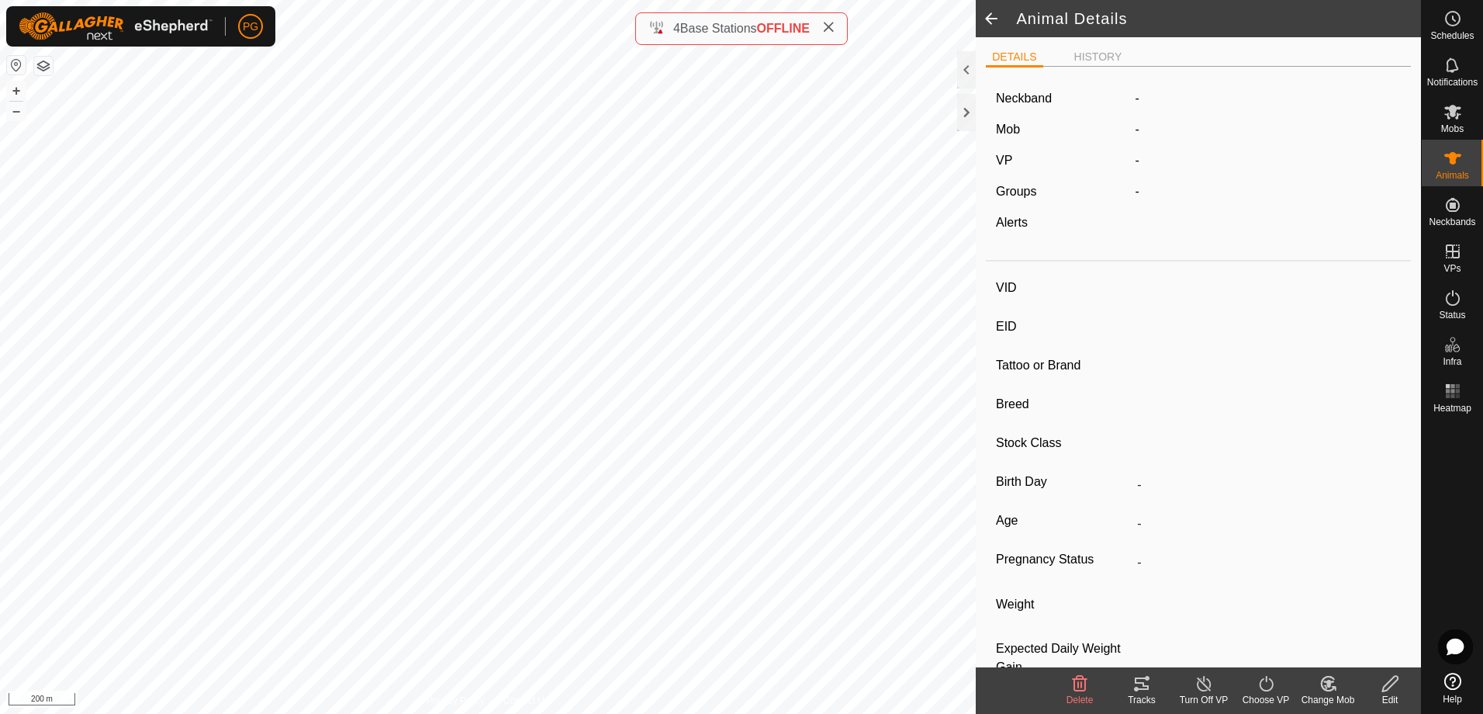
type input "-"
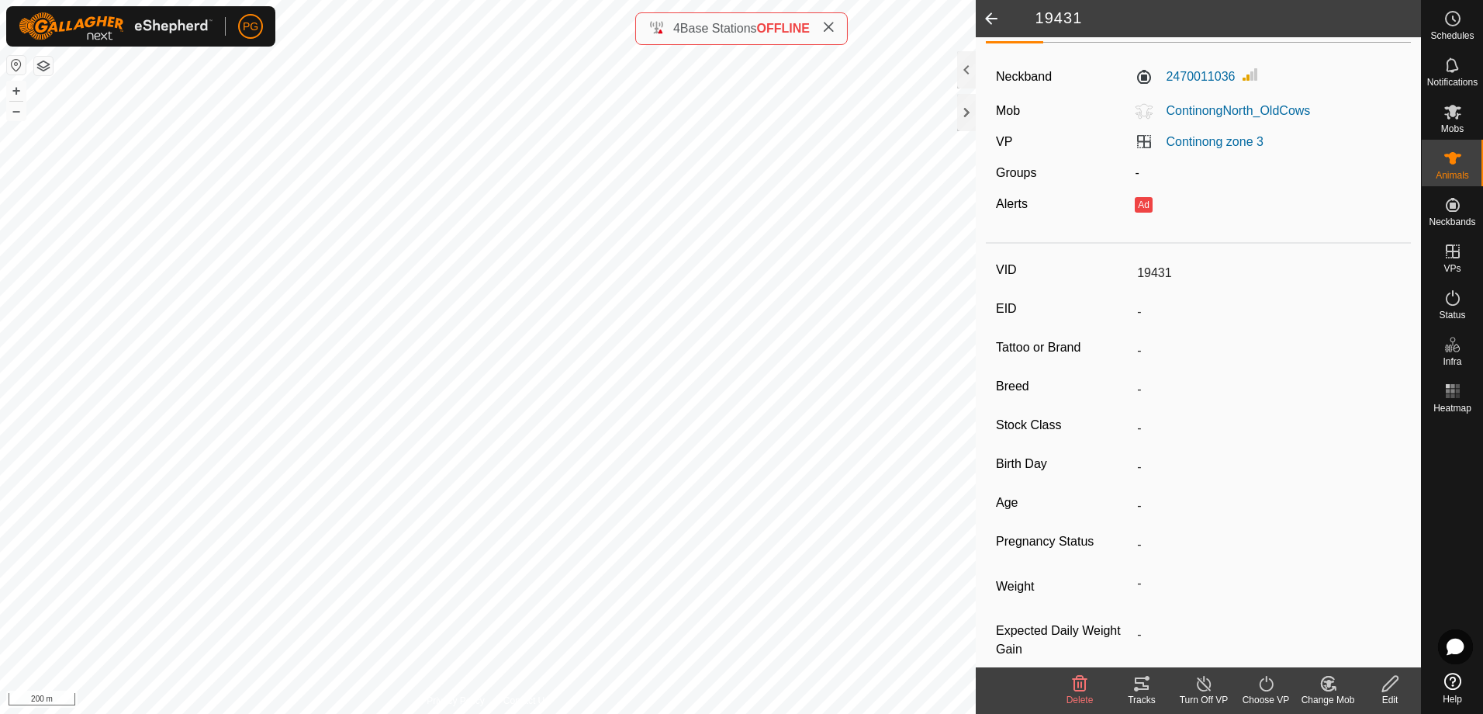
scroll to position [44, 0]
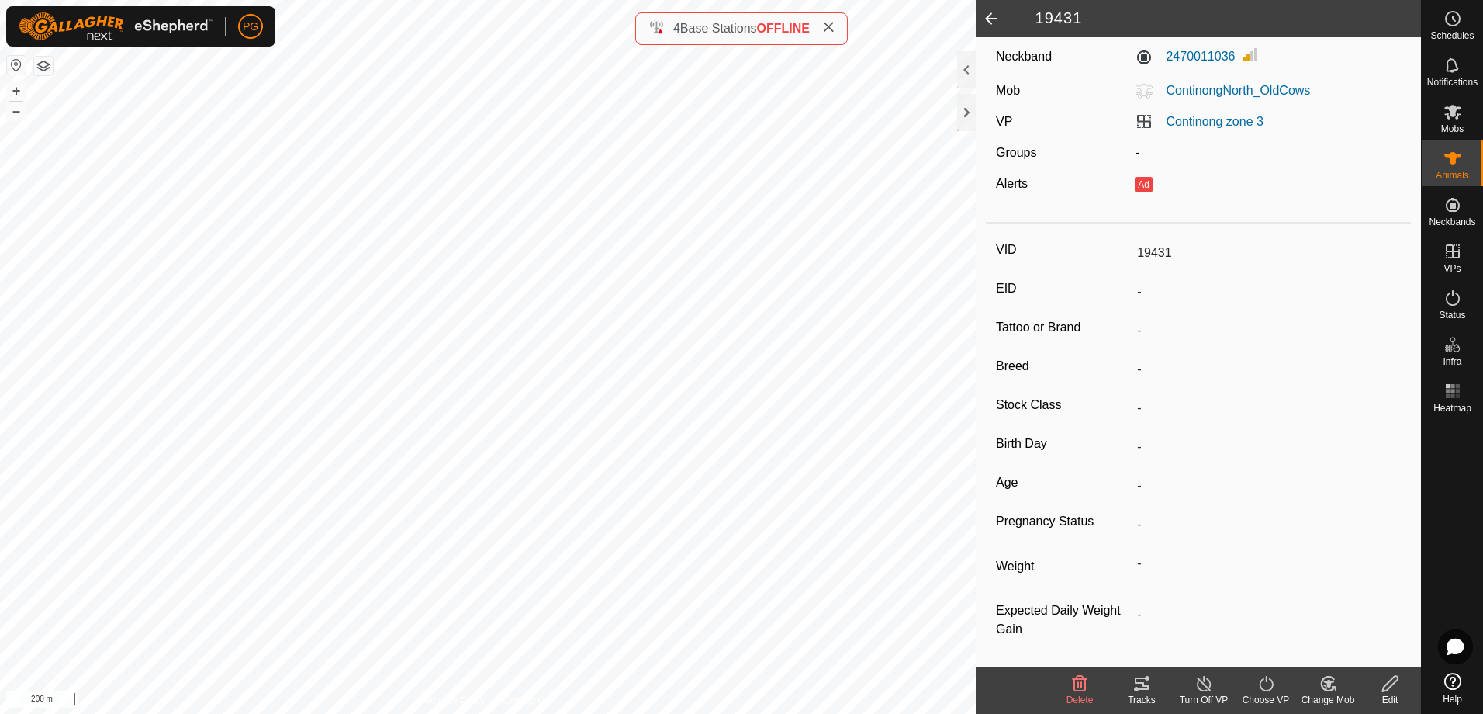
click at [1141, 694] on div "Tracks" at bounding box center [1142, 700] width 62 height 14
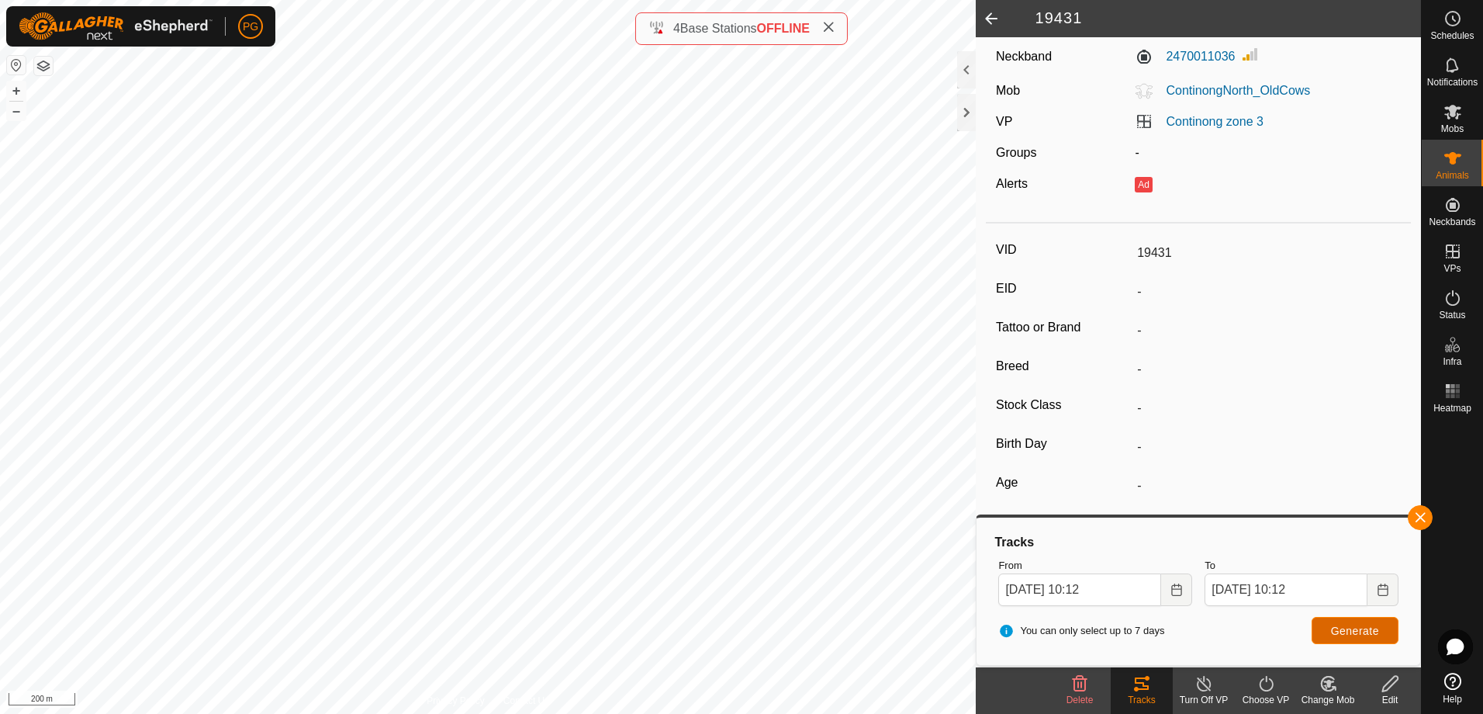
click at [1348, 628] on span "Generate" at bounding box center [1355, 630] width 48 height 12
click at [48, 62] on button "button" at bounding box center [43, 66] width 19 height 19
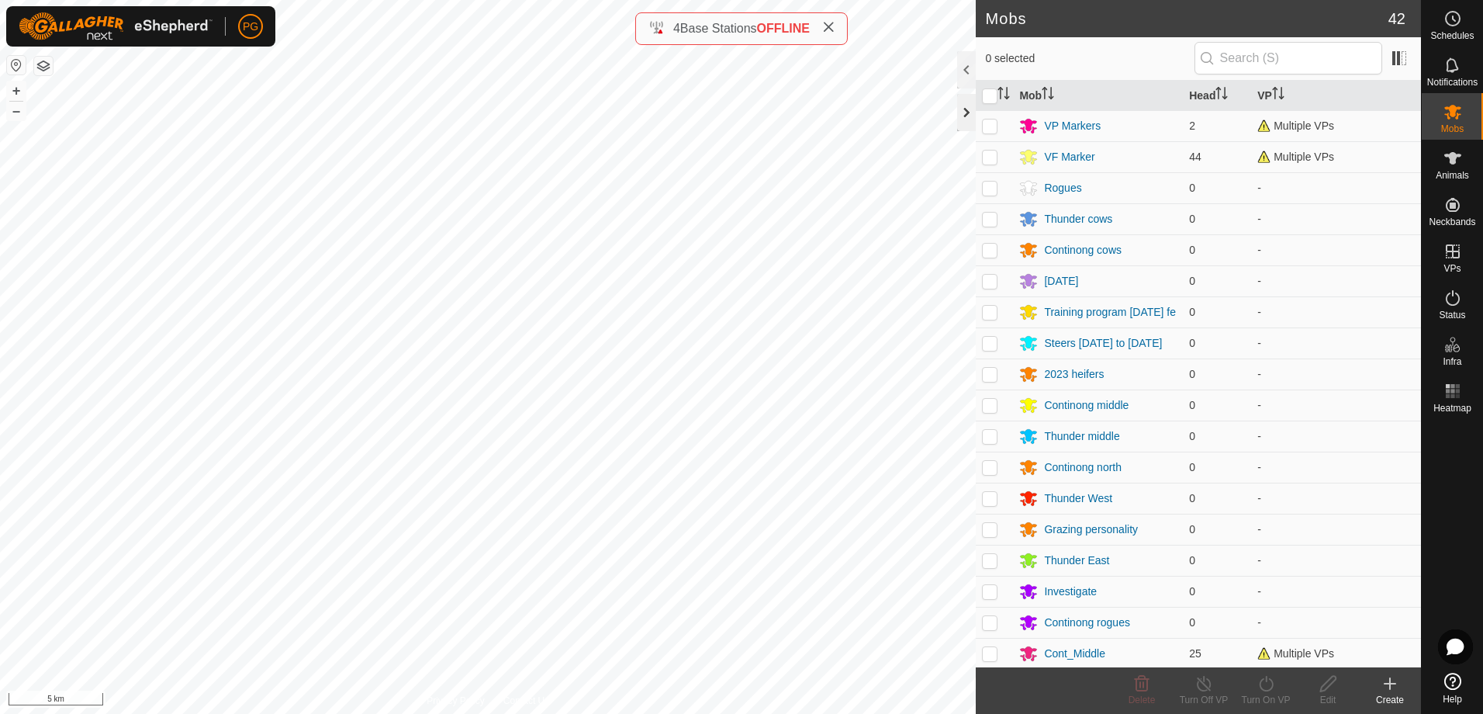
drag, startPoint x: 960, startPoint y: 116, endPoint x: 1198, endPoint y: 128, distance: 238.5
click at [963, 116] on div at bounding box center [966, 112] width 19 height 37
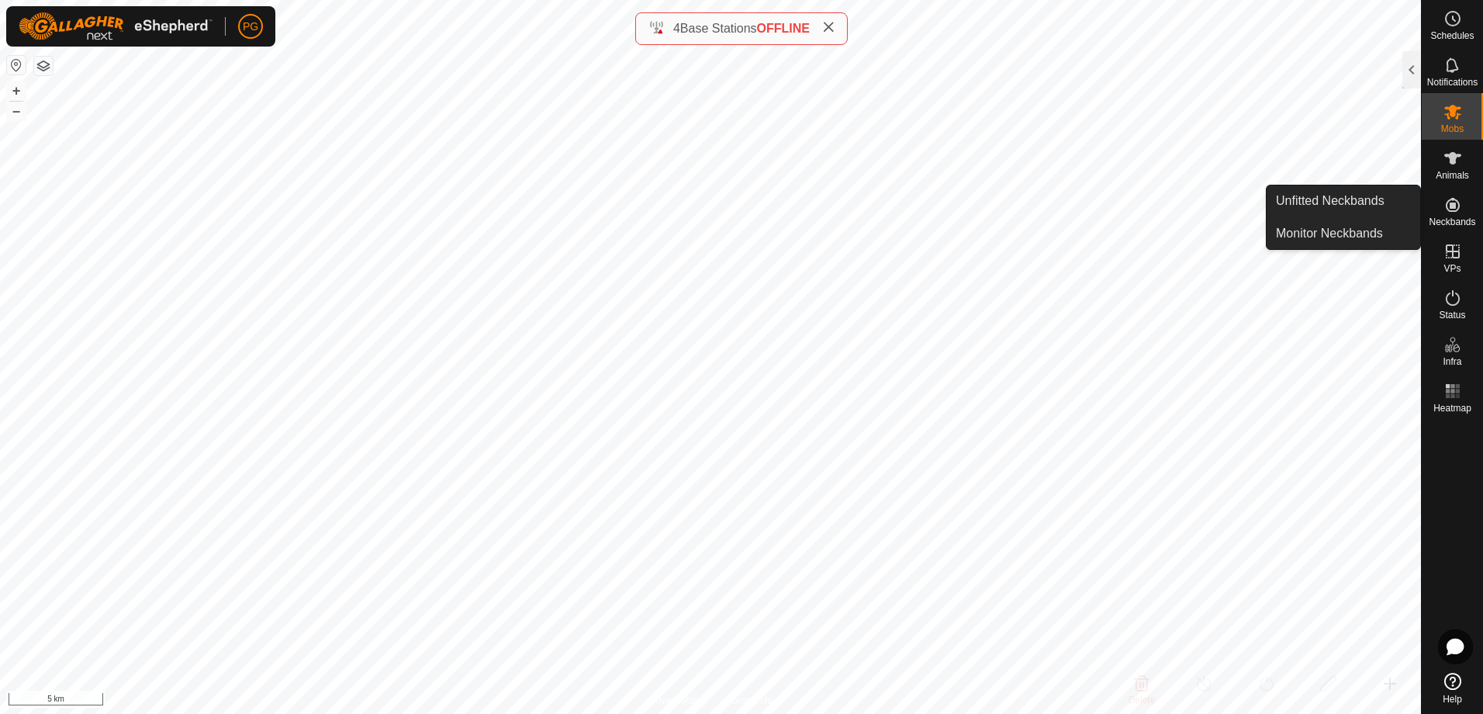
click at [1461, 217] on span "Neckbands" at bounding box center [1452, 221] width 47 height 9
click at [1459, 210] on icon at bounding box center [1453, 204] width 19 height 19
click at [1326, 237] on link "Monitor Neckbands" at bounding box center [1344, 233] width 154 height 31
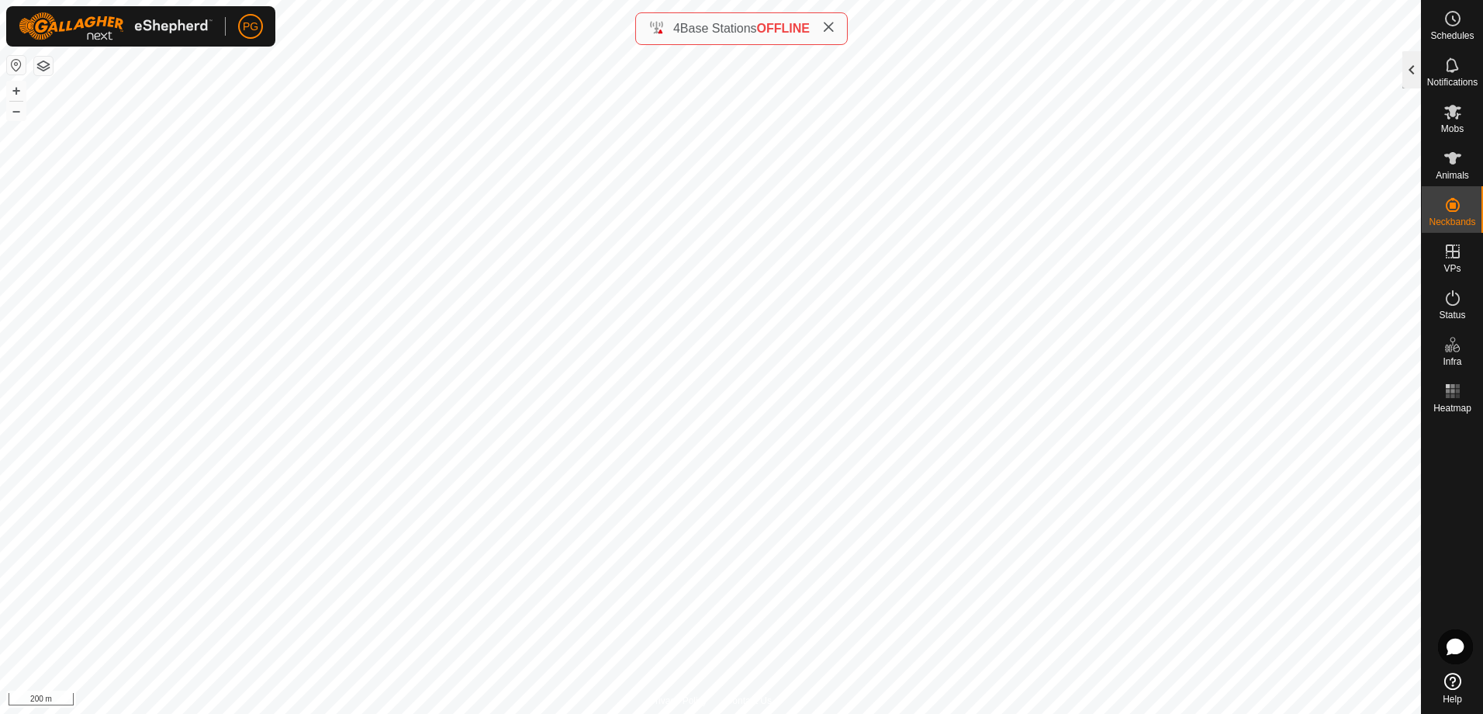
click at [1409, 71] on div at bounding box center [1411, 69] width 19 height 37
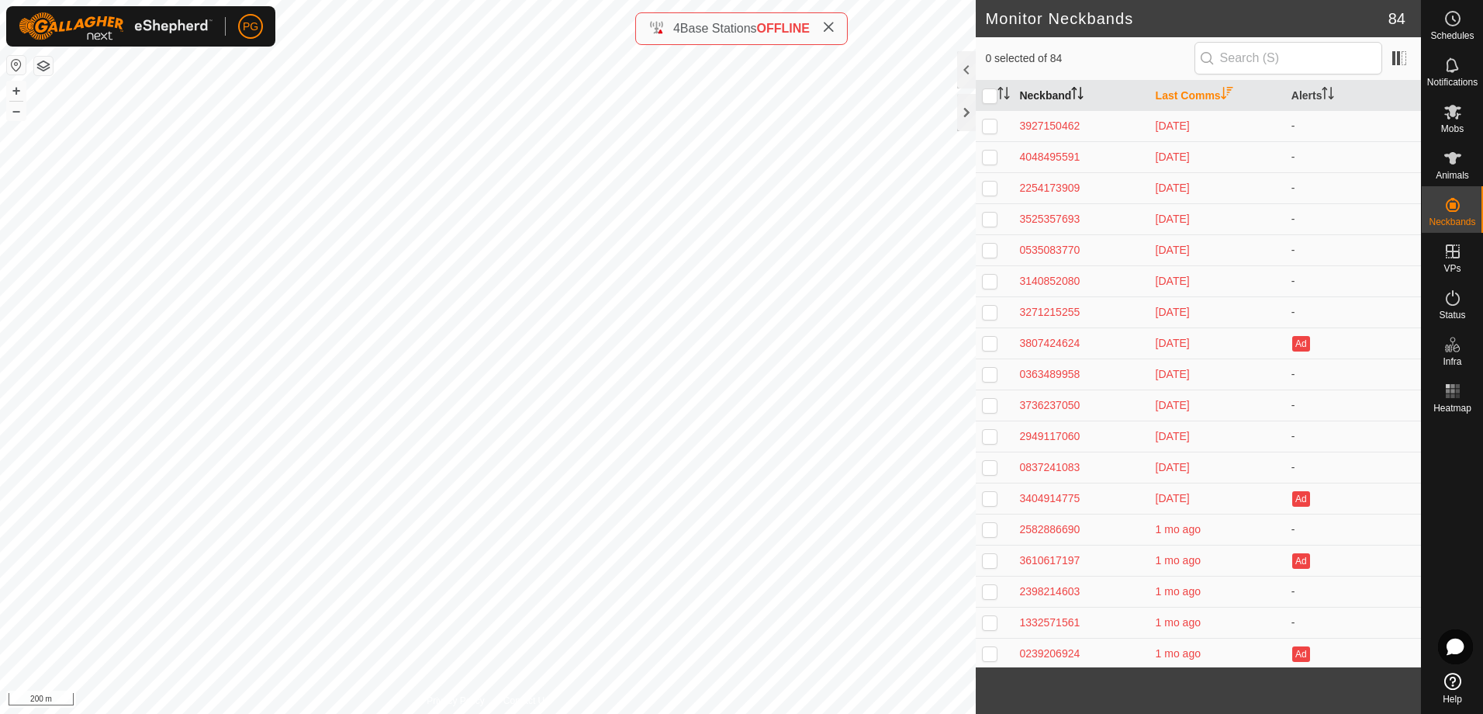
click at [1075, 95] on icon "Activate to sort" at bounding box center [1077, 93] width 12 height 12
click at [1221, 90] on icon "Activate to sort" at bounding box center [1227, 93] width 12 height 12
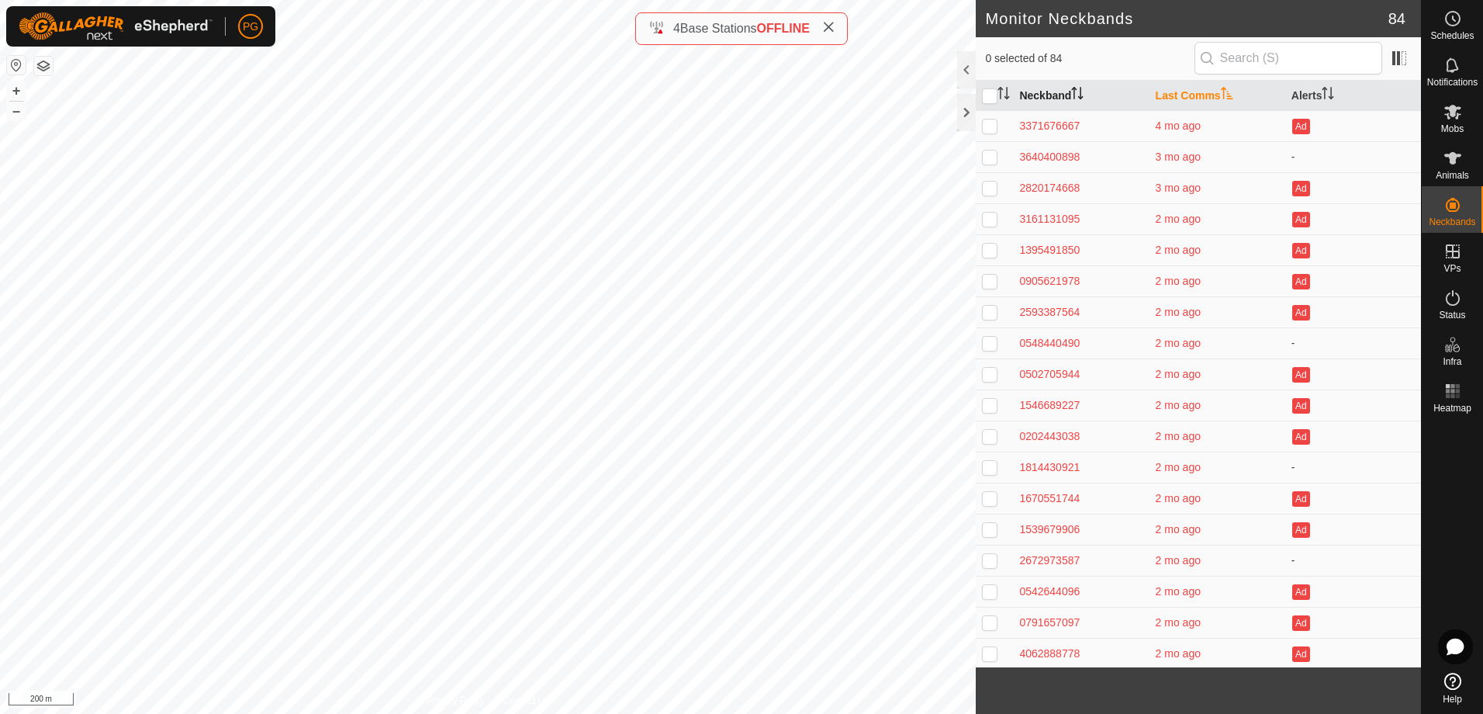
click at [1221, 90] on icon "Activate to sort" at bounding box center [1227, 93] width 12 height 12
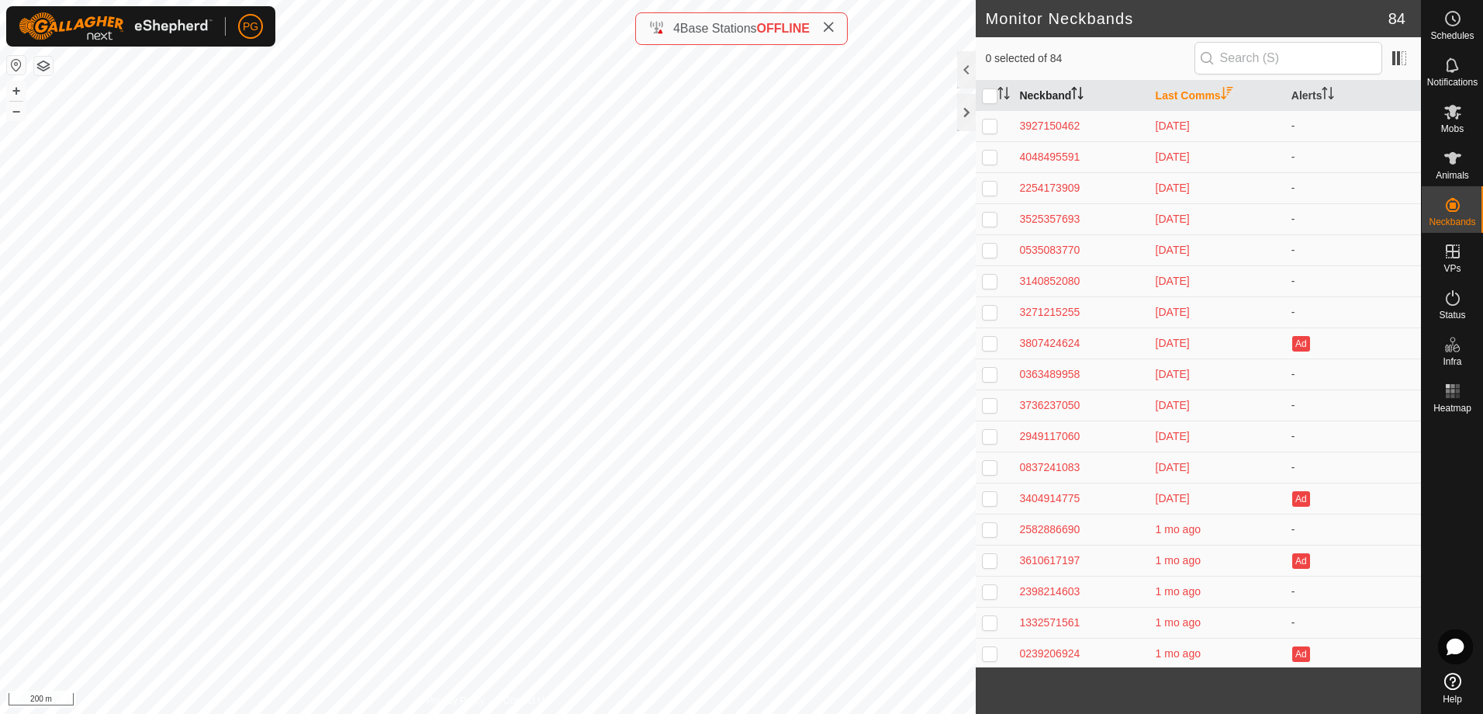
click at [1084, 92] on icon "Activate to sort" at bounding box center [1077, 93] width 12 height 12
click at [1457, 164] on icon at bounding box center [1453, 158] width 19 height 19
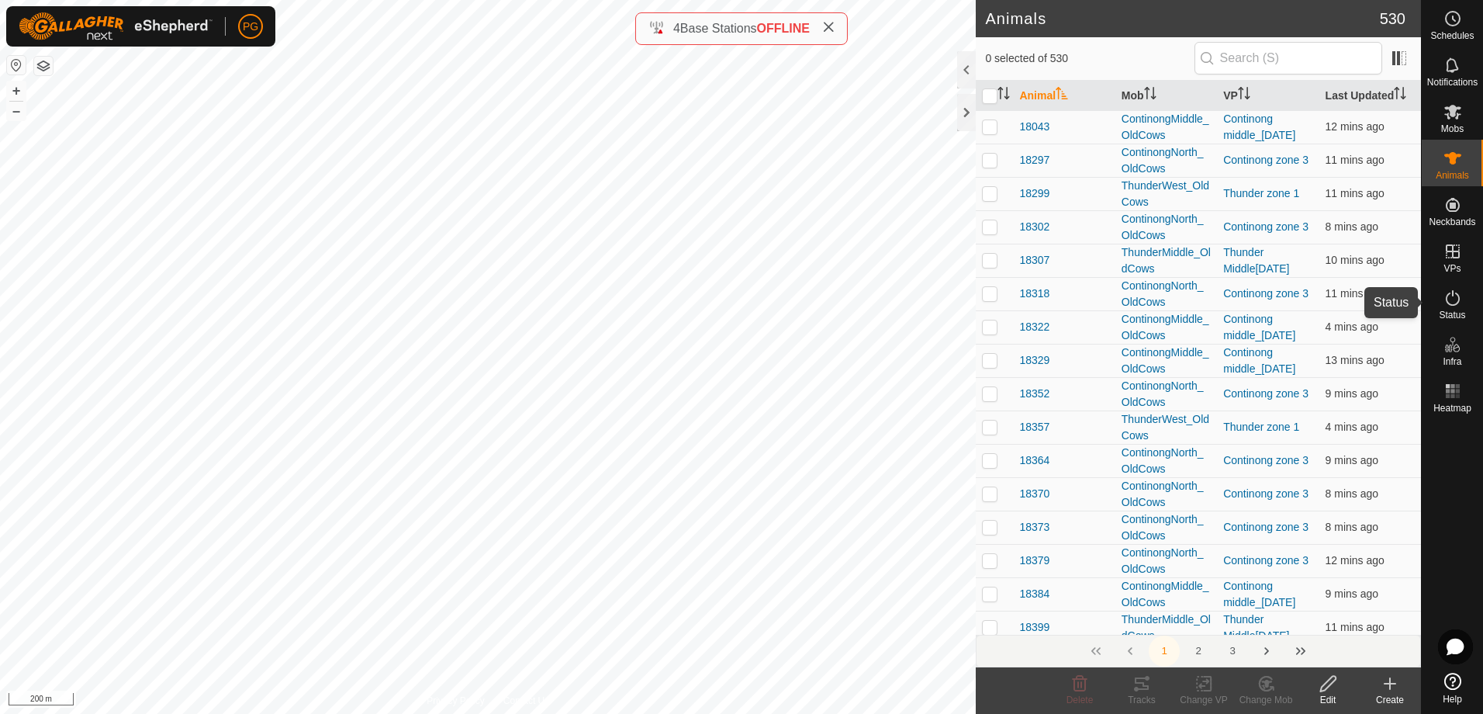
click at [1451, 303] on icon at bounding box center [1453, 298] width 19 height 19
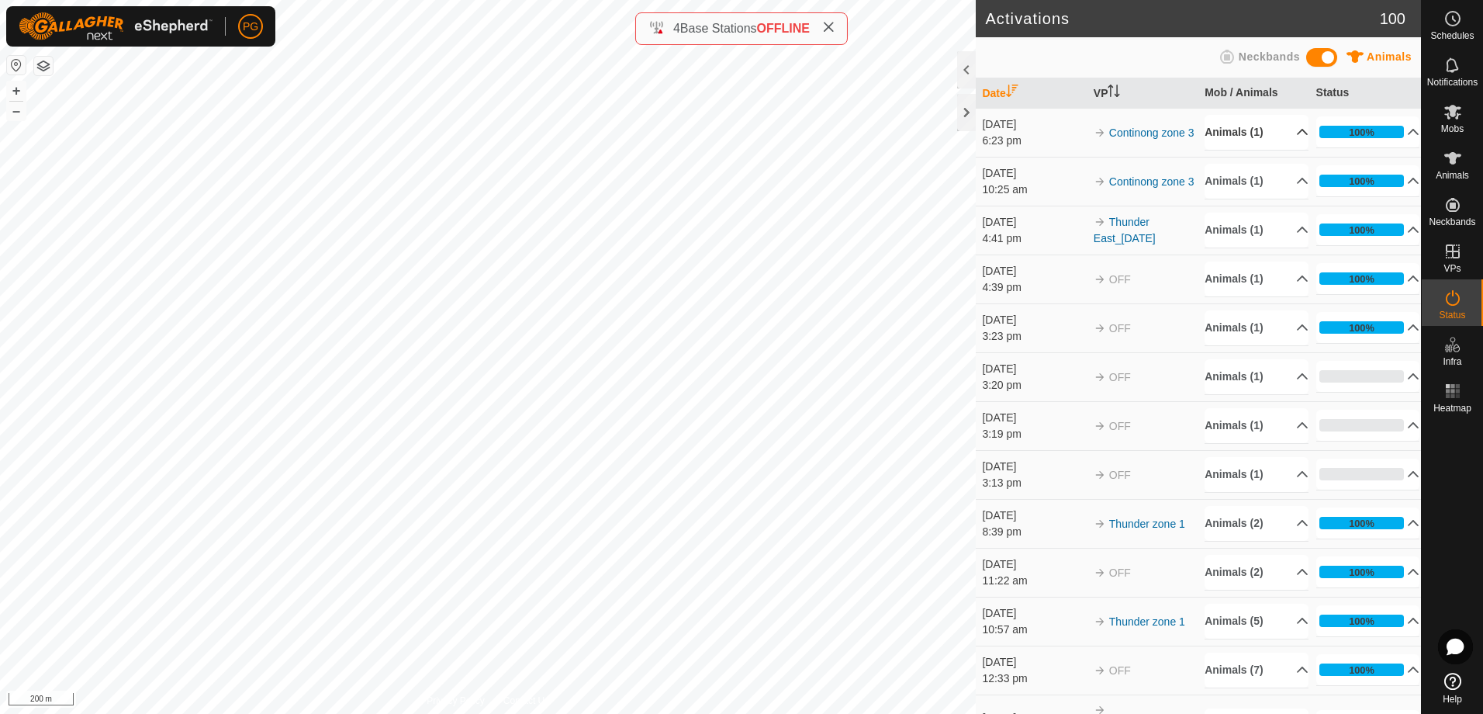
click at [1284, 134] on p-accordion-header "Animals (1)" at bounding box center [1257, 132] width 104 height 35
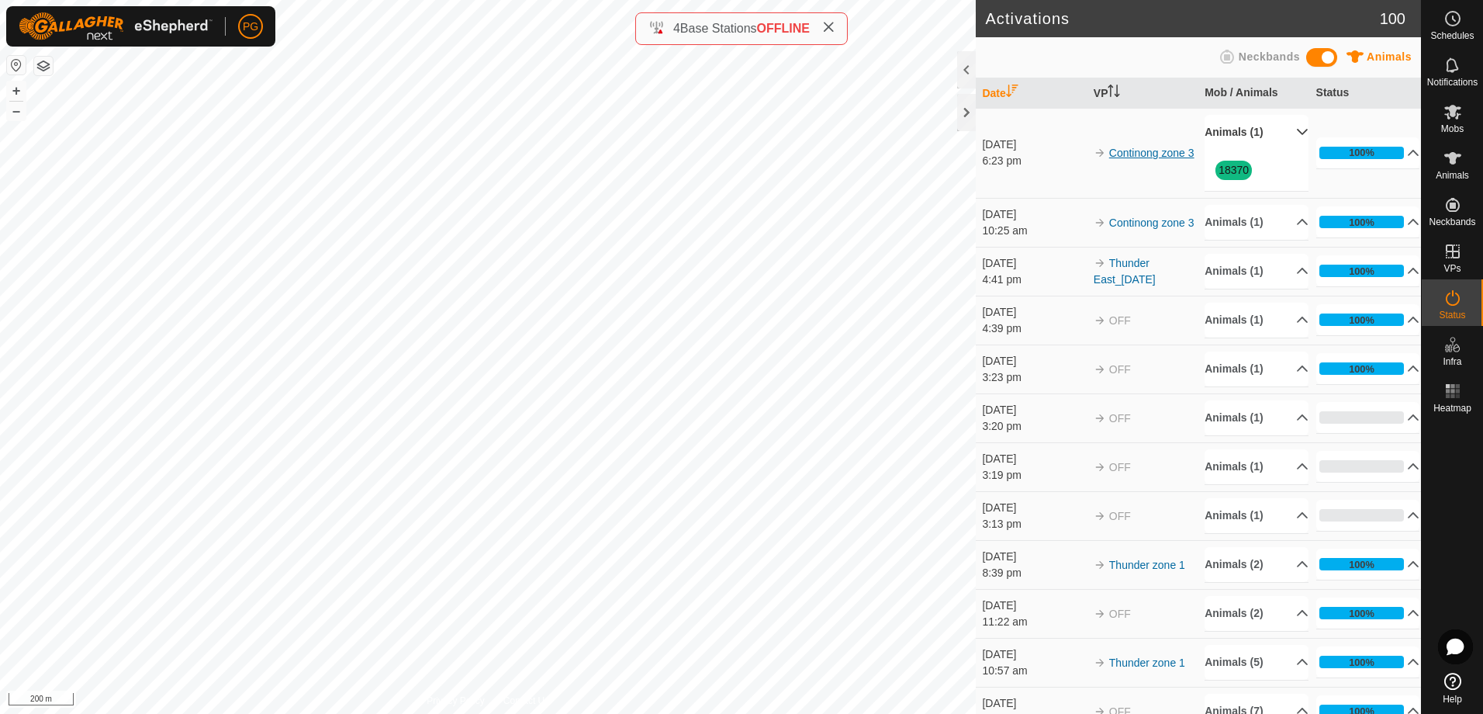
click at [1152, 150] on link "Continong zone 3" at bounding box center [1151, 153] width 85 height 12
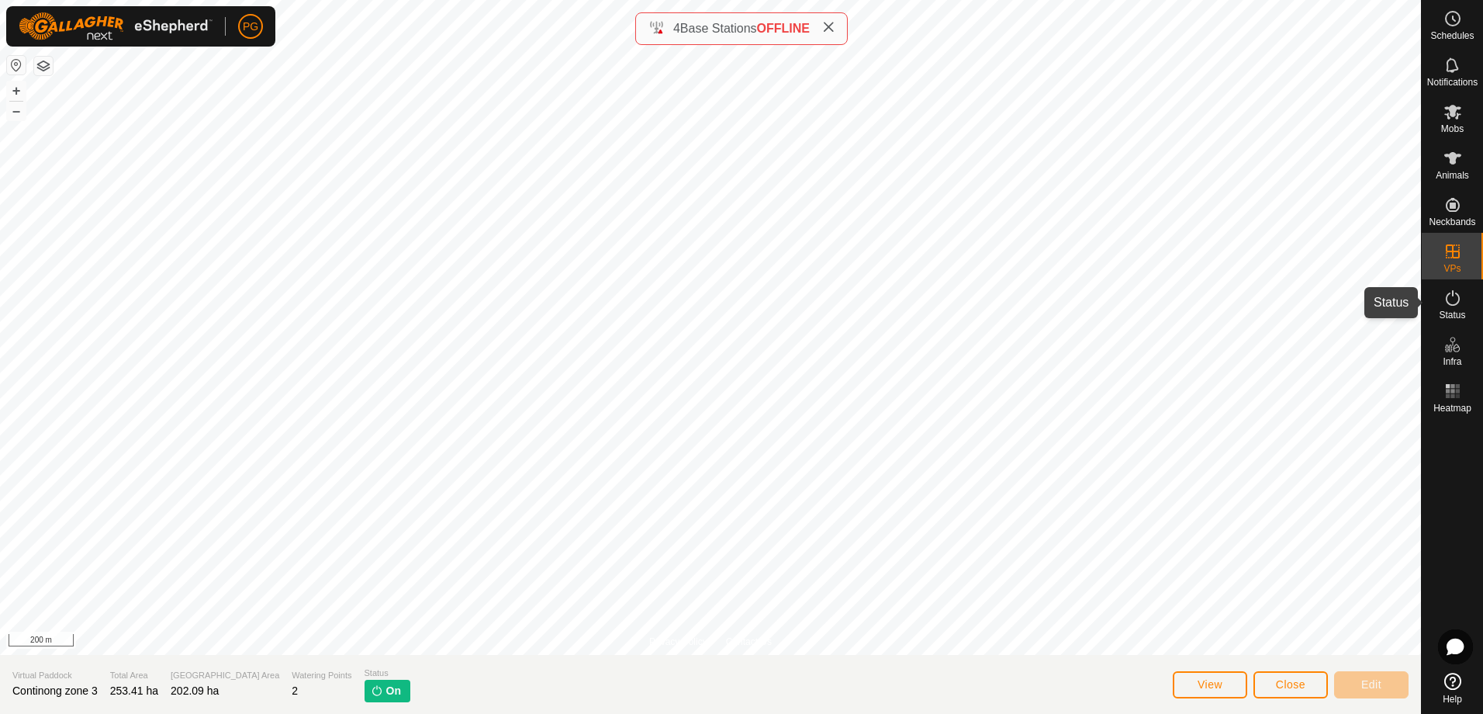
click at [1452, 306] on icon at bounding box center [1453, 298] width 19 height 19
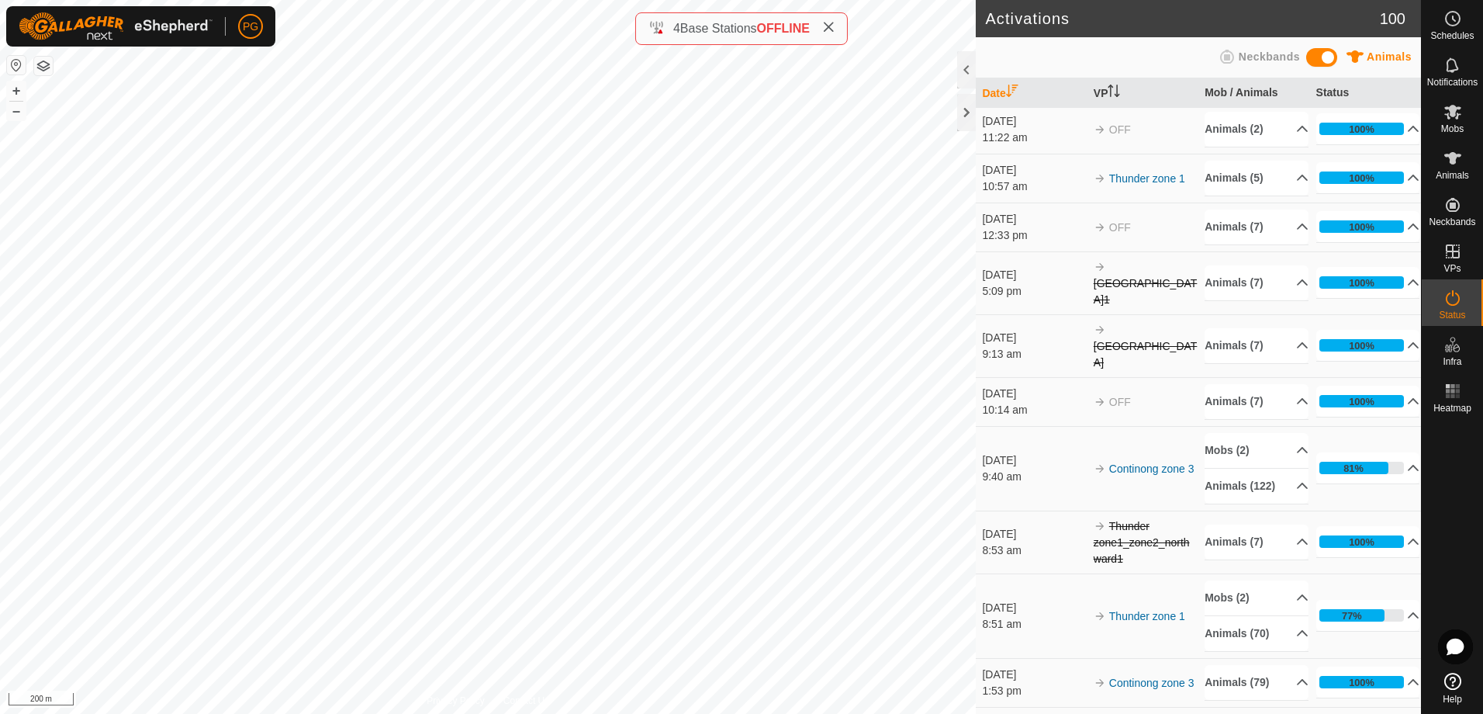
scroll to position [155, 0]
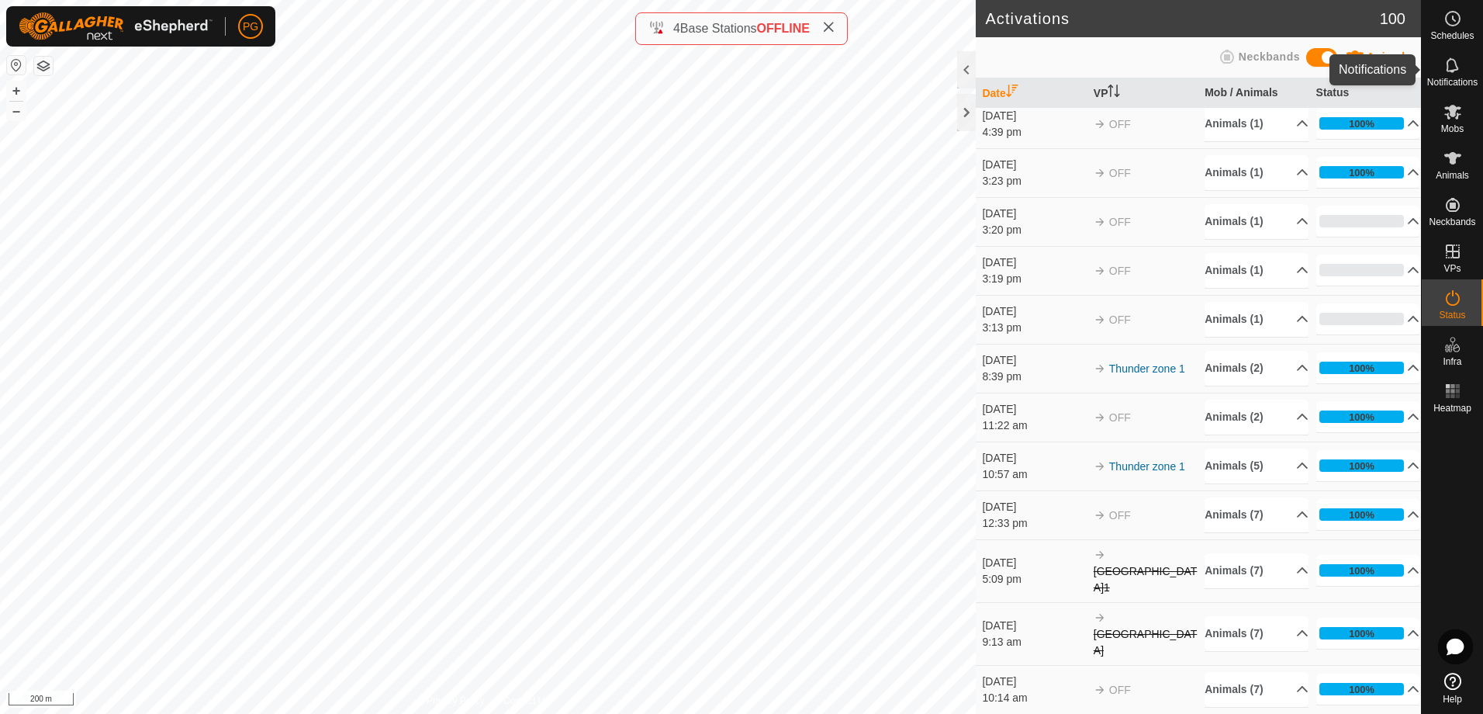
click at [1452, 71] on icon at bounding box center [1452, 64] width 12 height 15
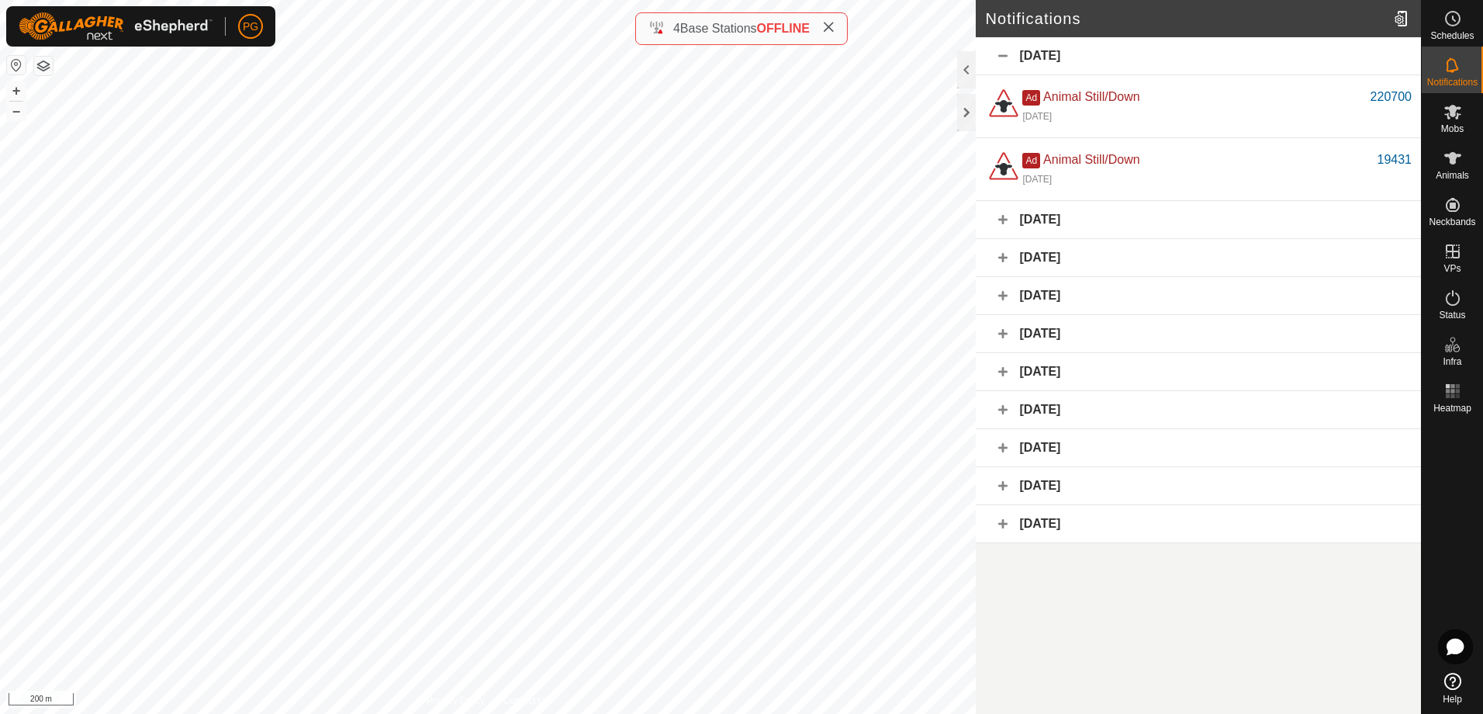
click at [1001, 218] on div "[DATE]" at bounding box center [1198, 220] width 445 height 38
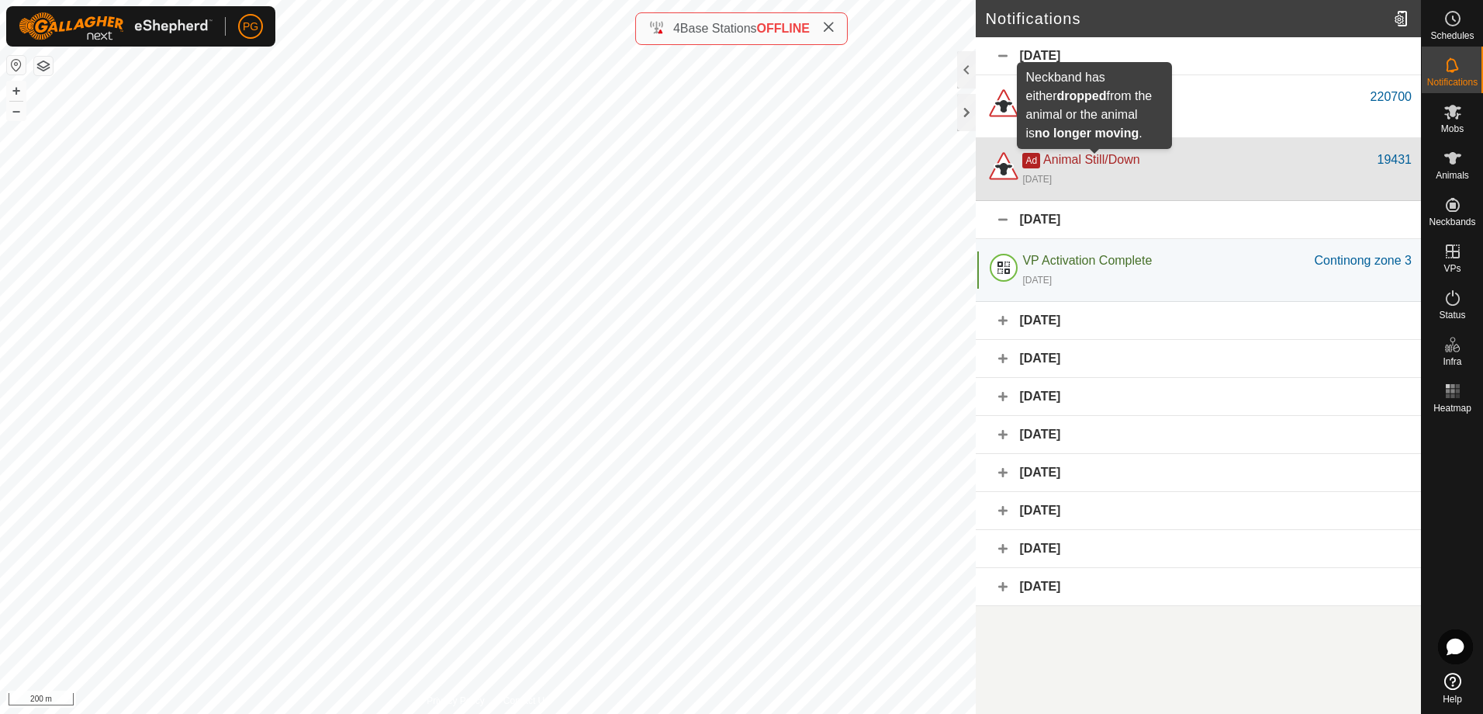
click at [1096, 157] on span "Animal Still/Down" at bounding box center [1091, 159] width 96 height 13
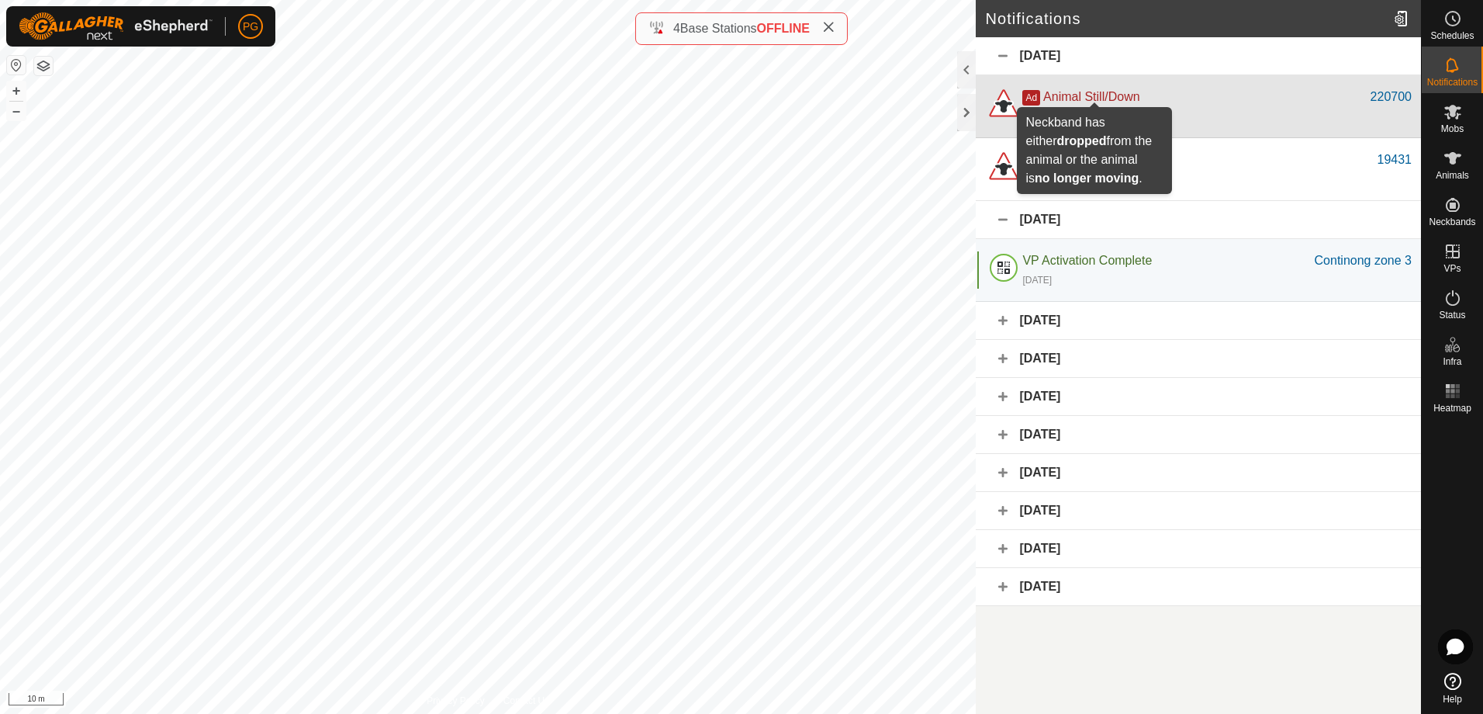
click at [1105, 98] on span "Animal Still/Down" at bounding box center [1091, 96] width 96 height 13
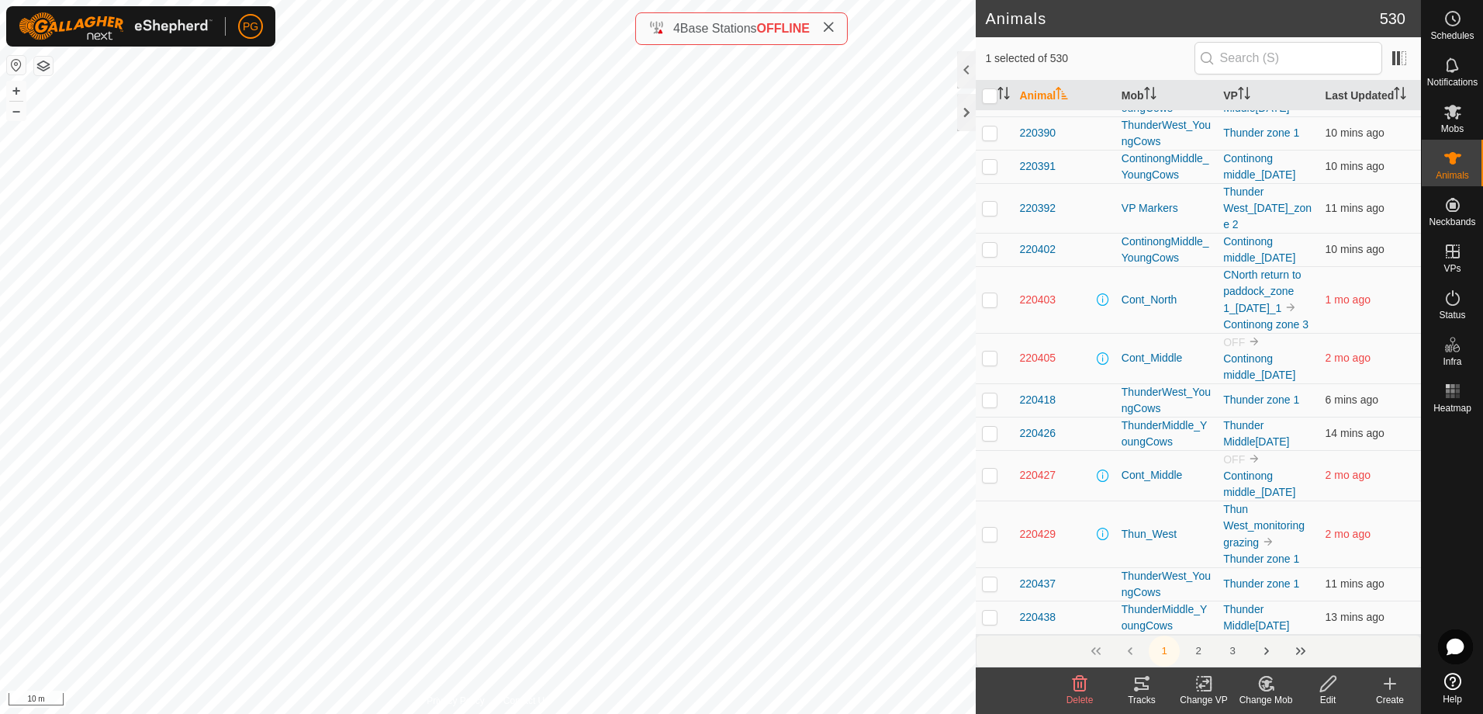
scroll to position [8117, 0]
click at [1193, 650] on button "2" at bounding box center [1198, 650] width 31 height 31
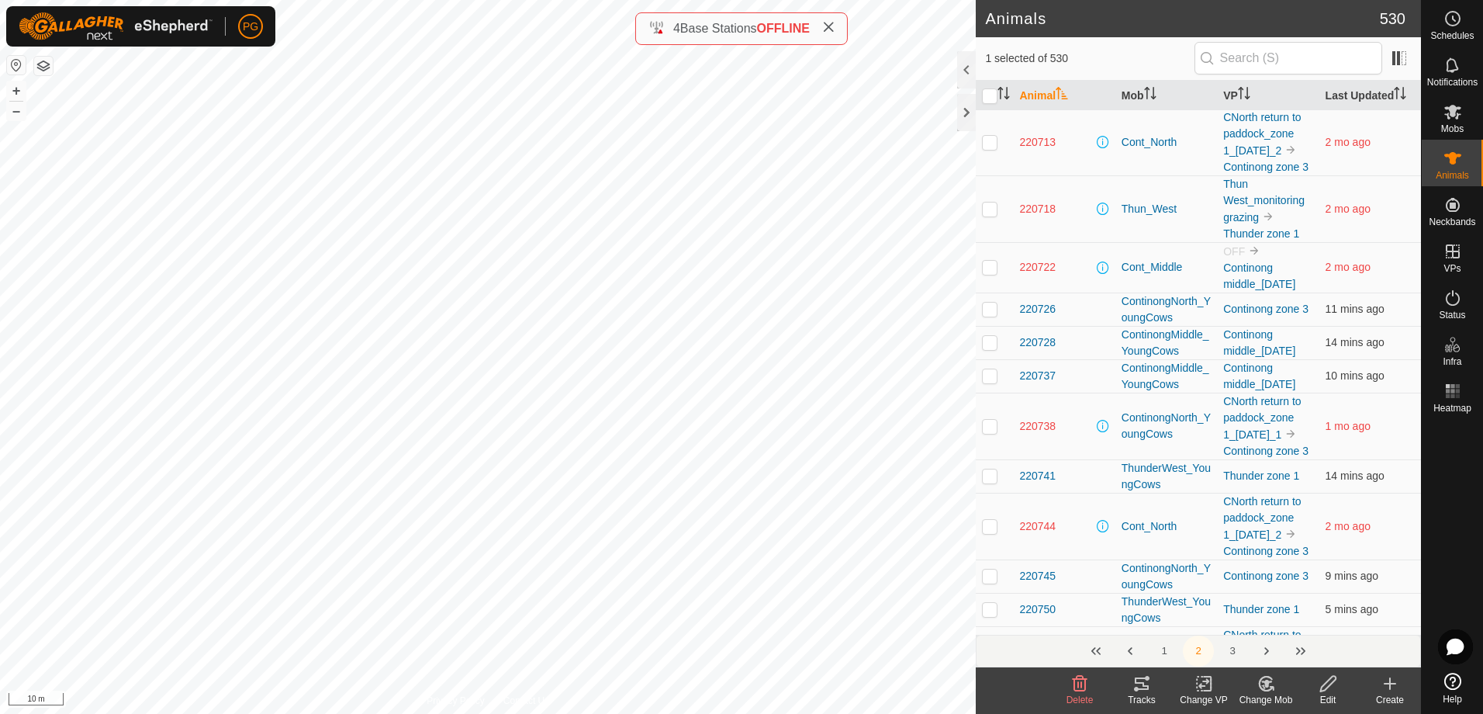
scroll to position [1474, 0]
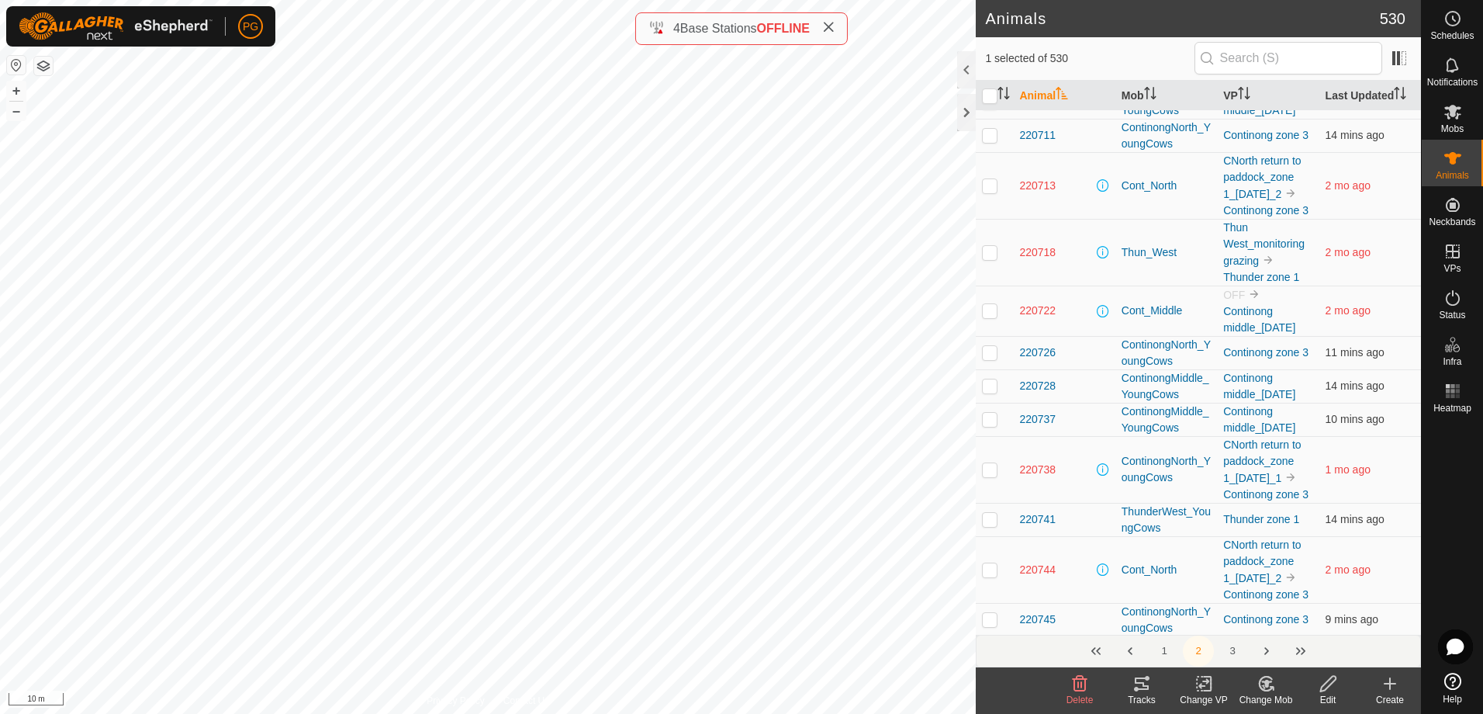
click at [1041, 43] on span "220700" at bounding box center [1037, 35] width 36 height 16
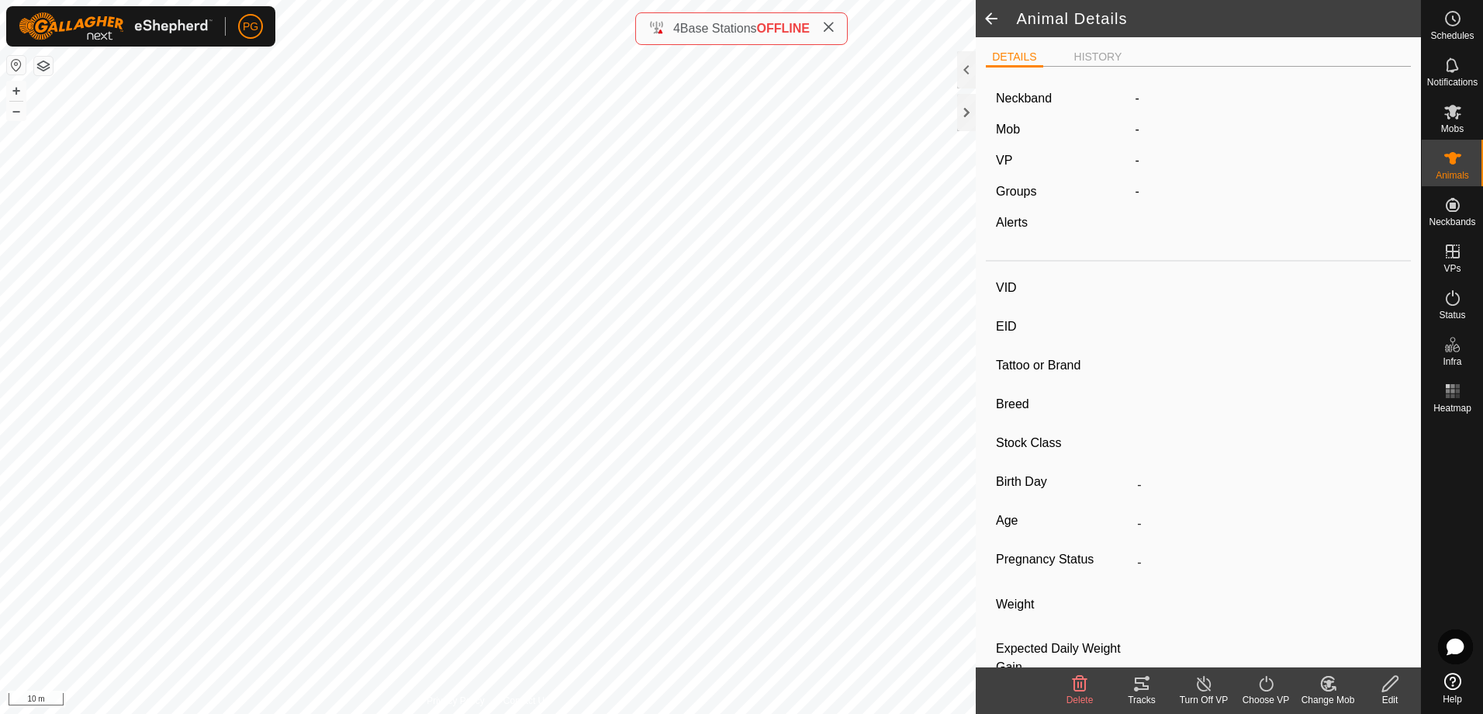
type input "220700"
type input "-"
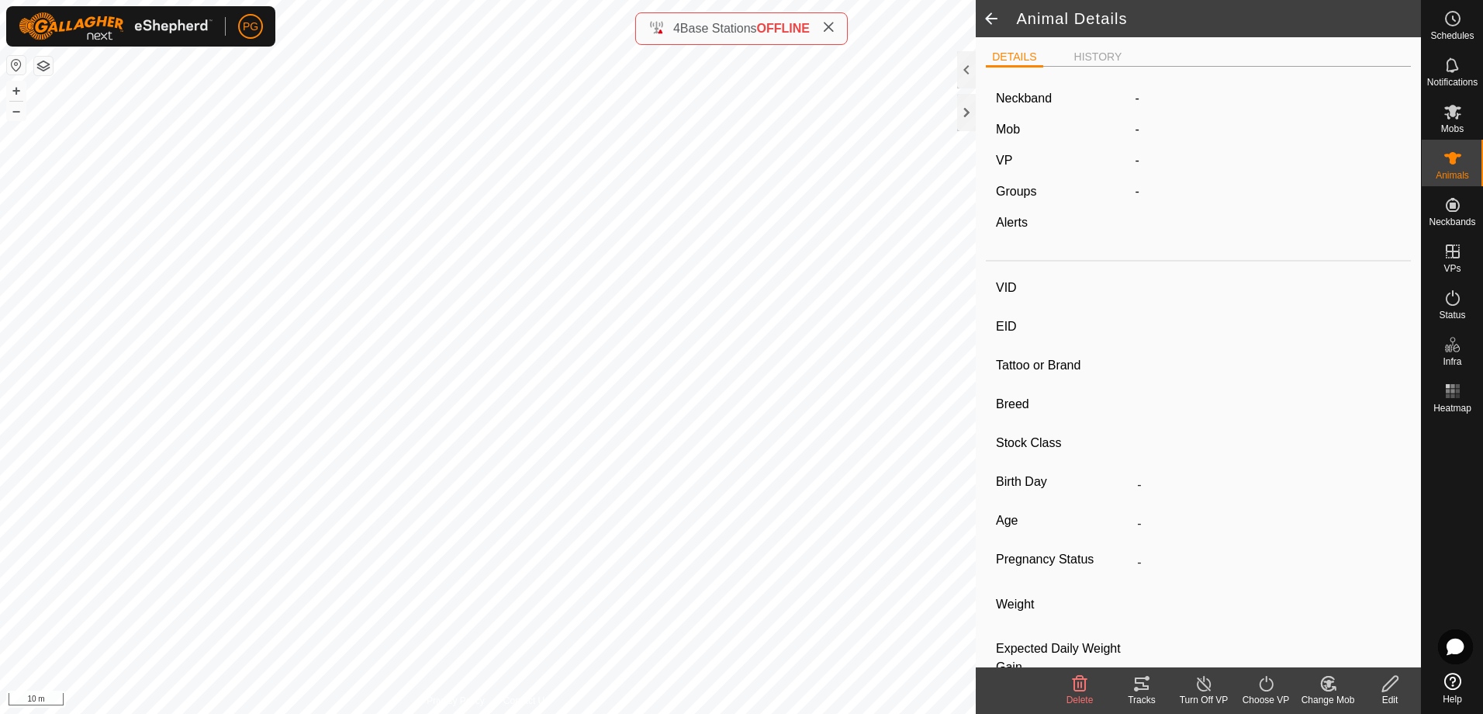
type input "-"
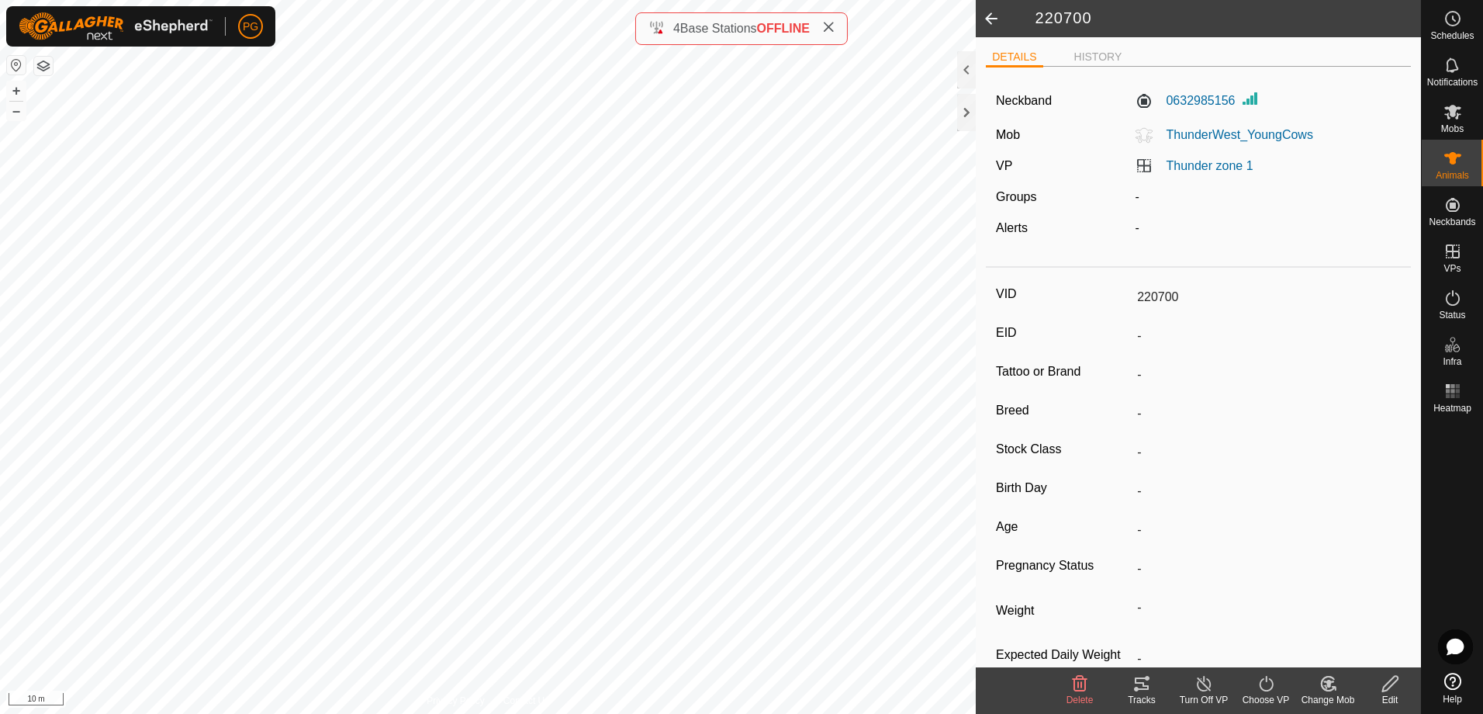
click at [1146, 693] on div "Tracks" at bounding box center [1142, 700] width 62 height 14
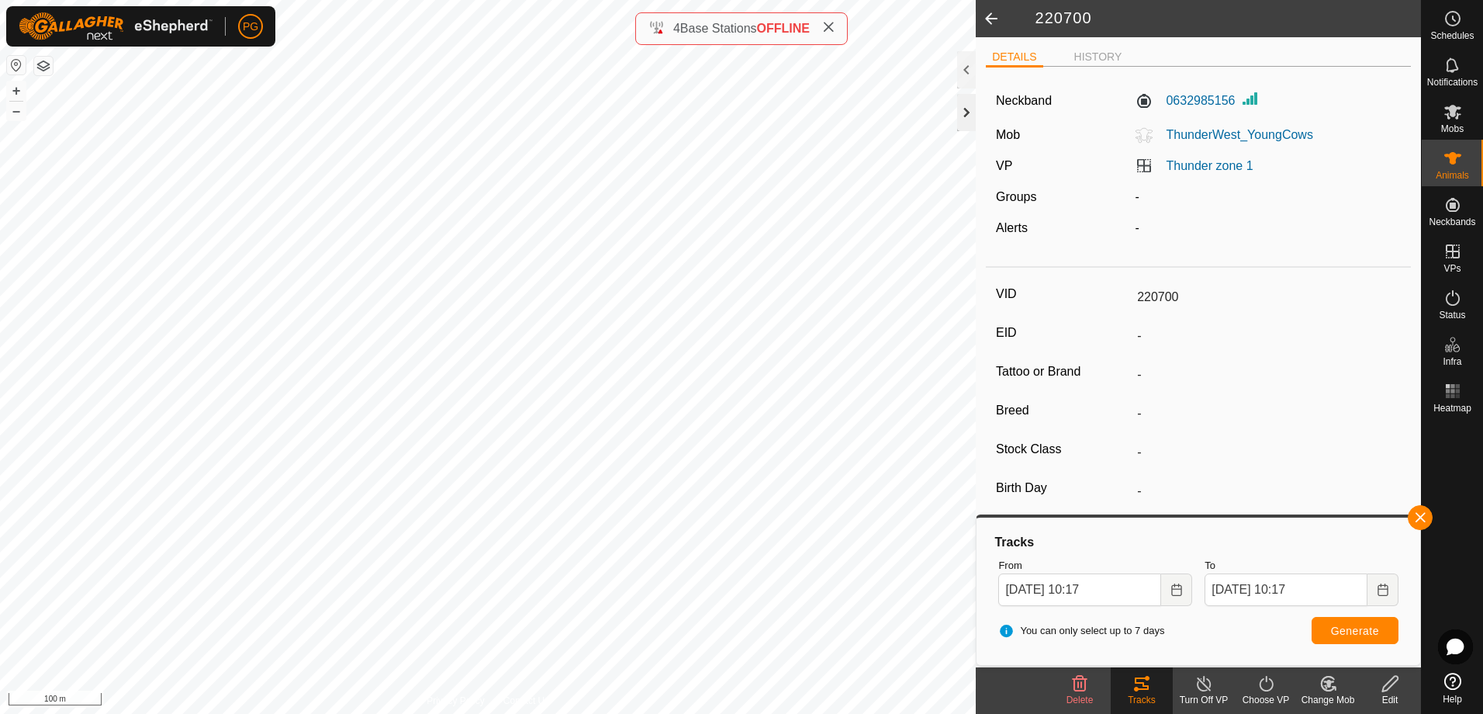
click at [966, 114] on div at bounding box center [966, 112] width 19 height 37
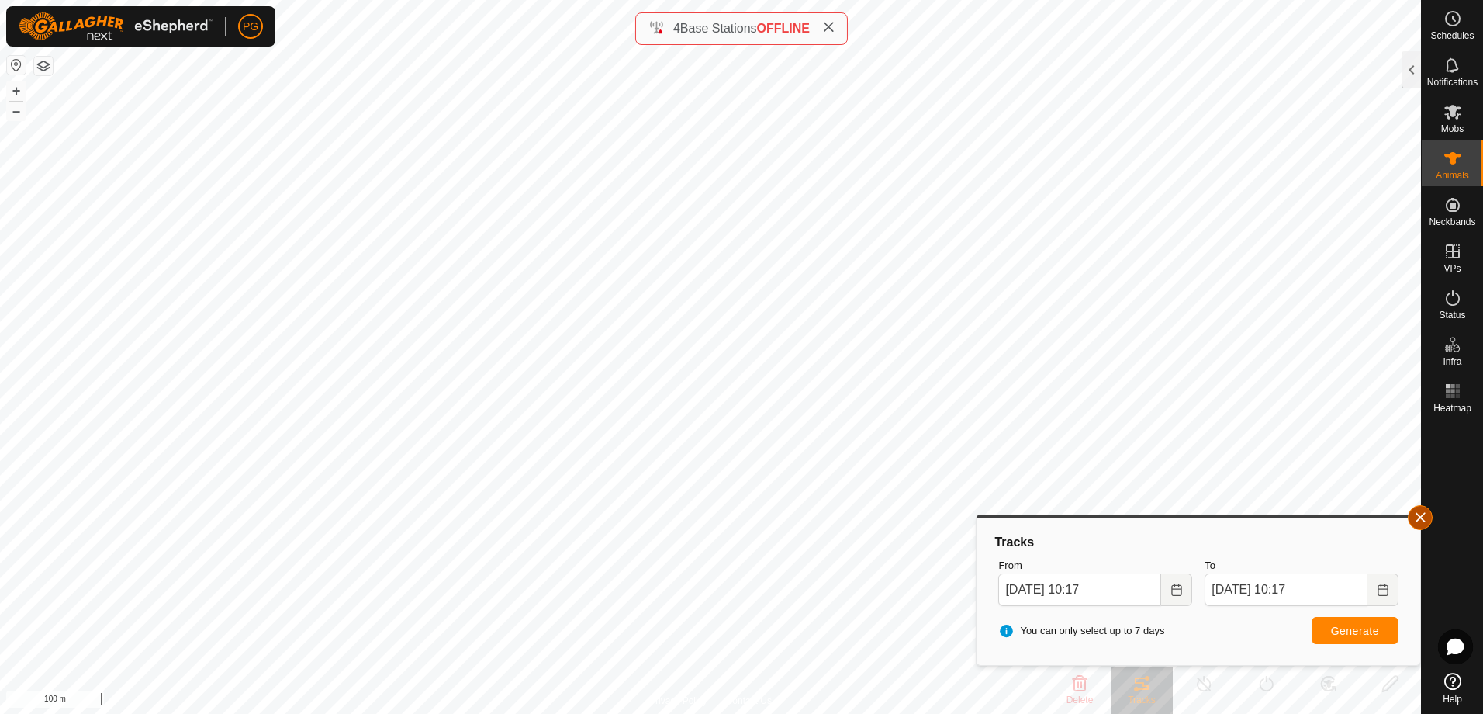
click at [1419, 516] on button "button" at bounding box center [1420, 517] width 25 height 25
